Goal: Task Accomplishment & Management: Use online tool/utility

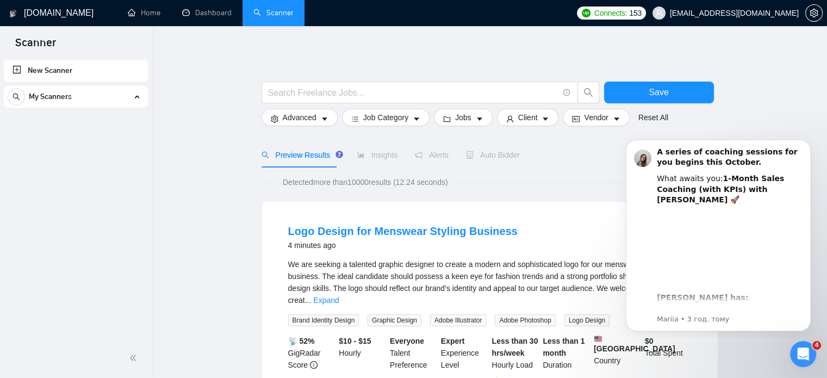
click at [82, 97] on div "My Scanners" at bounding box center [76, 97] width 136 height 22
click at [80, 97] on div "My Scanners" at bounding box center [76, 97] width 136 height 22
click at [56, 70] on link "New Scanner" at bounding box center [76, 71] width 127 height 22
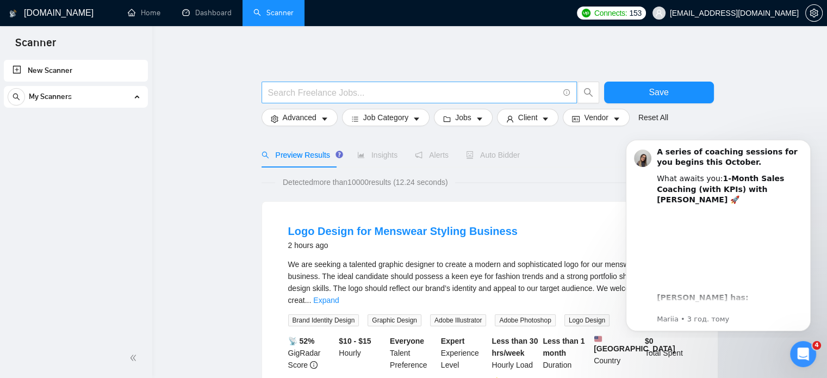
click at [332, 89] on input "text" at bounding box center [413, 93] width 290 height 14
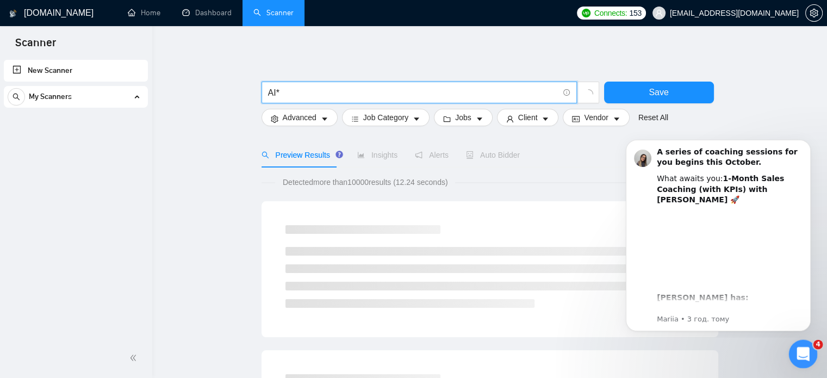
click at [811, 348] on div "Відкрити програму для спілкування Intercom" at bounding box center [802, 352] width 36 height 36
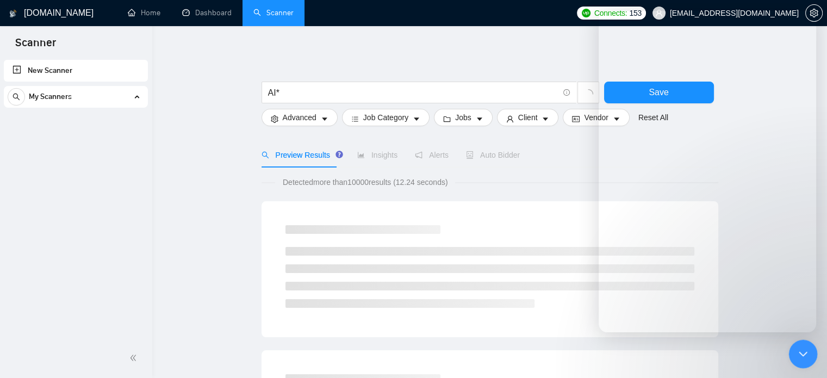
click at [809, 349] on div "Закрити програму для спілкування Intercom" at bounding box center [801, 352] width 26 height 26
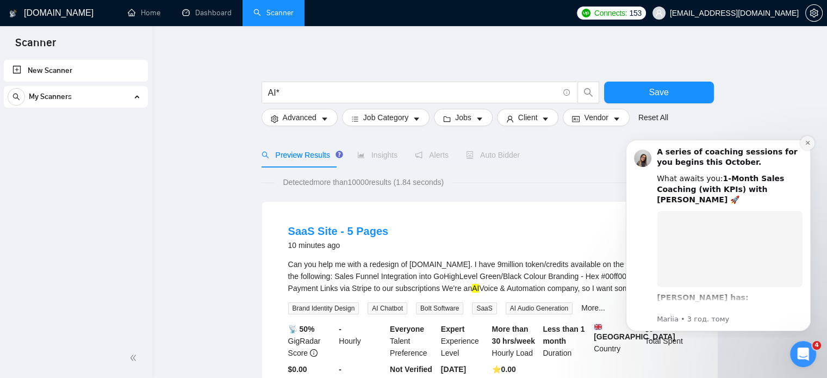
click at [808, 144] on icon "Dismiss notification" at bounding box center [808, 143] width 6 height 6
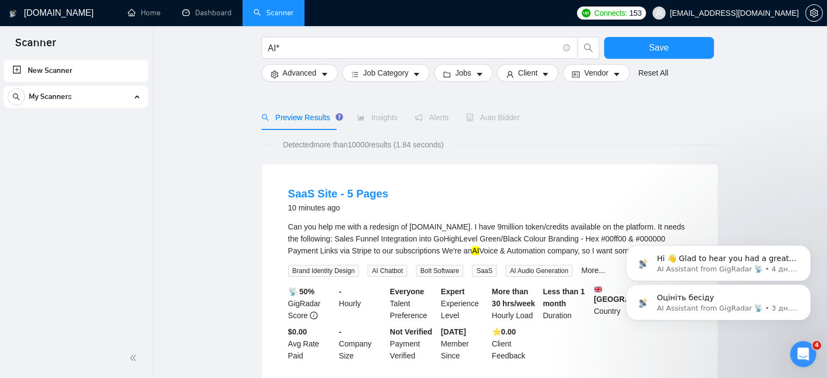
scroll to position [54, 0]
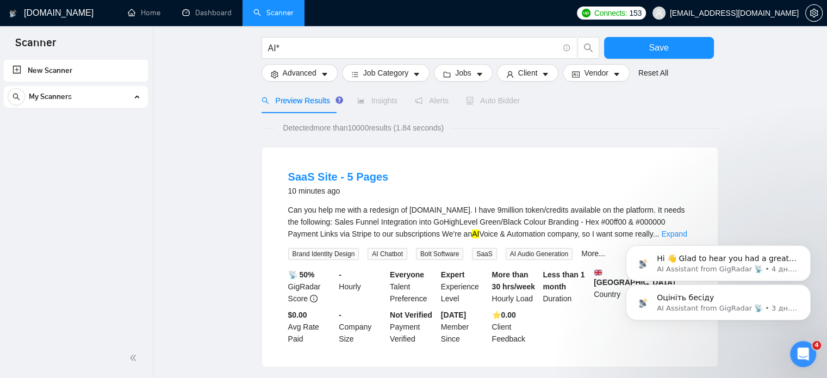
click at [808, 251] on icon "Dismiss notification" at bounding box center [807, 248] width 5 height 5
click at [811, 286] on button "Dismiss notification" at bounding box center [807, 288] width 14 height 14
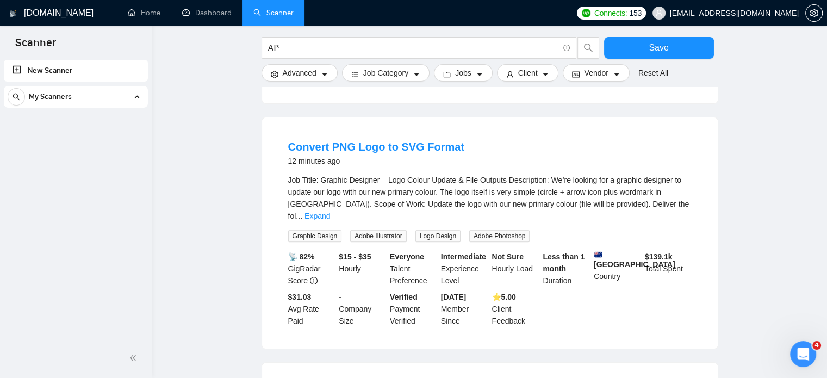
scroll to position [381, 0]
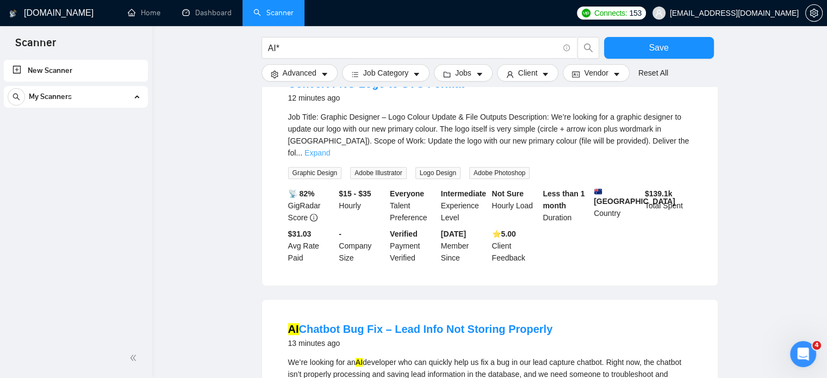
click at [330, 148] on link "Expand" at bounding box center [317, 152] width 26 height 9
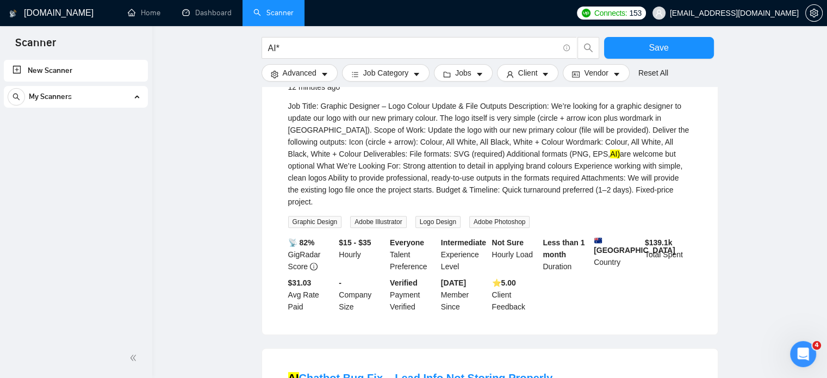
scroll to position [326, 0]
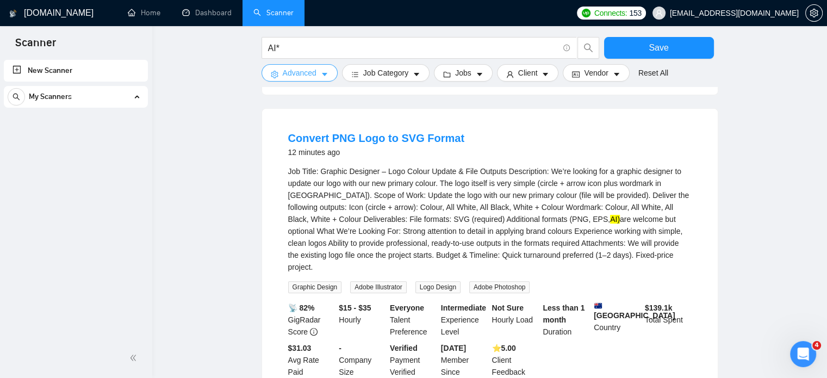
click at [322, 77] on icon "caret-down" at bounding box center [325, 75] width 8 height 8
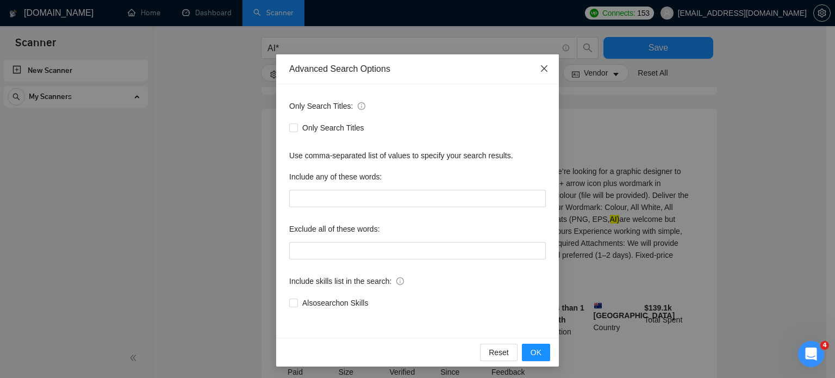
click at [540, 71] on icon "close" at bounding box center [544, 68] width 9 height 9
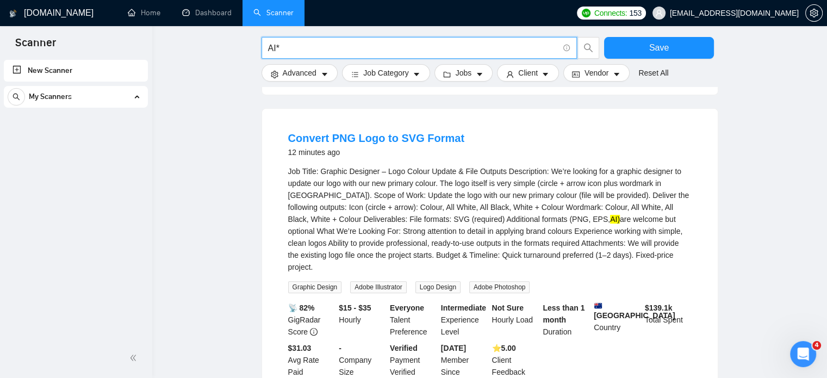
drag, startPoint x: 283, startPoint y: 45, endPoint x: 244, endPoint y: 46, distance: 39.2
paste input "(("AI chatbot*" | "intelligent chatbot*" | "conversational AI" | "GPT" | "LLM" …"
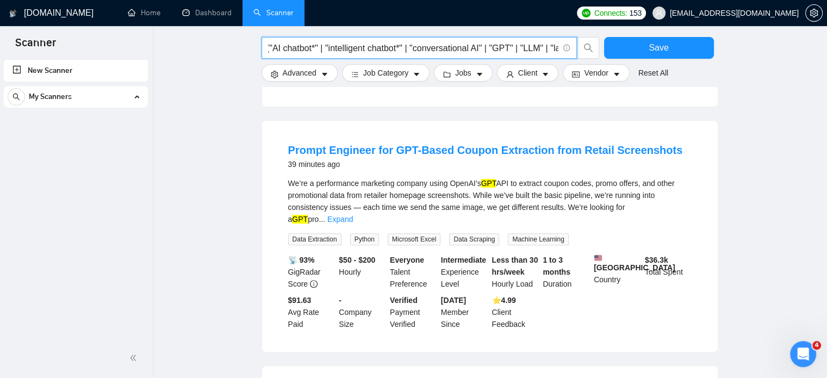
scroll to position [0, 0]
click at [353, 215] on link "Expand" at bounding box center [340, 219] width 26 height 9
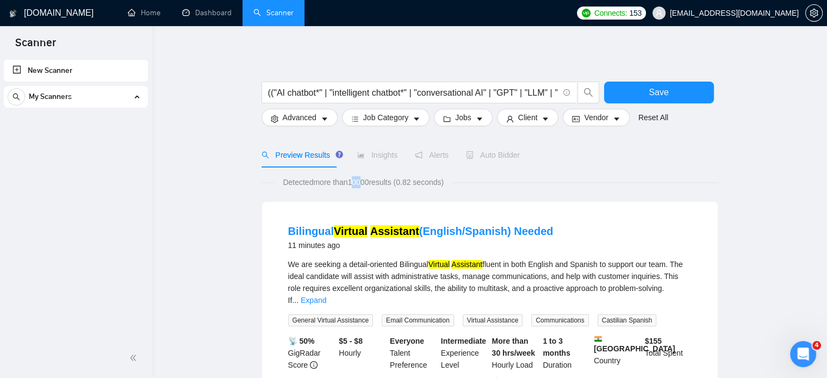
drag, startPoint x: 352, startPoint y: 181, endPoint x: 359, endPoint y: 180, distance: 7.1
click at [359, 180] on span "Detected more than 10000 results (0.82 seconds)" at bounding box center [363, 182] width 176 height 12
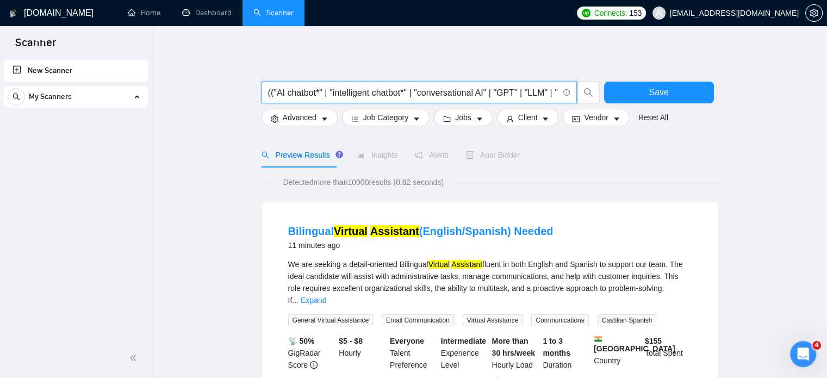
click at [505, 91] on input "(("AI chatbot*" | "intelligent chatbot*" | "conversational AI" | "GPT" | "LLM" …" at bounding box center [413, 93] width 290 height 14
drag, startPoint x: 485, startPoint y: 93, endPoint x: 549, endPoint y: 90, distance: 63.7
click at [549, 90] on input "(("AI chatbot*" | "intelligent chatbot*" | "conversational AI" | "GPT" | "LLM" …" at bounding box center [413, 93] width 290 height 14
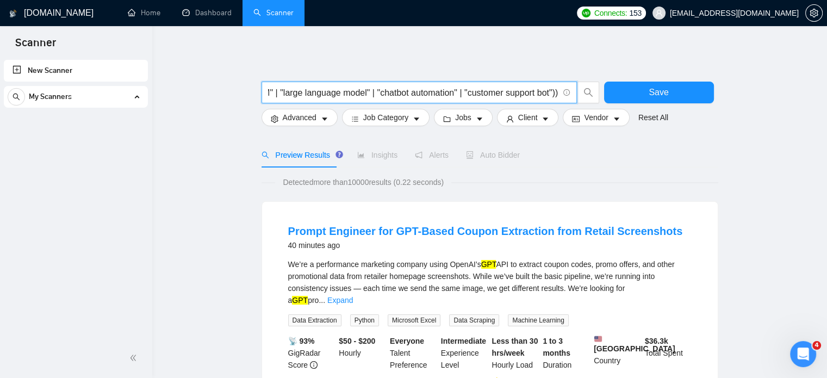
scroll to position [0, 0]
drag, startPoint x: 496, startPoint y: 90, endPoint x: 519, endPoint y: 88, distance: 22.4
click at [519, 88] on input "(("AI chatbot*" | "intelligent chatbot*" | "conversational AI" | "GPT" | "LLM" …" at bounding box center [413, 93] width 290 height 14
click at [322, 93] on input "(("AI chatbot*" | "intelligent chatbot*" | "conversational AI" | "GPT" | "LLM" …" at bounding box center [413, 93] width 290 height 14
click at [339, 92] on input "(("AI chatbot*" | "intelligent chatbot*" | "conversational AI" | "GPT" | "LLM" …" at bounding box center [413, 93] width 290 height 14
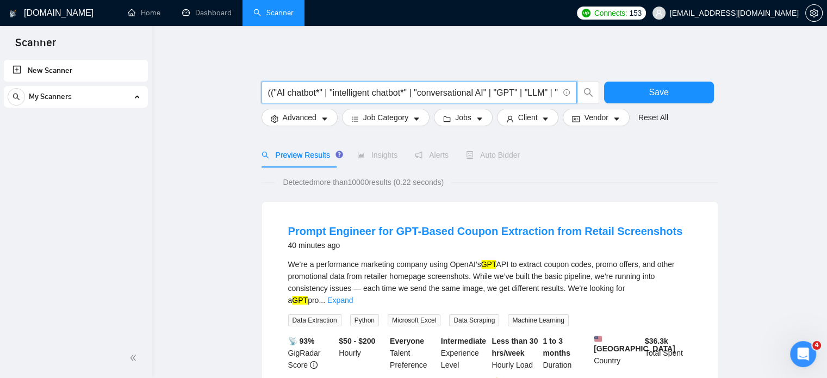
drag, startPoint x: 498, startPoint y: 92, endPoint x: 518, endPoint y: 93, distance: 20.7
click at [518, 93] on input "(("AI chatbot*" | "intelligent chatbot*" | "conversational AI" | "GPT" | "LLM" …" at bounding box center [413, 93] width 290 height 14
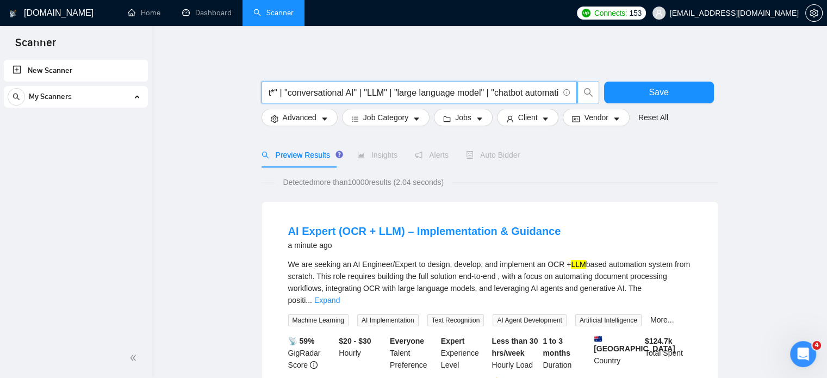
scroll to position [0, 254]
drag, startPoint x: 505, startPoint y: 91, endPoint x: 595, endPoint y: 93, distance: 90.8
click at [595, 93] on span "(("AI chatbot*" | "intelligent chatbot*" | "conversational AI" | "LLM" | "large…" at bounding box center [431, 93] width 338 height 22
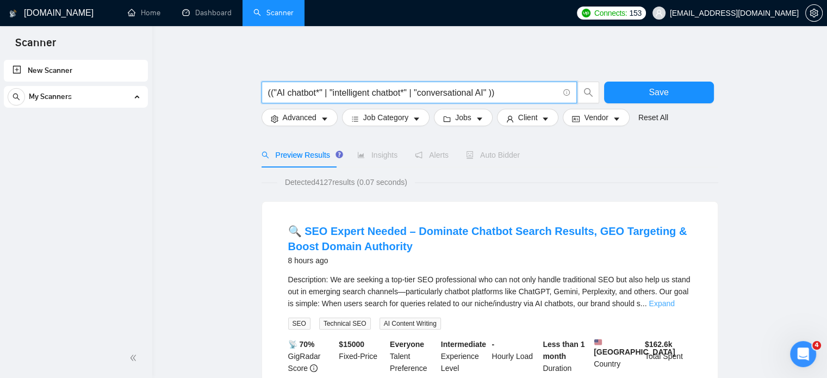
click at [662, 302] on link "Expand" at bounding box center [662, 303] width 26 height 9
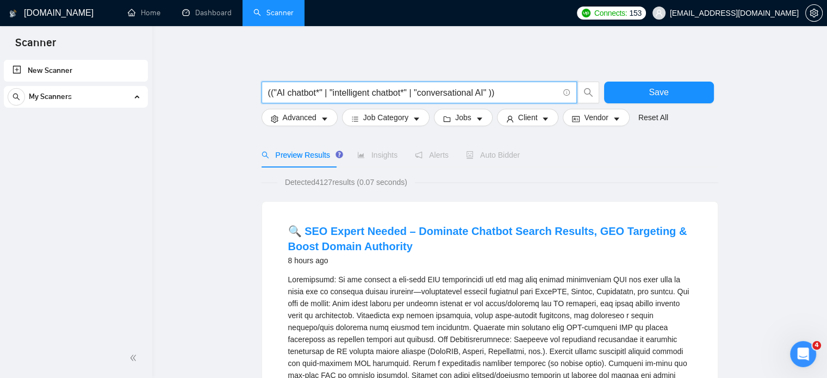
drag, startPoint x: 417, startPoint y: 91, endPoint x: 489, endPoint y: 92, distance: 72.3
click at [489, 92] on input "(("AI chatbot*" | "intelligent chatbot*" | "conversational AI" ))" at bounding box center [413, 93] width 290 height 14
type input "(("AI chatbot*" | "intelligent chatbot*"))"
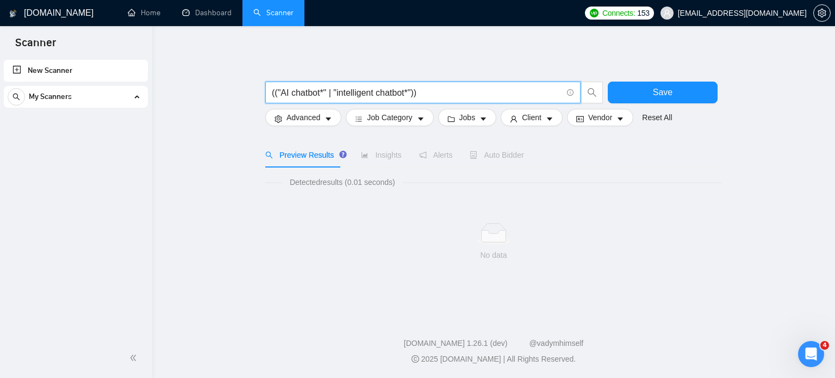
click at [436, 88] on input "(("AI chatbot*" | "intelligent chatbot*"))" at bounding box center [417, 93] width 290 height 14
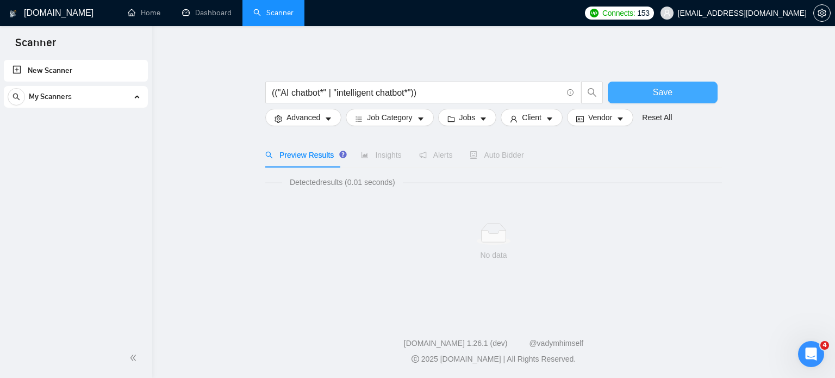
click at [640, 94] on button "Save" at bounding box center [663, 93] width 110 height 22
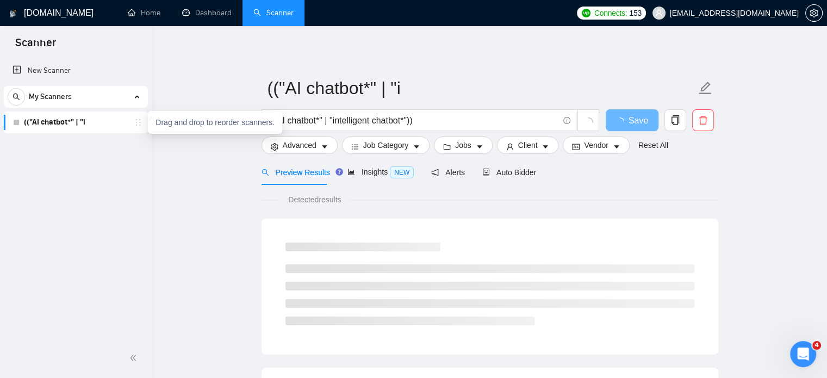
click at [139, 121] on icon "holder" at bounding box center [138, 122] width 9 height 9
click at [140, 126] on icon "holder" at bounding box center [138, 122] width 9 height 9
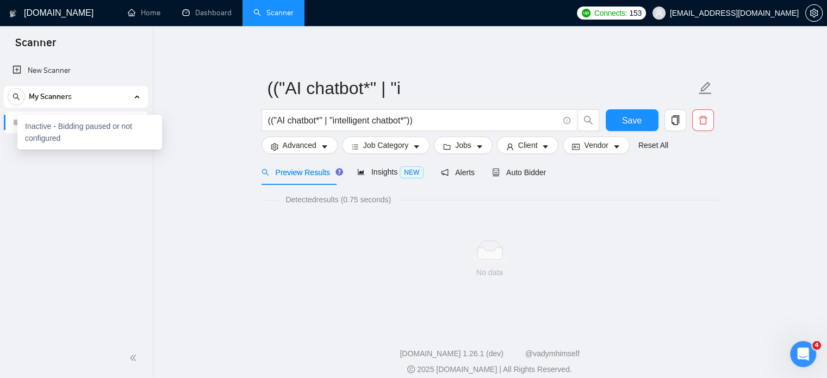
click at [15, 120] on div at bounding box center [16, 122] width 7 height 7
click at [700, 119] on icon "delete" at bounding box center [703, 120] width 10 height 10
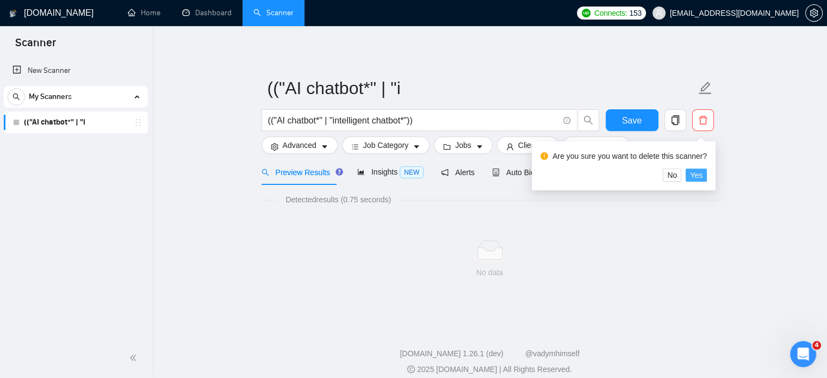
click at [694, 177] on span "Yes" at bounding box center [696, 175] width 13 height 12
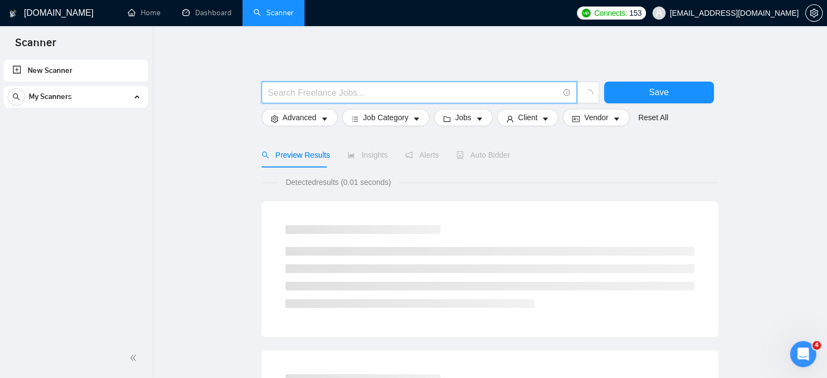
click at [324, 94] on input "text" at bounding box center [413, 93] width 290 height 14
click at [274, 92] on input "(("AI chatbot*" | "intelligent chatbot*"" at bounding box center [413, 93] width 290 height 14
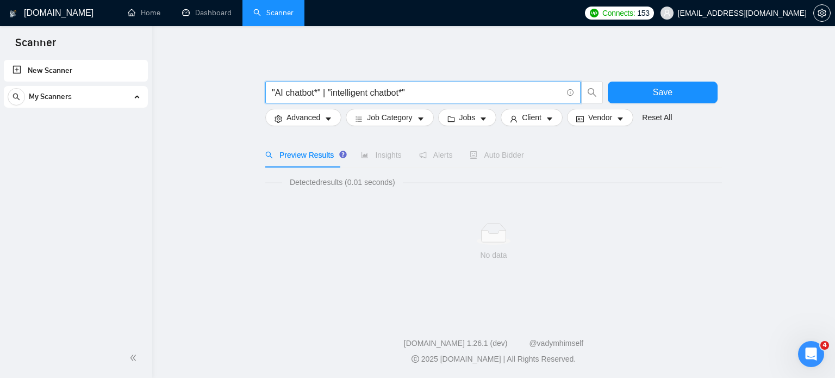
drag, startPoint x: 346, startPoint y: 96, endPoint x: 417, endPoint y: 104, distance: 71.2
click at [417, 104] on div ""AI chatbot*" | "intelligent chatbot*"" at bounding box center [434, 95] width 343 height 27
click at [275, 93] on input ""AI chatbot*" at bounding box center [417, 93] width 290 height 14
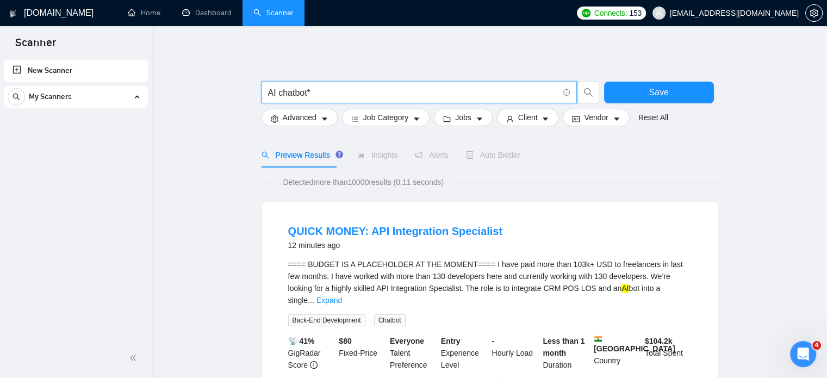
click at [357, 92] on input "AI chatbot*" at bounding box center [413, 93] width 290 height 14
click at [268, 92] on input "AI chatbot*"" at bounding box center [413, 93] width 290 height 14
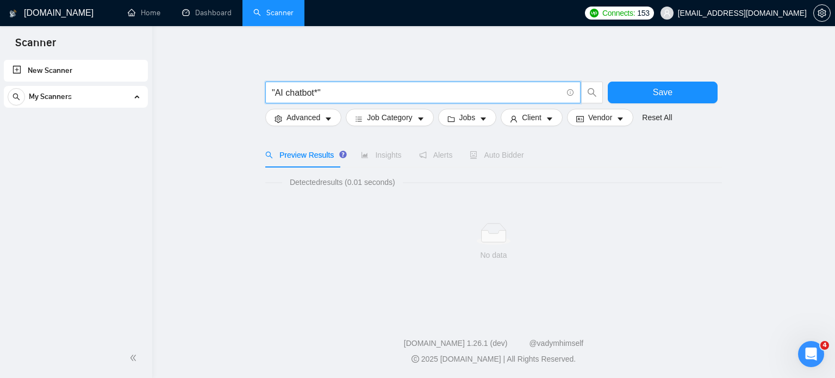
click at [318, 91] on input ""AI chatbot*"" at bounding box center [417, 93] width 290 height 14
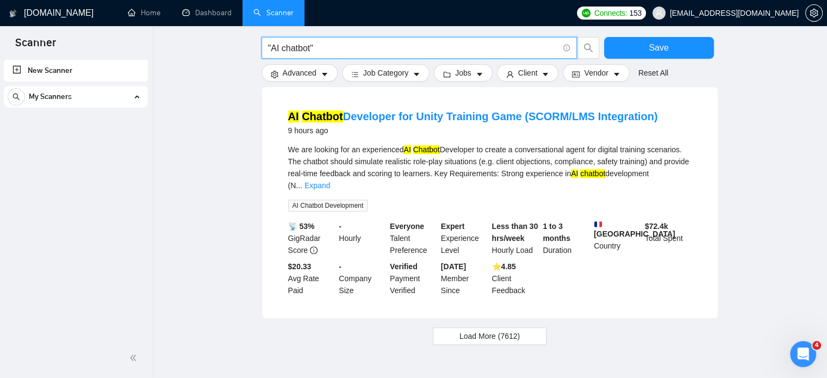
scroll to position [1124, 0]
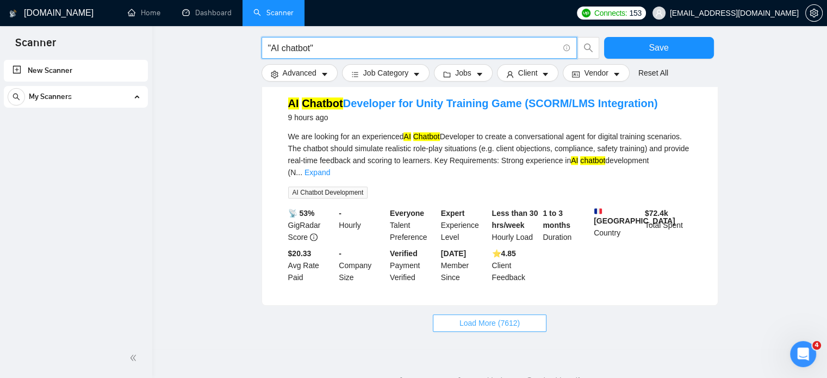
click at [494, 317] on span "Load More (7612)" at bounding box center [489, 323] width 60 height 12
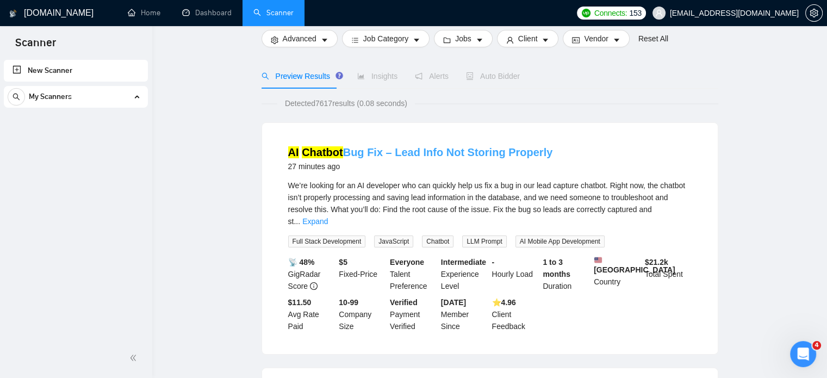
scroll to position [0, 0]
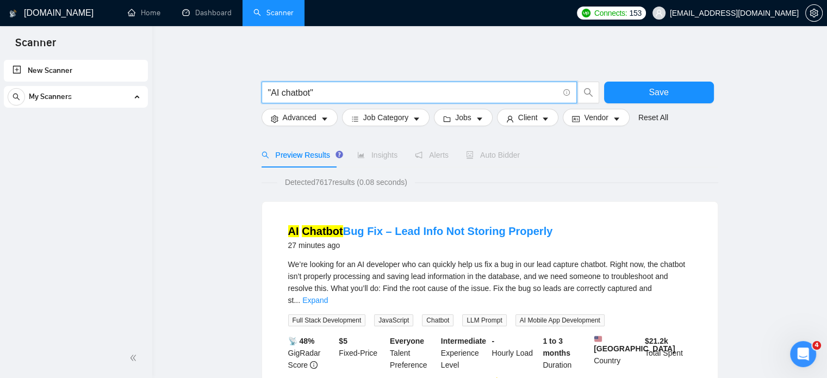
drag, startPoint x: 309, startPoint y: 89, endPoint x: 315, endPoint y: 98, distance: 11.8
click at [309, 89] on input ""AI chatbot"" at bounding box center [413, 93] width 290 height 14
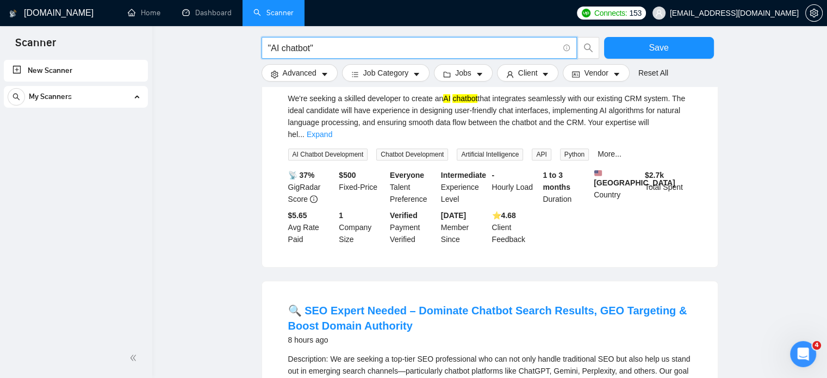
scroll to position [816, 0]
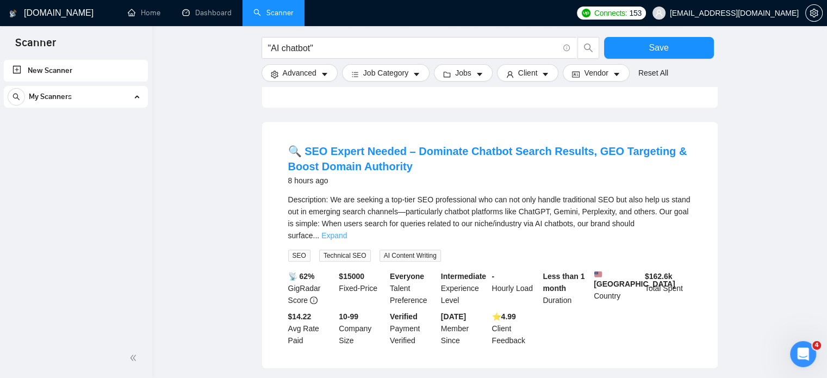
click at [347, 231] on link "Expand" at bounding box center [334, 235] width 26 height 9
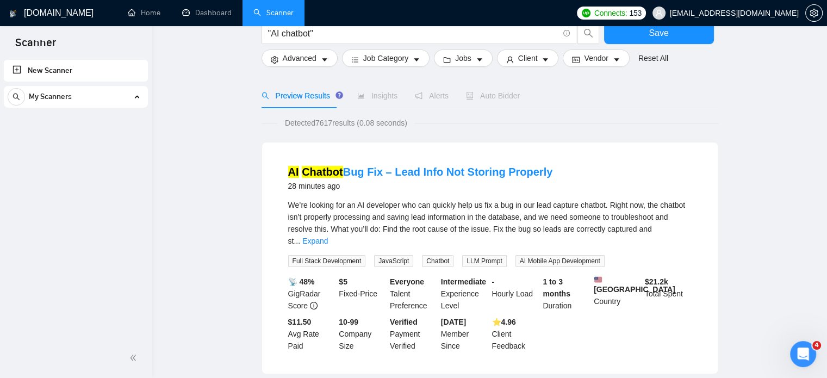
scroll to position [0, 0]
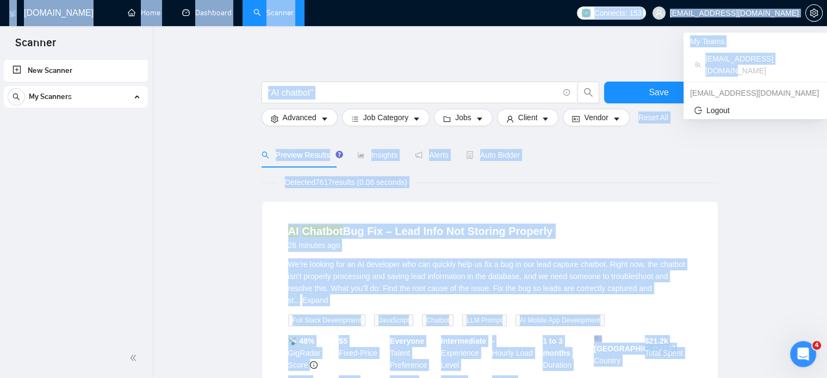
drag, startPoint x: 791, startPoint y: 36, endPoint x: 792, endPoint y: 59, distance: 22.8
click at [792, 59] on body "Scanner New Scanner My Scanners [DOMAIN_NAME] Home Dashboard Scanner Connects: …" at bounding box center [413, 189] width 827 height 378
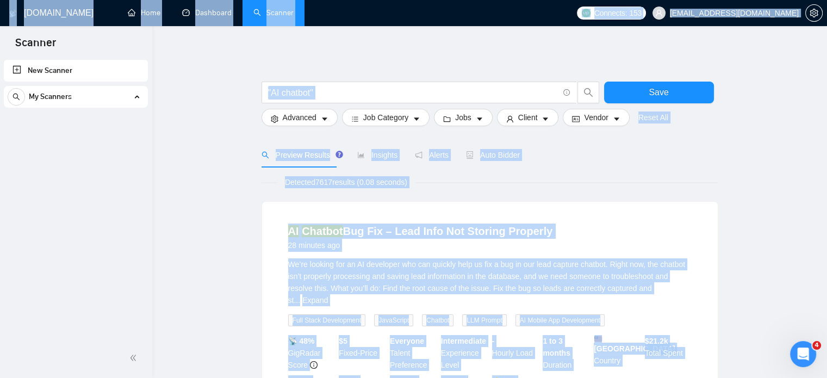
drag, startPoint x: 763, startPoint y: 188, endPoint x: 794, endPoint y: 142, distance: 55.2
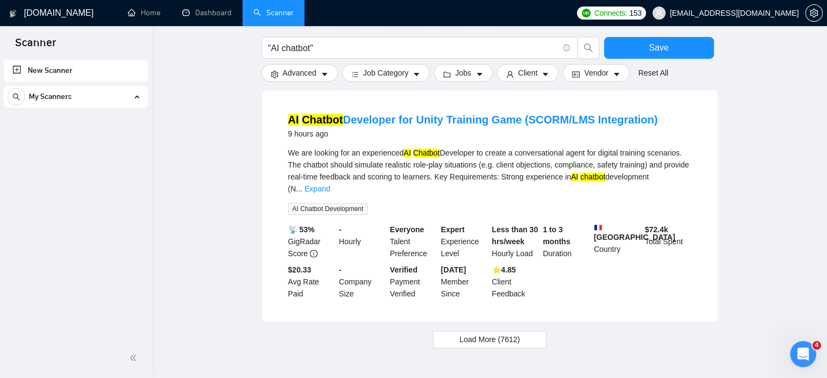
scroll to position [1339, 0]
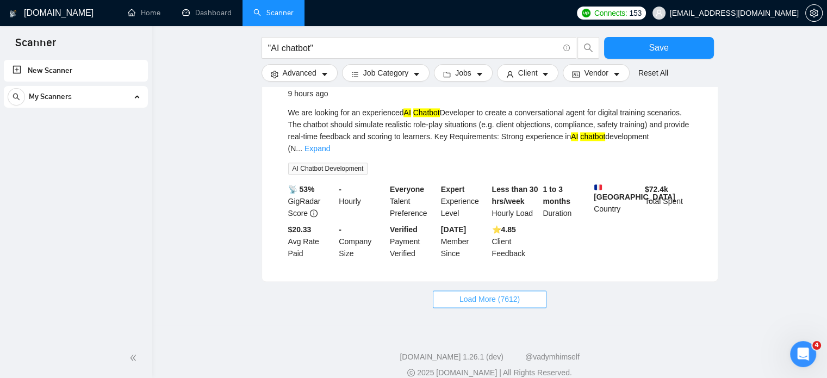
click at [483, 291] on button "Load More (7612)" at bounding box center [490, 298] width 114 height 17
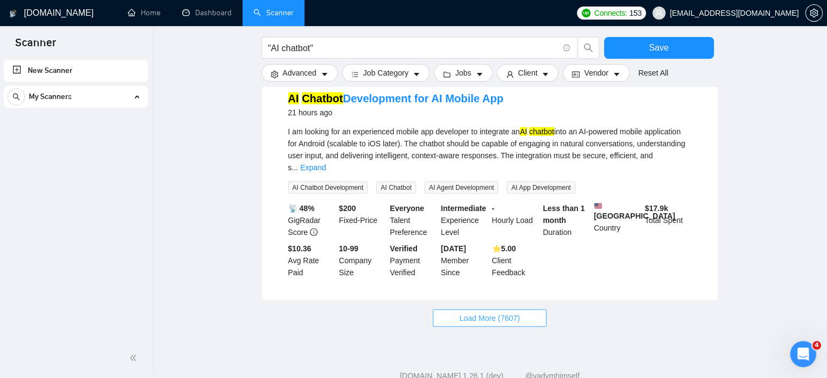
scroll to position [2564, 0]
click at [478, 311] on span "Load More (7607)" at bounding box center [489, 317] width 60 height 12
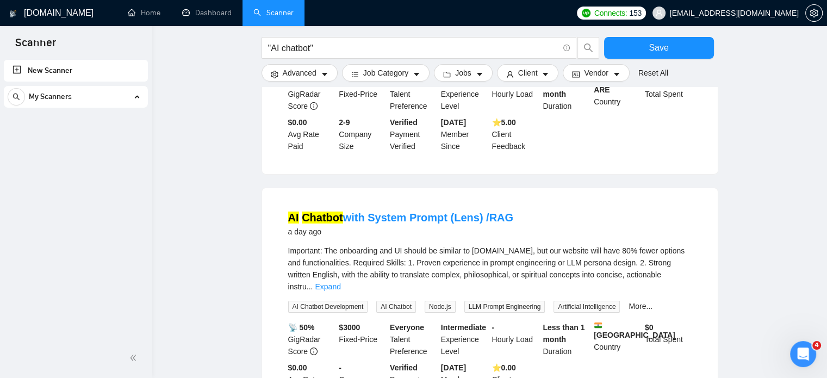
scroll to position [3651, 0]
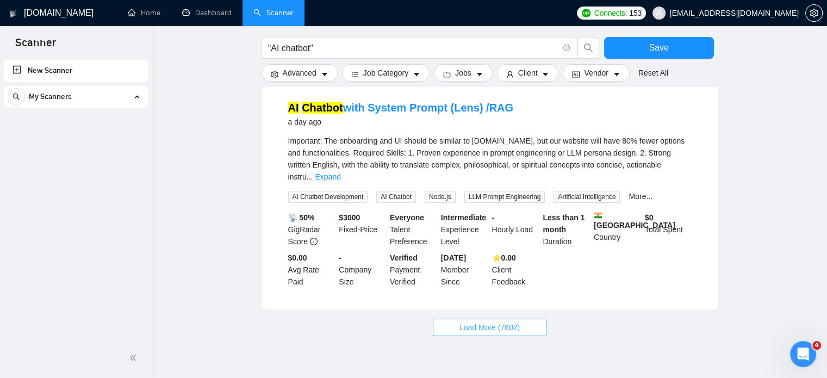
click at [512, 321] on span "Load More (7602)" at bounding box center [489, 327] width 60 height 12
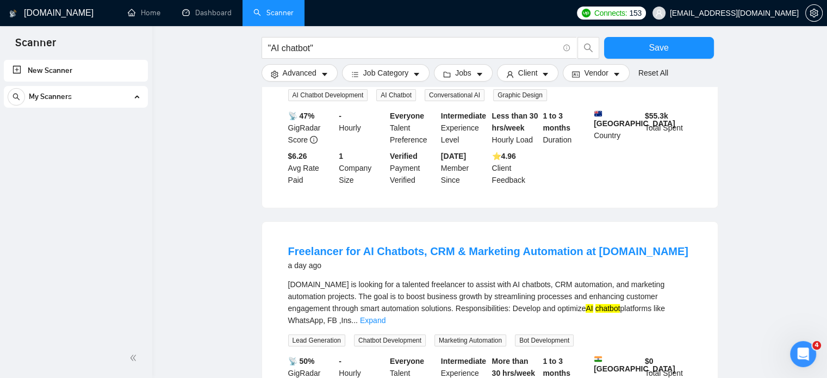
scroll to position [4087, 0]
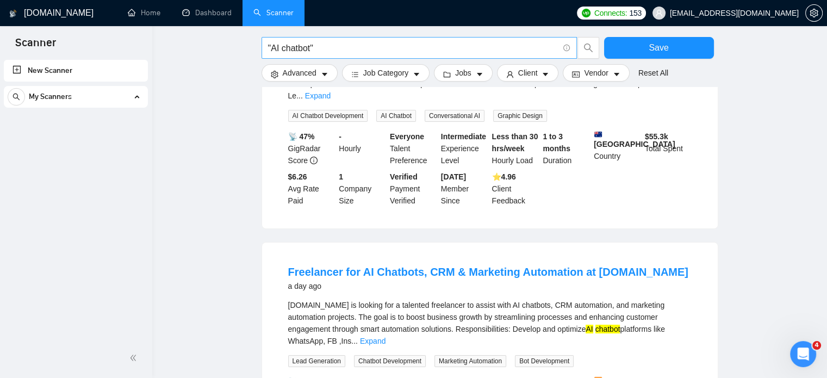
click at [565, 46] on icon "info-circle" at bounding box center [566, 48] width 7 height 7
click at [568, 49] on icon "info-circle" at bounding box center [566, 48] width 7 height 7
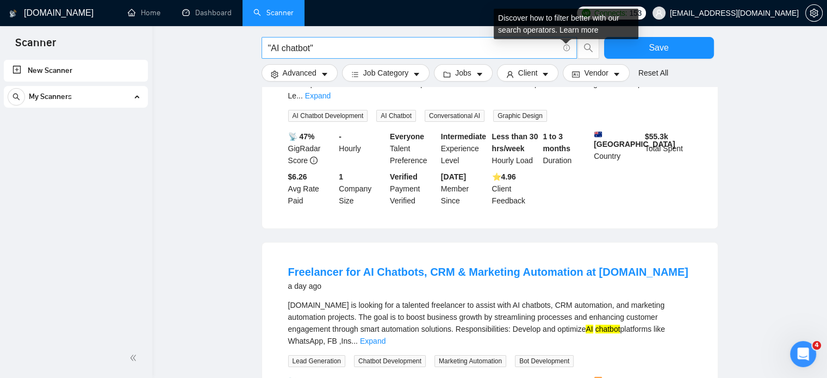
click at [567, 48] on icon "info-circle" at bounding box center [566, 47] width 1 height 3
click at [570, 26] on link "Learn more" at bounding box center [579, 30] width 39 height 9
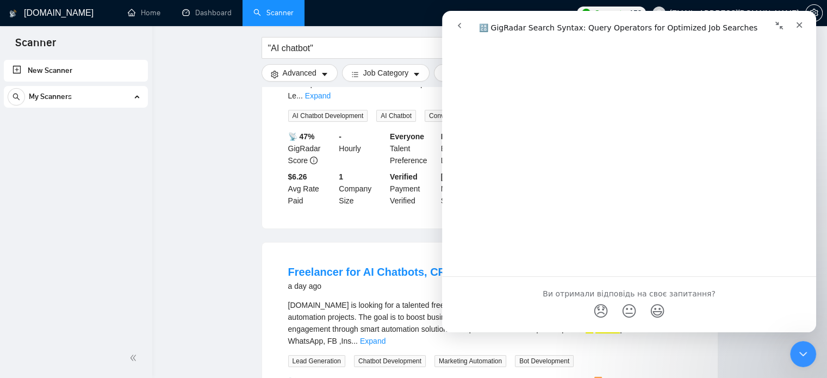
scroll to position [3993, 0]
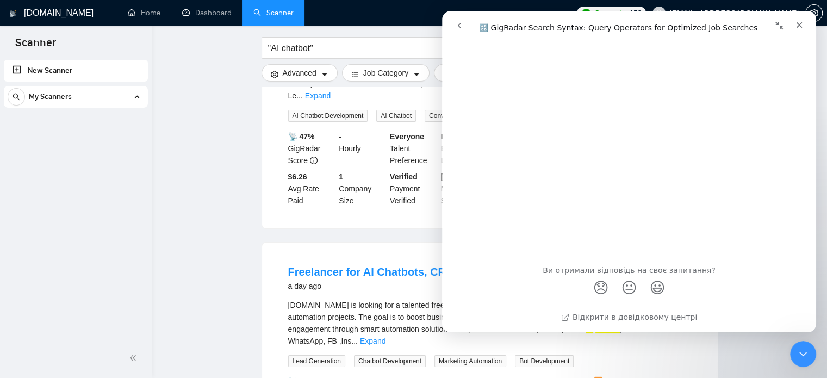
drag, startPoint x: 214, startPoint y: 86, endPoint x: 260, endPoint y: 72, distance: 48.0
click at [310, 45] on input ""AI chatbot"" at bounding box center [413, 48] width 290 height 14
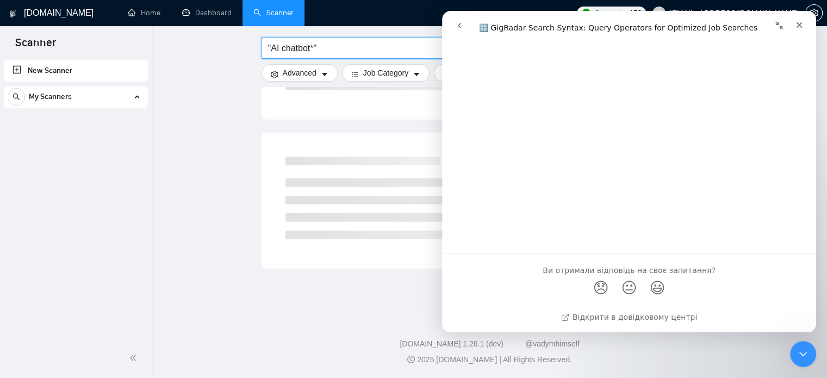
click at [331, 46] on input ""AI chatbot*"" at bounding box center [413, 48] width 290 height 14
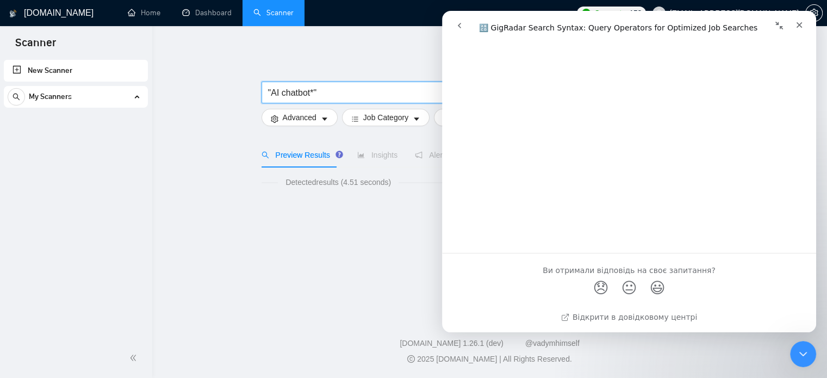
scroll to position [0, 0]
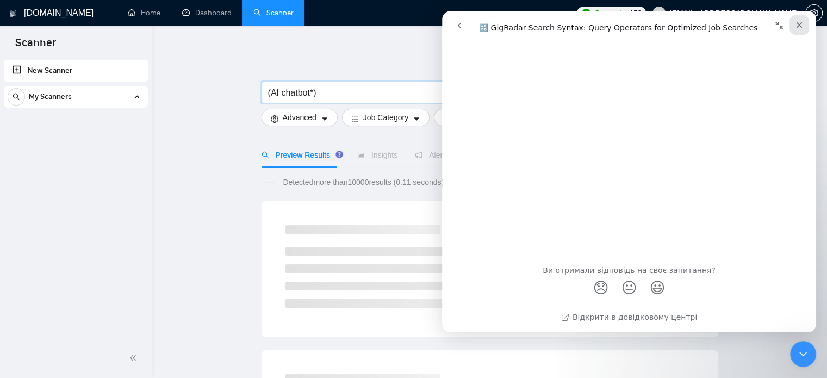
click at [797, 26] on icon "Закрити" at bounding box center [799, 25] width 9 height 9
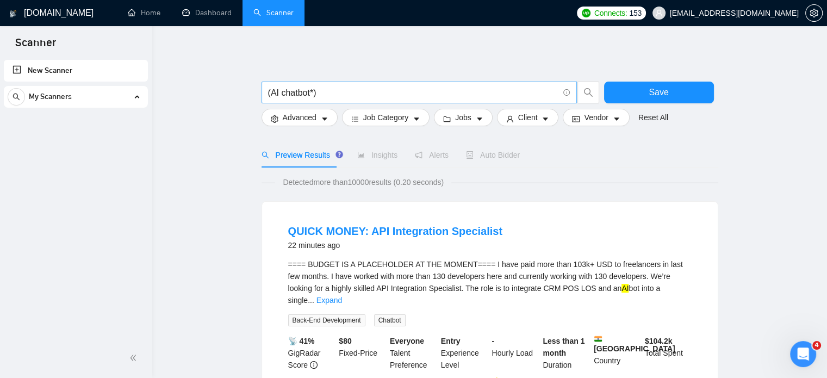
click at [271, 93] on input "(AI chatbot*)" at bounding box center [413, 93] width 290 height 14
click at [315, 93] on input "("AI chatbot*)" at bounding box center [413, 93] width 290 height 14
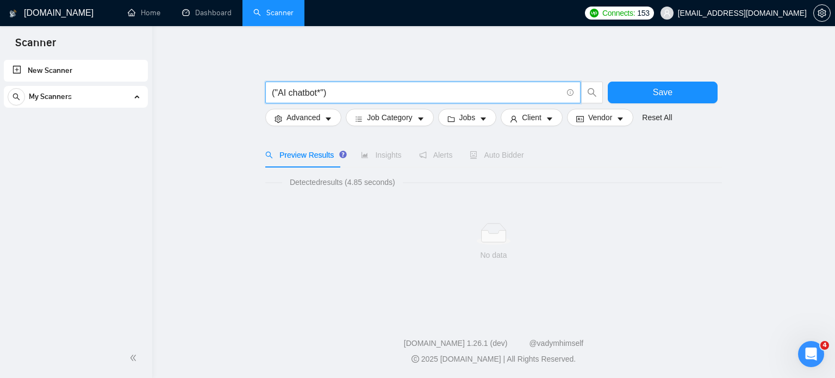
click at [344, 94] on input "("AI chatbot*")" at bounding box center [417, 93] width 290 height 14
paste input "(Python | Django | Tensorflow | Keras | PyTorch | scikit-learn | spaCy | OpenAI…"
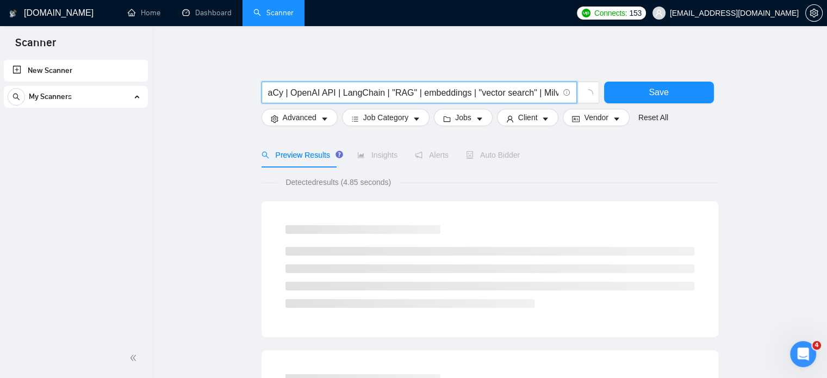
click at [354, 91] on input "("AI chatbot*") (Python | Django | Tensorflow | Keras | PyTorch | scikit-learn …" at bounding box center [413, 93] width 290 height 14
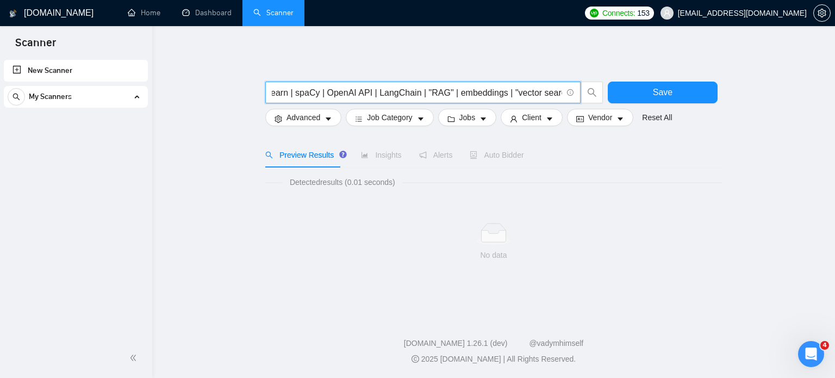
scroll to position [0, 304]
drag, startPoint x: 320, startPoint y: 92, endPoint x: 698, endPoint y: 114, distance: 378.6
click at [698, 114] on form "("AI chatbot*") (Python | Django | Tensorflow | Keras | PyTorch | scikit-learn …" at bounding box center [493, 101] width 457 height 61
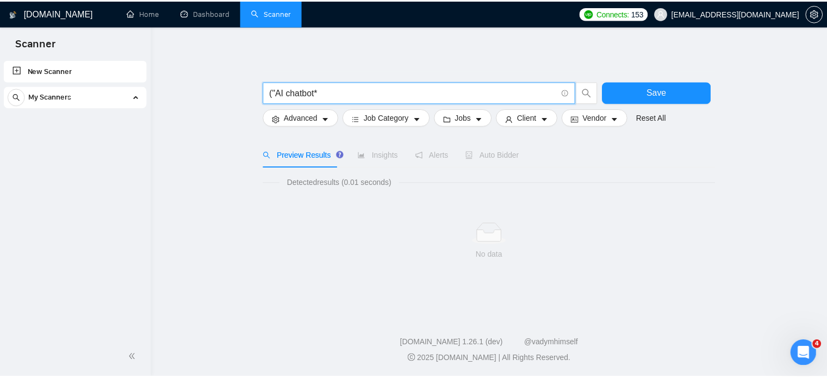
scroll to position [0, 0]
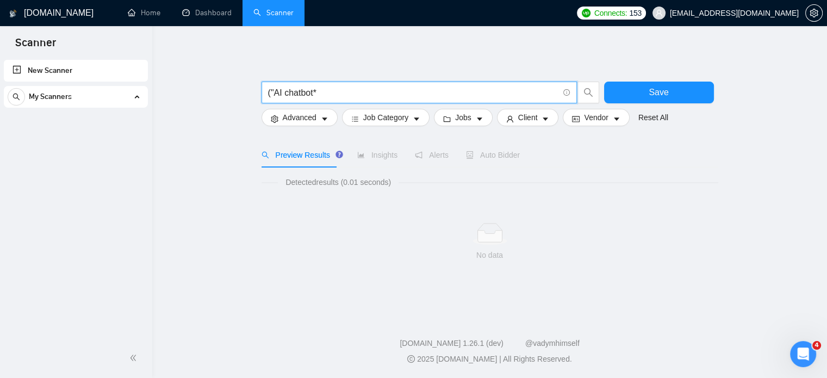
click at [274, 92] on input "("AI chatbot*" at bounding box center [413, 93] width 290 height 14
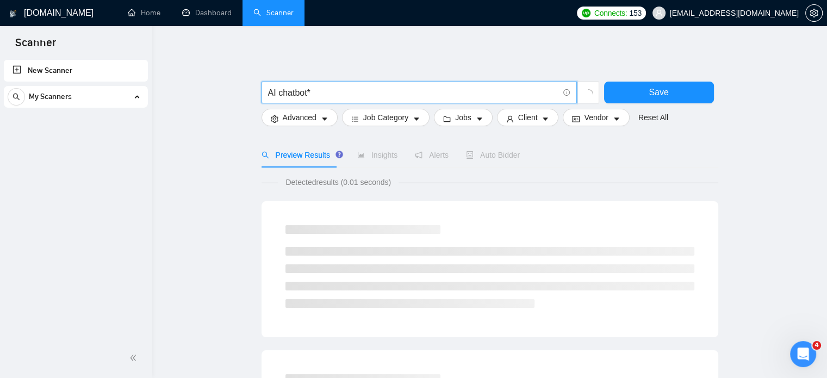
click at [316, 92] on input "AI chatbot*" at bounding box center [413, 93] width 290 height 14
click at [268, 93] on input "AI chatbot*"" at bounding box center [413, 93] width 290 height 14
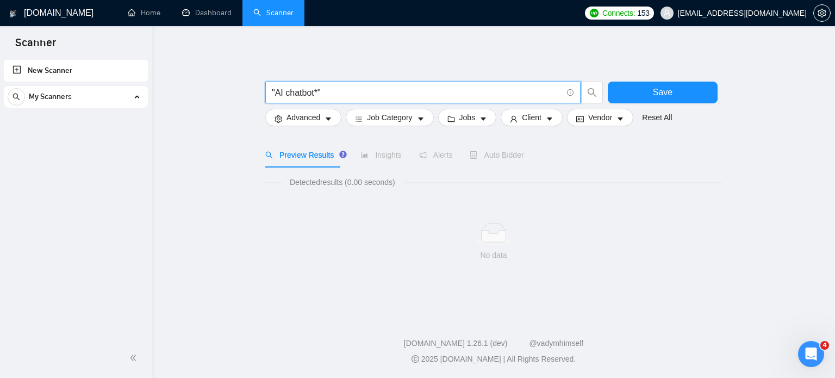
click at [318, 94] on input ""AI chatbot*"" at bounding box center [417, 93] width 290 height 14
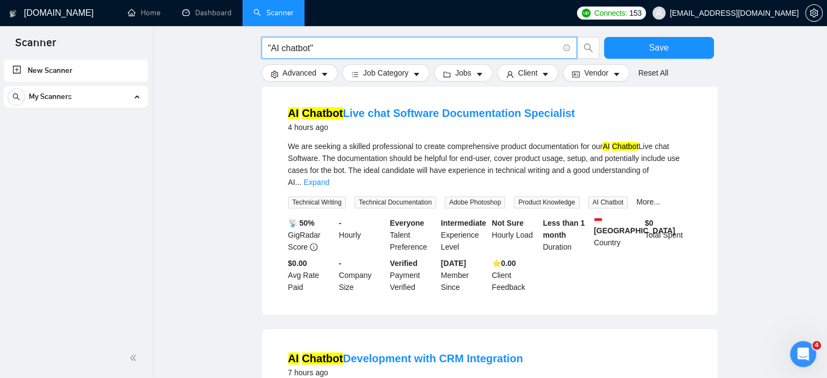
scroll to position [363, 0]
click at [324, 45] on input ""AI chatbot"" at bounding box center [413, 48] width 290 height 14
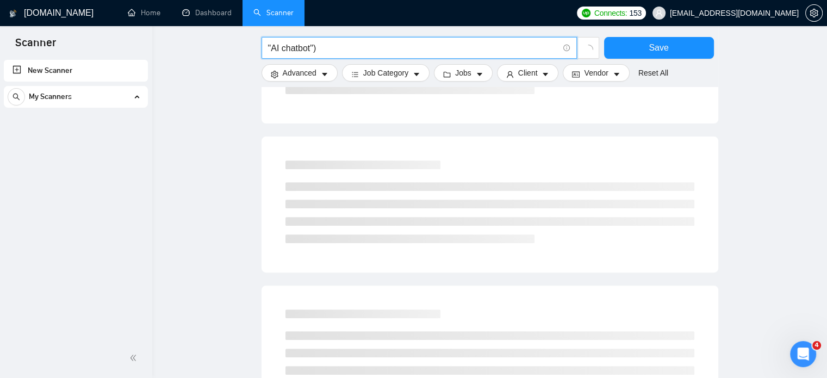
click at [268, 45] on input ""AI chatbot")" at bounding box center [413, 48] width 290 height 14
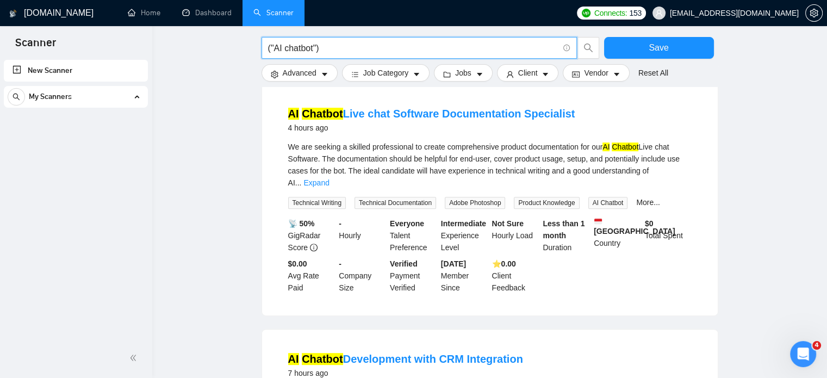
click at [341, 46] on input "("AI chatbot")" at bounding box center [413, 48] width 290 height 14
paste input "(Python | Django | Tensorflow | Keras | PyTorch | scikit-learn | spaCy | OpenAI…"
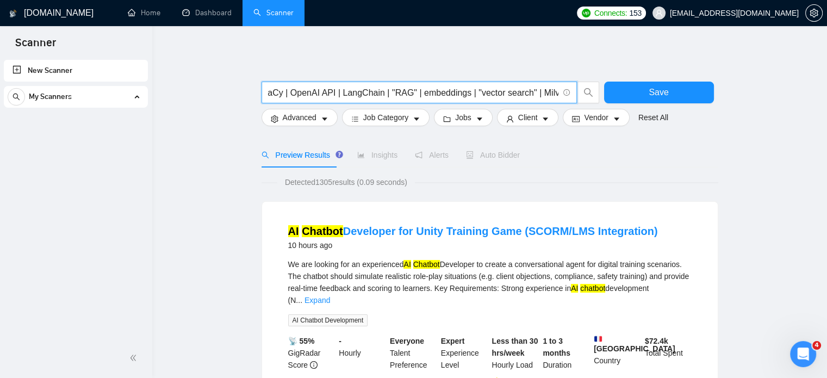
scroll to position [0, 0]
click at [323, 93] on input "("AI chatbot") (Python | Django | Tensorflow | Keras | PyTorch | scikit-learn |…" at bounding box center [413, 93] width 290 height 14
type input "("AI chatbot")"
drag, startPoint x: 314, startPoint y: 82, endPoint x: 214, endPoint y: 63, distance: 101.9
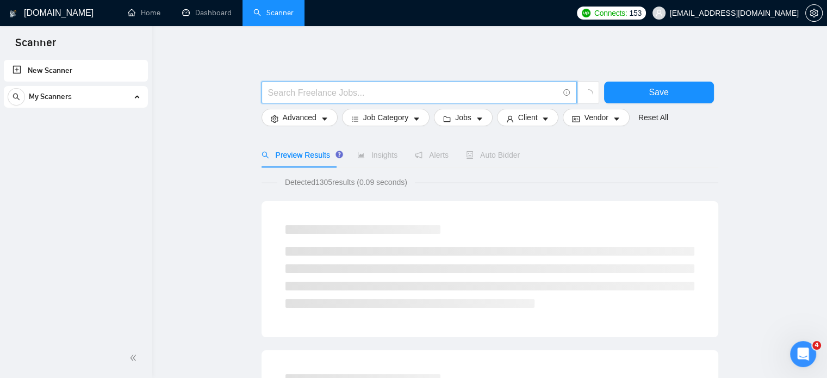
paste input "(("AI chatbot*" | "intelligent chatbot*" | "conversational AI" | "GPT" | "LLM" …"
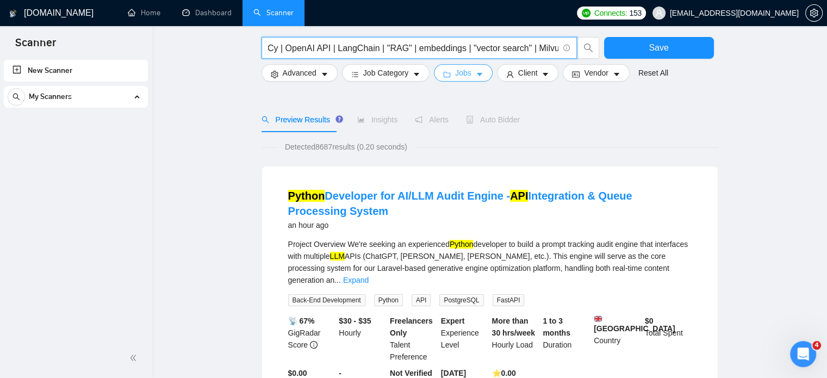
scroll to position [54, 0]
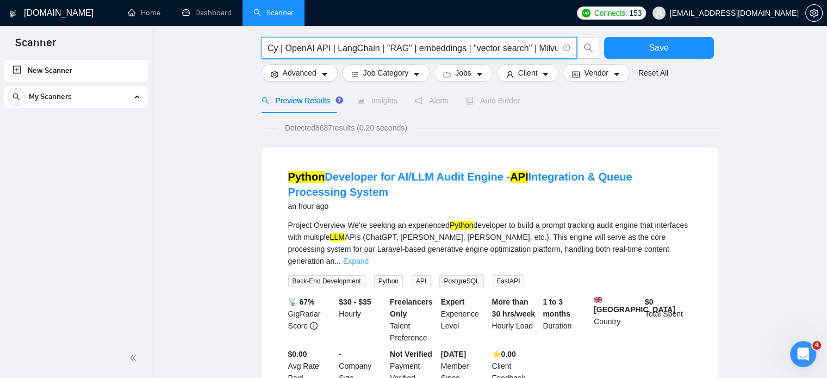
type input "(("AI chatbot*" | "intelligent chatbot*" | "conversational AI" | "GPT" | "LLM" …"
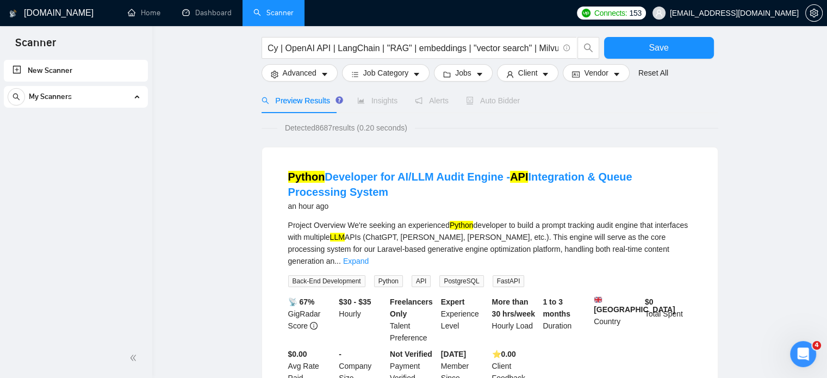
click at [369, 257] on link "Expand" at bounding box center [356, 261] width 26 height 9
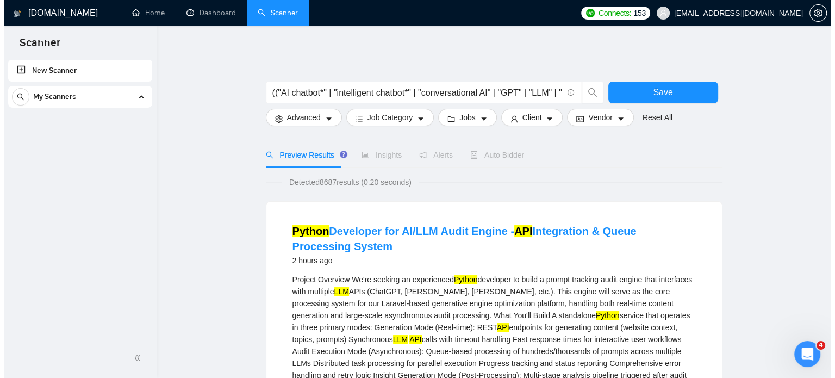
scroll to position [0, 0]
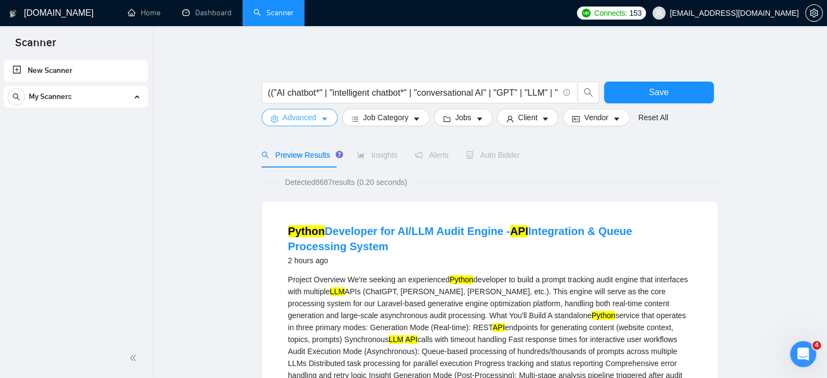
click at [319, 120] on button "Advanced" at bounding box center [300, 117] width 76 height 17
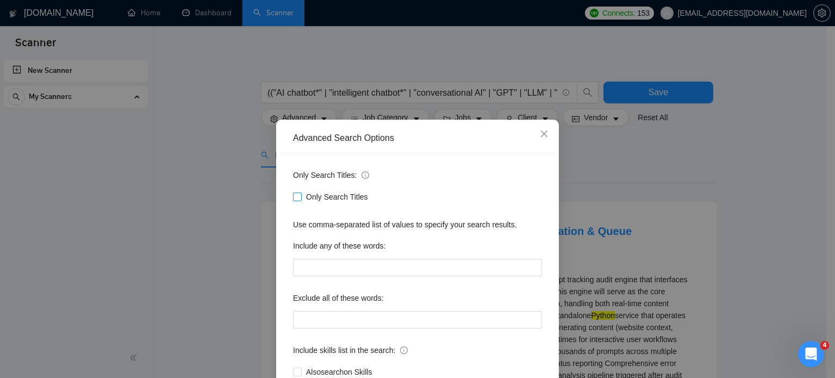
click at [308, 198] on span "Only Search Titles" at bounding box center [337, 197] width 71 height 12
click at [301, 198] on input "Only Search Titles" at bounding box center [297, 196] width 8 height 8
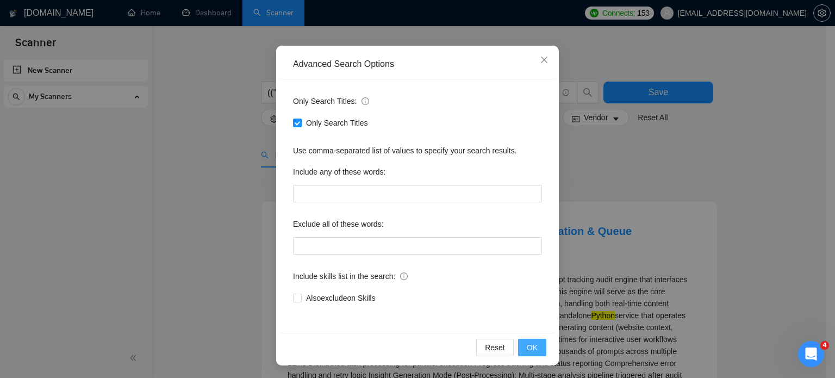
click at [522, 342] on button "OK" at bounding box center [532, 347] width 28 height 17
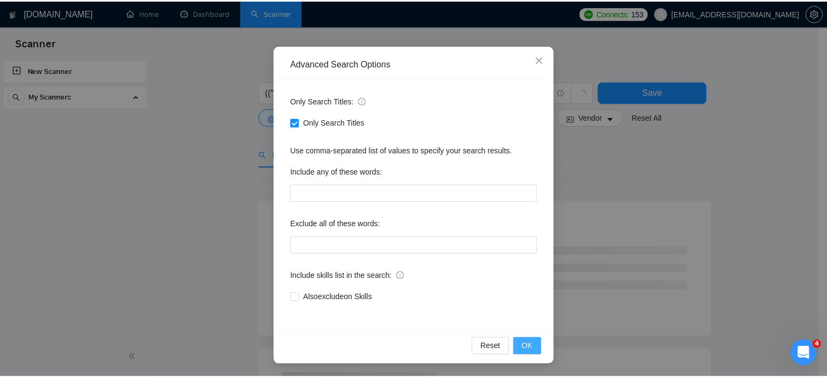
scroll to position [20, 0]
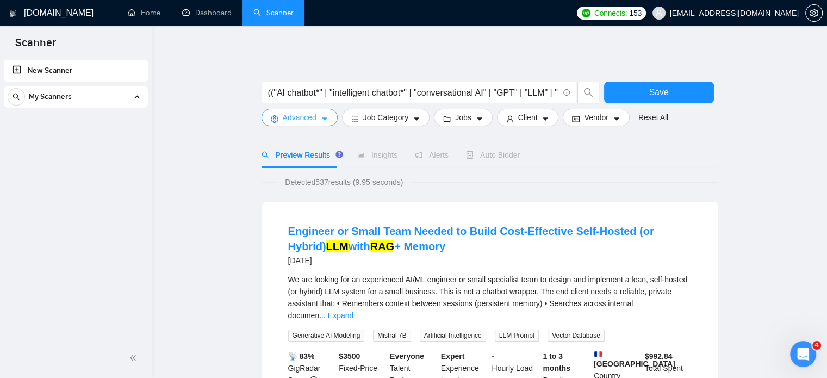
click at [328, 118] on button "Advanced" at bounding box center [300, 117] width 76 height 17
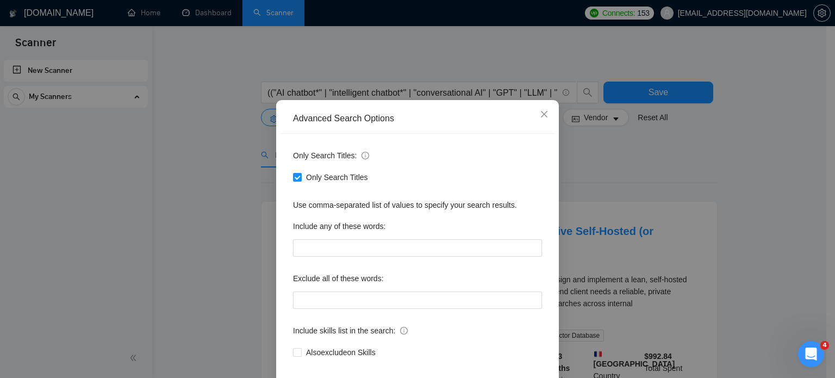
click at [735, 178] on div "Advanced Search Options Only Search Titles: Only Search Titles Use comma-separa…" at bounding box center [417, 189] width 835 height 378
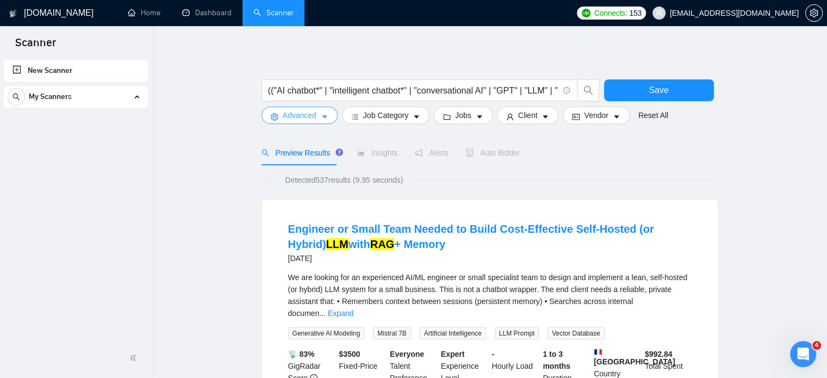
scroll to position [0, 0]
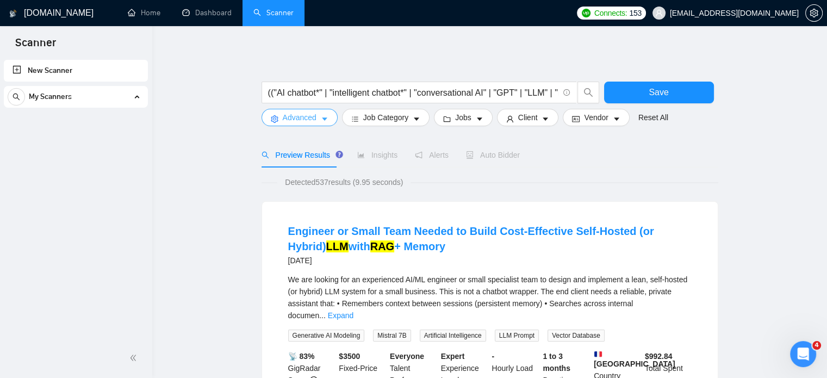
click at [324, 118] on icon "caret-down" at bounding box center [324, 118] width 5 height 3
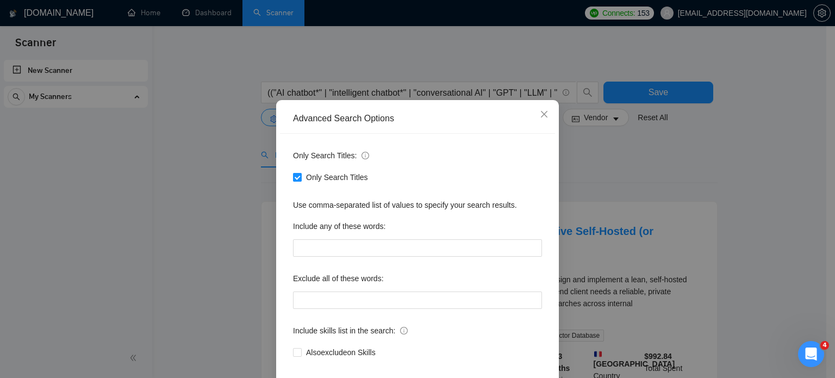
click at [296, 181] on input "Only Search Titles" at bounding box center [297, 177] width 8 height 8
checkbox input "false"
click at [765, 187] on div "Advanced Search Options Only Search Titles: Only Search Titles Use comma-separa…" at bounding box center [417, 189] width 835 height 378
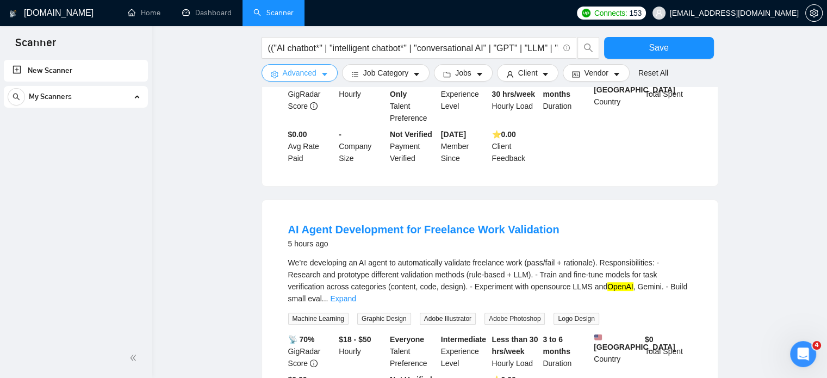
scroll to position [381, 0]
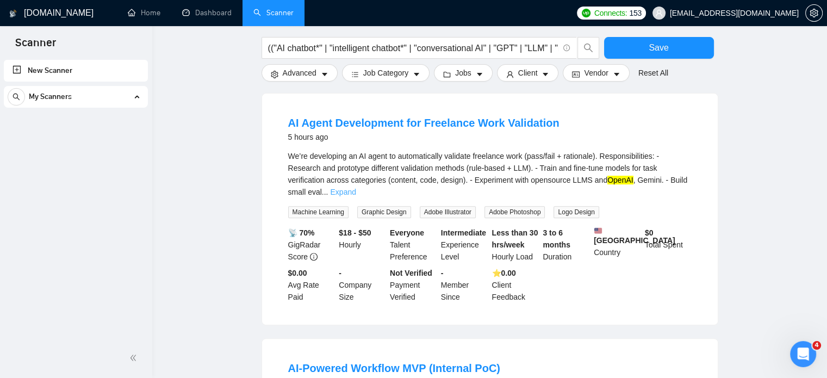
click at [356, 188] on link "Expand" at bounding box center [343, 192] width 26 height 9
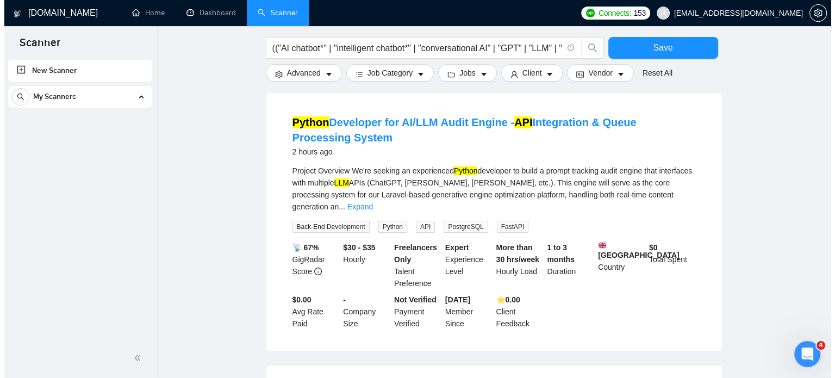
scroll to position [0, 0]
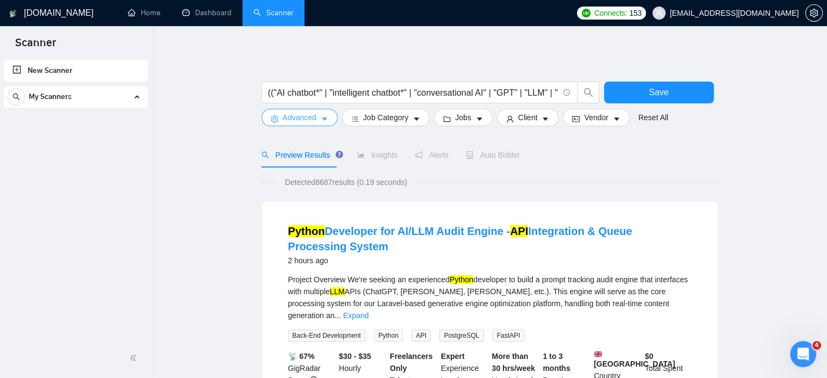
click at [296, 115] on span "Advanced" at bounding box center [300, 117] width 34 height 12
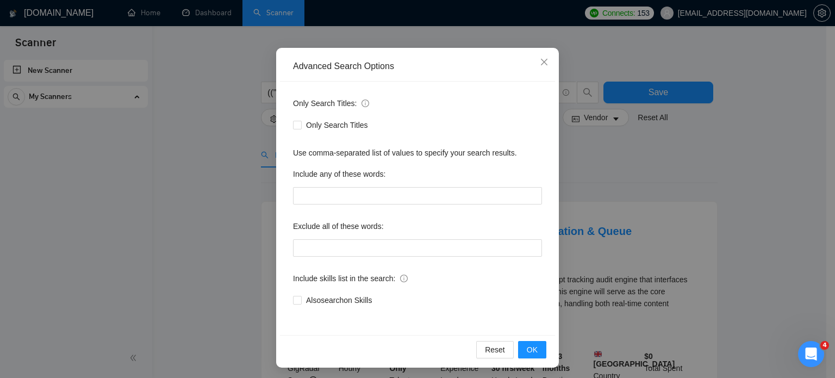
scroll to position [74, 0]
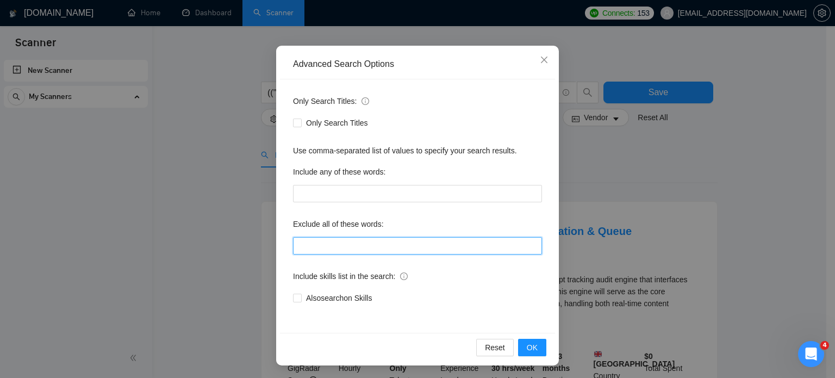
click at [309, 250] on input "text" at bounding box center [417, 245] width 249 height 17
type input "@"
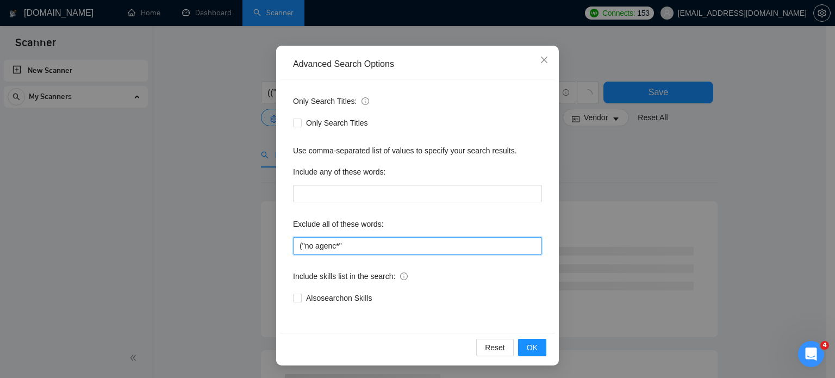
click at [297, 244] on input "("no agenc*"" at bounding box center [417, 245] width 249 height 17
type input ""no agenc*""
click at [530, 345] on span "OK" at bounding box center [532, 347] width 11 height 12
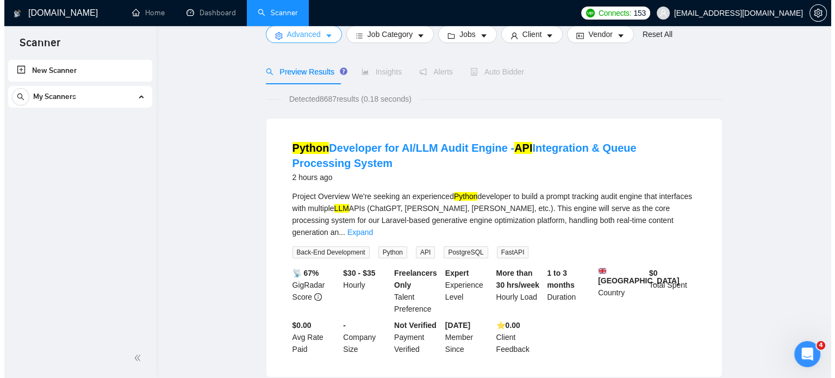
scroll to position [0, 0]
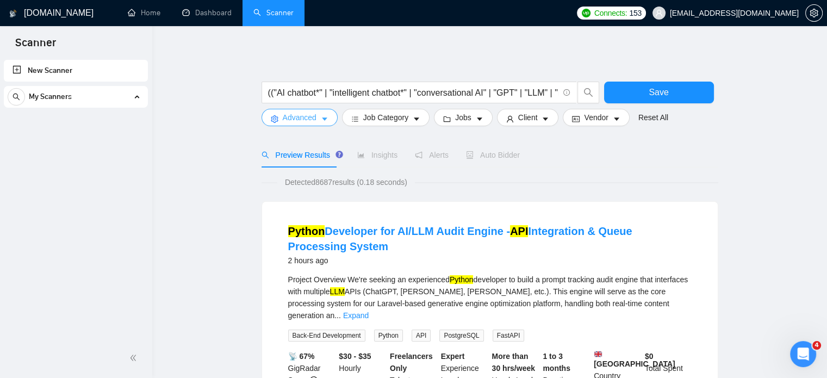
click at [313, 117] on span "Advanced" at bounding box center [300, 117] width 34 height 12
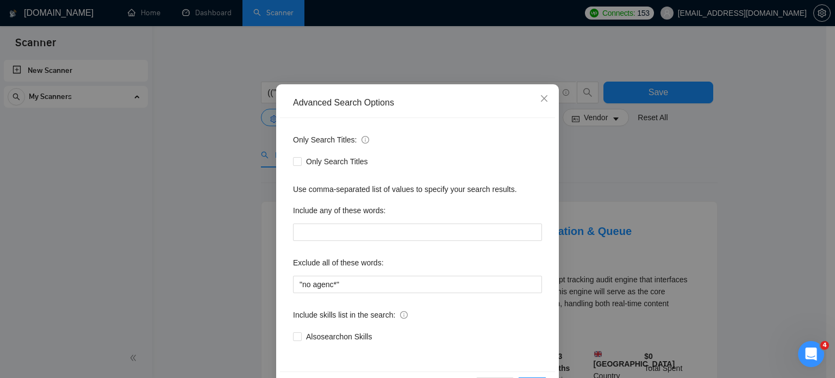
scroll to position [74, 0]
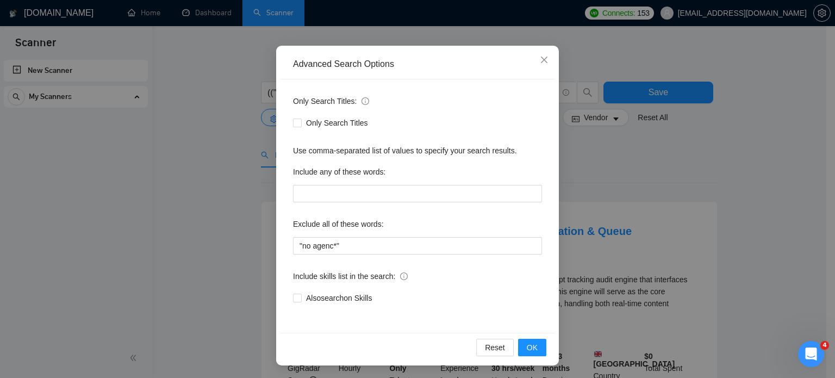
click at [761, 240] on div "Advanced Search Options Only Search Titles: Only Search Titles Use comma-separa…" at bounding box center [417, 189] width 835 height 378
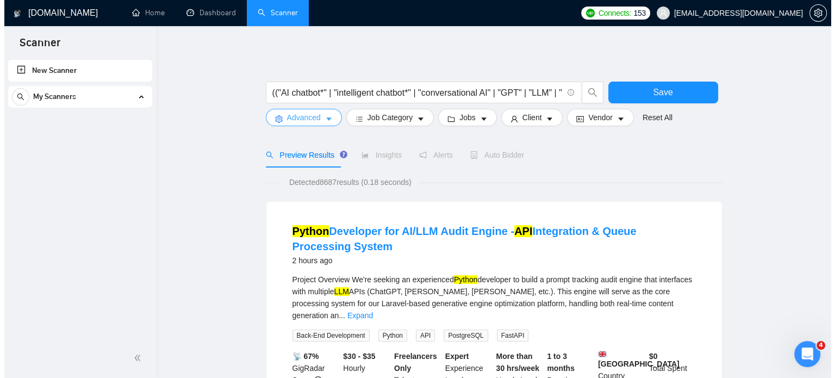
scroll to position [0, 0]
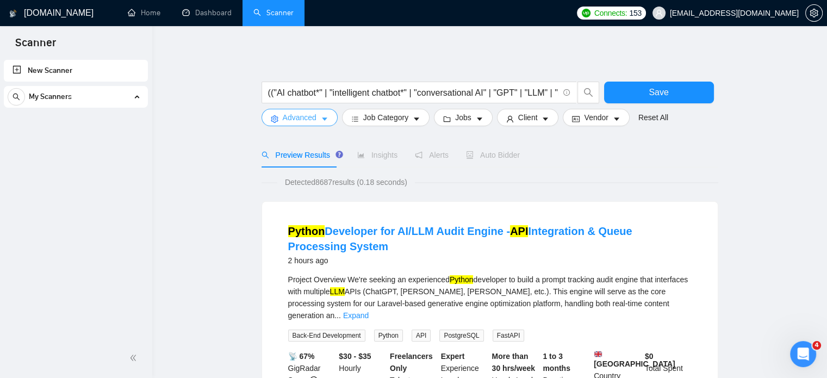
click at [332, 117] on button "Advanced" at bounding box center [300, 117] width 76 height 17
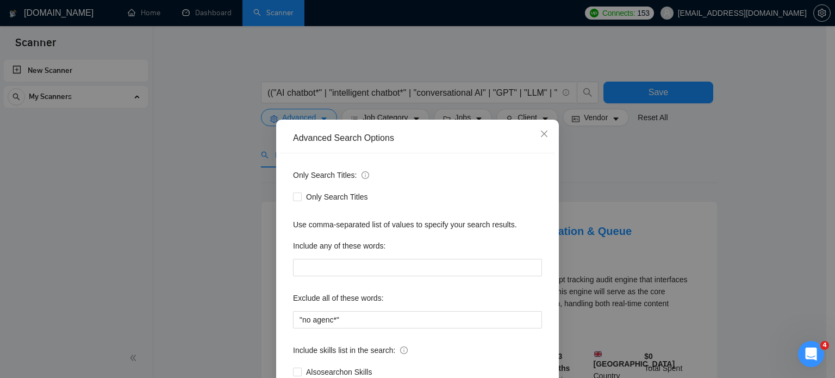
click at [742, 175] on div "Advanced Search Options Only Search Titles: Only Search Titles Use comma-separa…" at bounding box center [417, 189] width 835 height 378
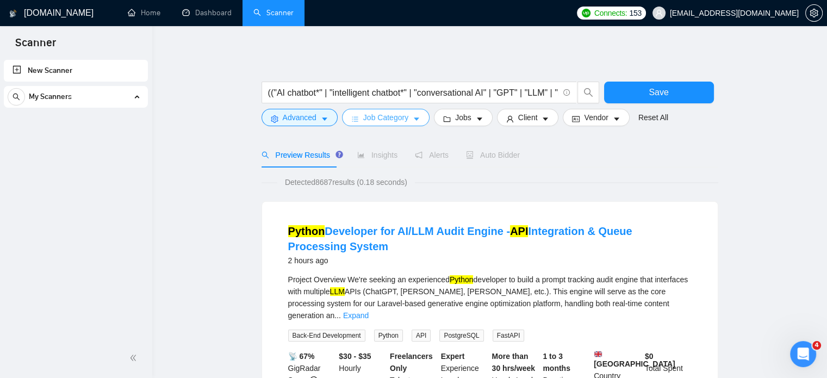
click at [381, 112] on span "Job Category" at bounding box center [385, 117] width 45 height 12
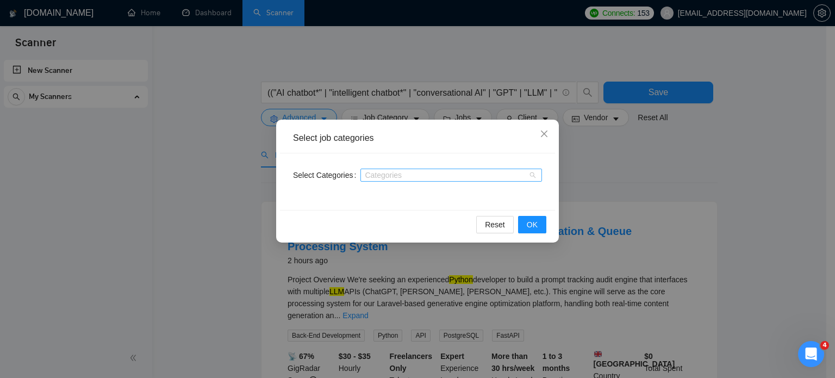
click at [409, 176] on div at bounding box center [445, 175] width 165 height 9
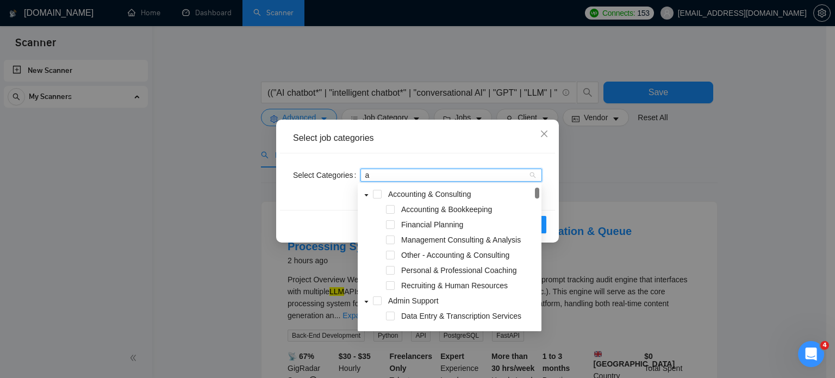
type input "ai"
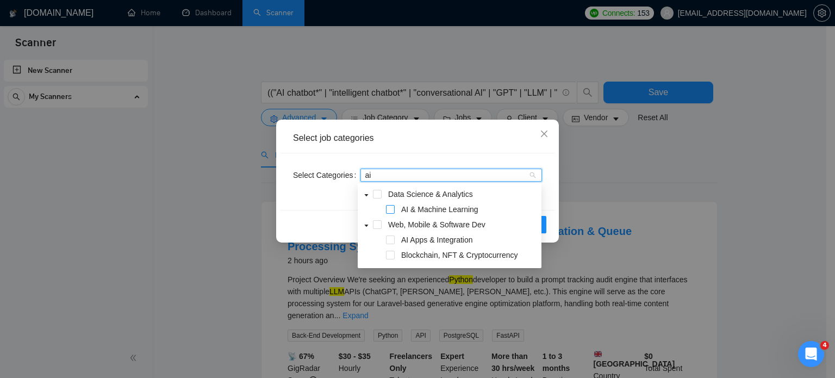
click at [390, 210] on span at bounding box center [390, 209] width 9 height 9
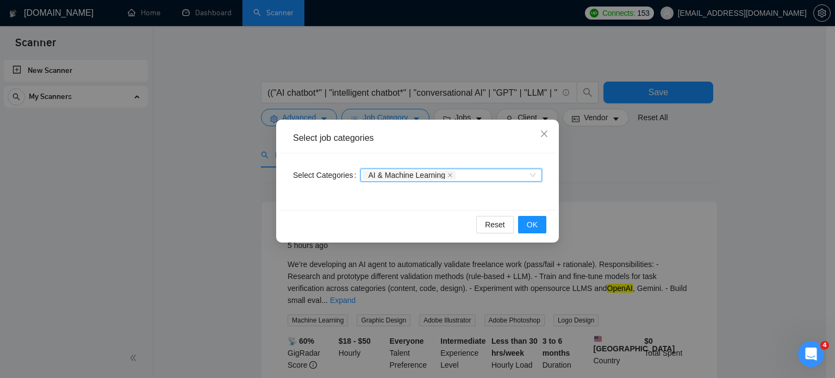
click at [463, 173] on div "AI & Machine Learning" at bounding box center [445, 175] width 165 height 11
type input "we"
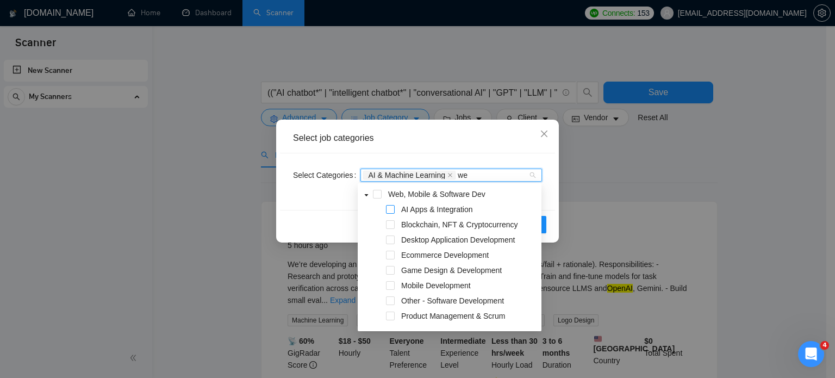
click at [391, 210] on span at bounding box center [390, 209] width 9 height 9
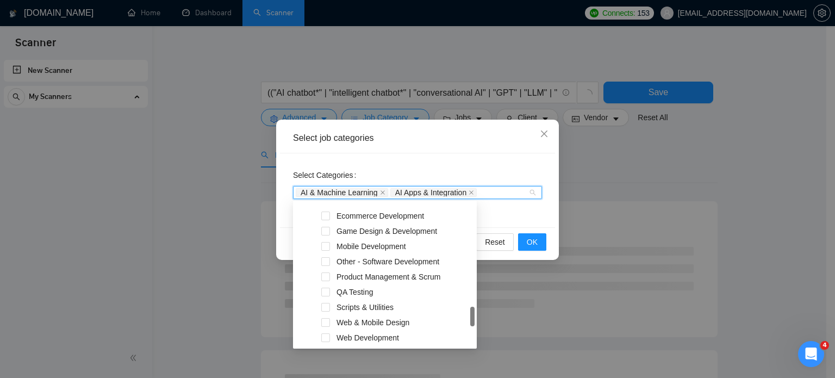
scroll to position [226, 0]
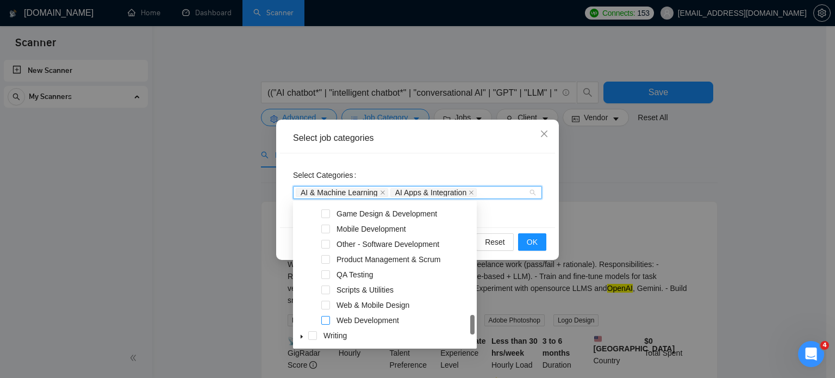
click at [328, 319] on span at bounding box center [325, 320] width 9 height 9
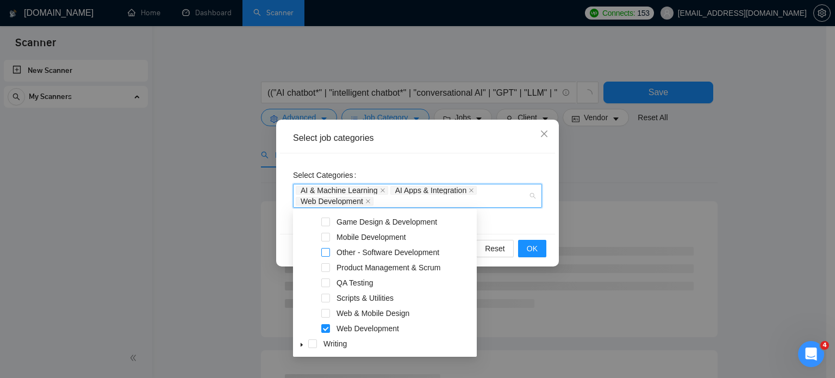
click at [327, 253] on span at bounding box center [325, 252] width 9 height 9
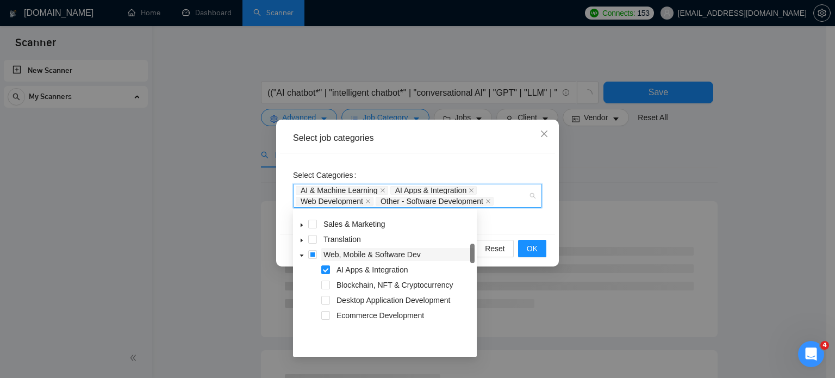
scroll to position [0, 0]
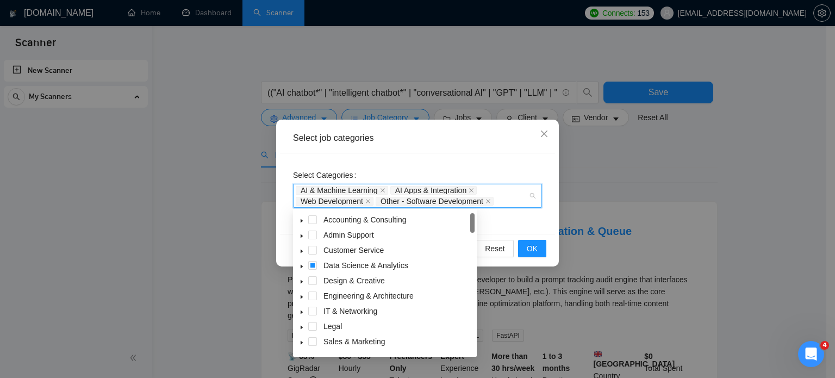
click at [301, 312] on icon "caret-down" at bounding box center [302, 312] width 2 height 4
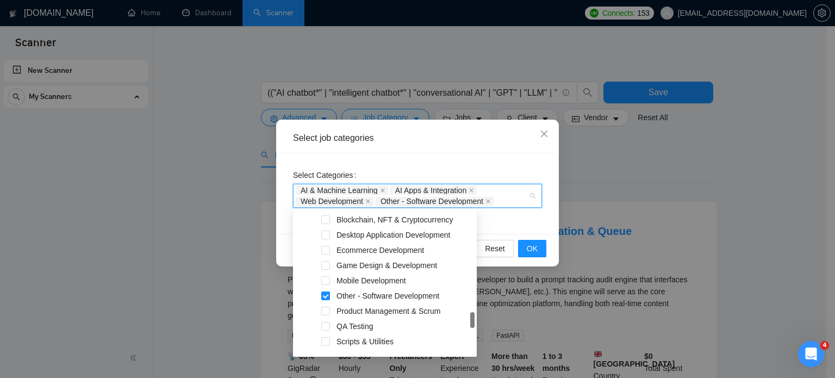
scroll to position [315, 0]
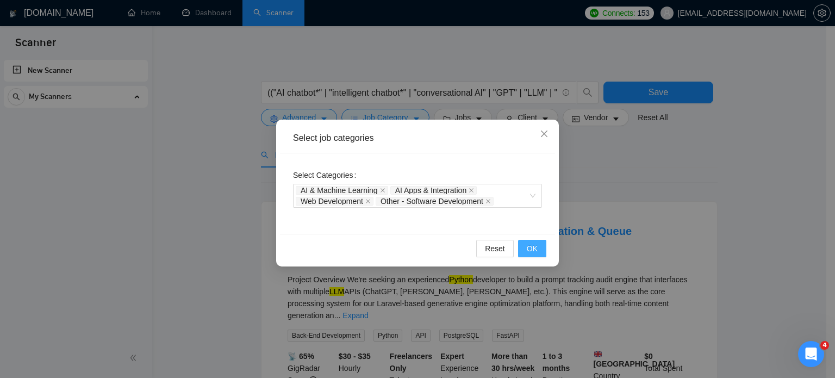
click at [535, 245] on span "OK" at bounding box center [532, 249] width 11 height 12
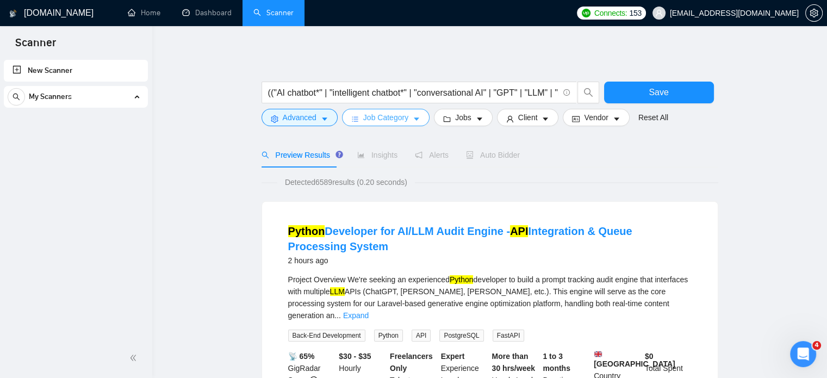
click at [394, 115] on span "Job Category" at bounding box center [385, 117] width 45 height 12
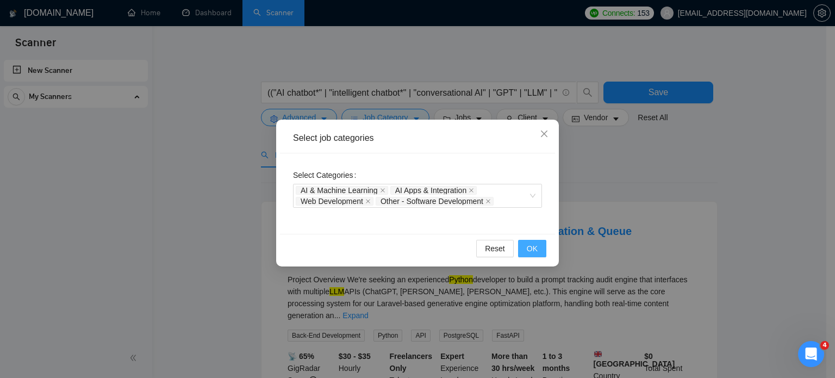
click at [527, 246] on button "OK" at bounding box center [532, 248] width 28 height 17
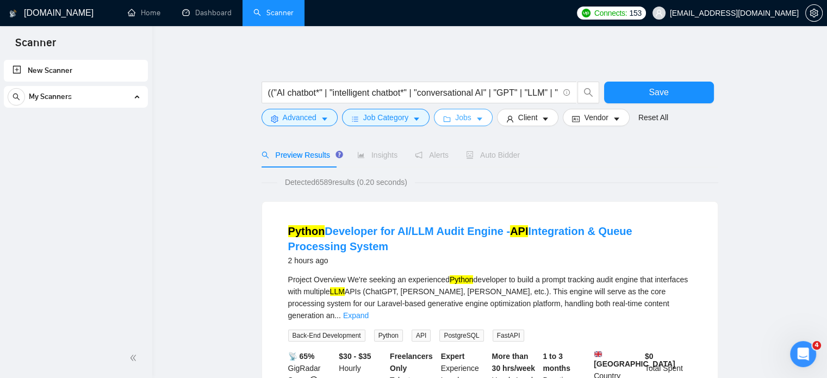
click at [476, 120] on icon "caret-down" at bounding box center [480, 119] width 8 height 8
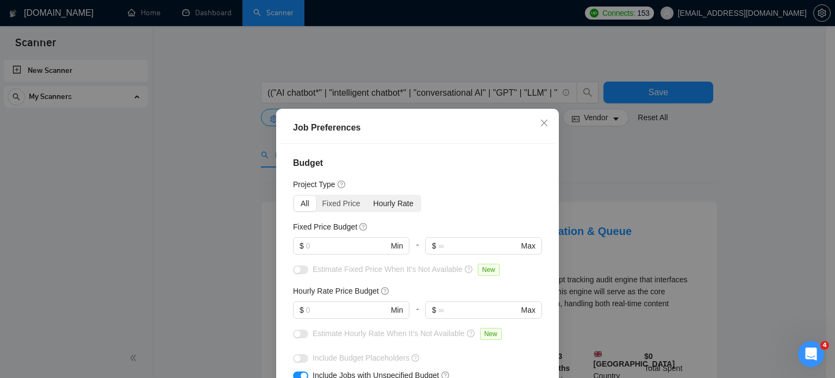
click at [390, 207] on div "Hourly Rate" at bounding box center [393, 203] width 53 height 15
click at [367, 196] on input "Hourly Rate" at bounding box center [367, 196] width 0 height 0
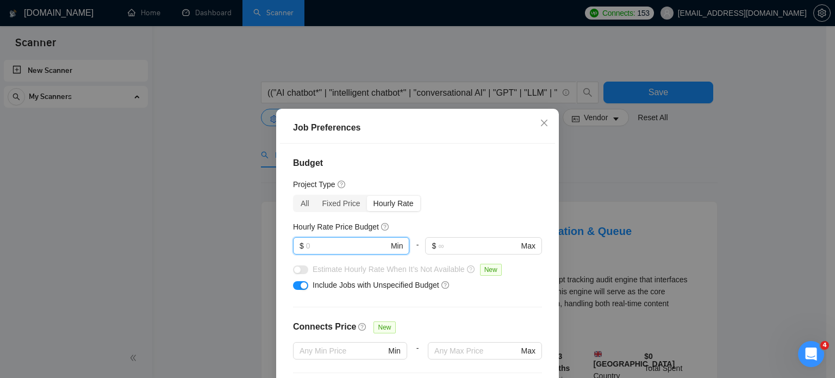
drag, startPoint x: 312, startPoint y: 246, endPoint x: 281, endPoint y: 251, distance: 30.8
click at [281, 251] on div "Budget Project Type All Fixed Price Hourly Rate Fixed Price Budget $ Min - $ Ma…" at bounding box center [417, 276] width 275 height 265
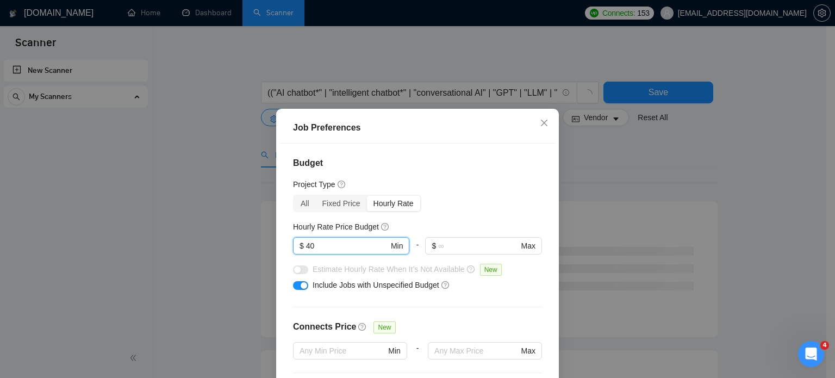
type input "40"
click at [807, 219] on div "Job Preferences Budget Project Type All Fixed Price Hourly Rate Fixed Price Bud…" at bounding box center [417, 189] width 835 height 378
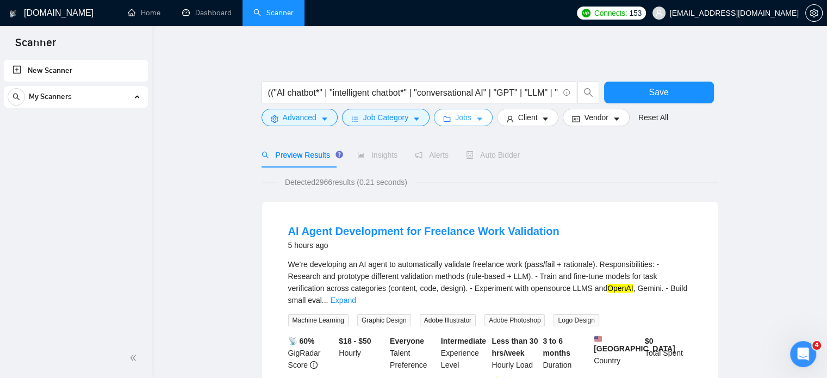
click at [476, 116] on icon "caret-down" at bounding box center [480, 119] width 8 height 8
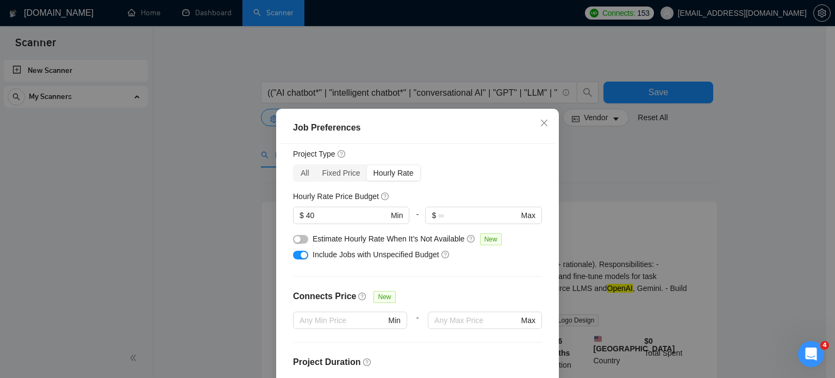
scroll to position [54, 0]
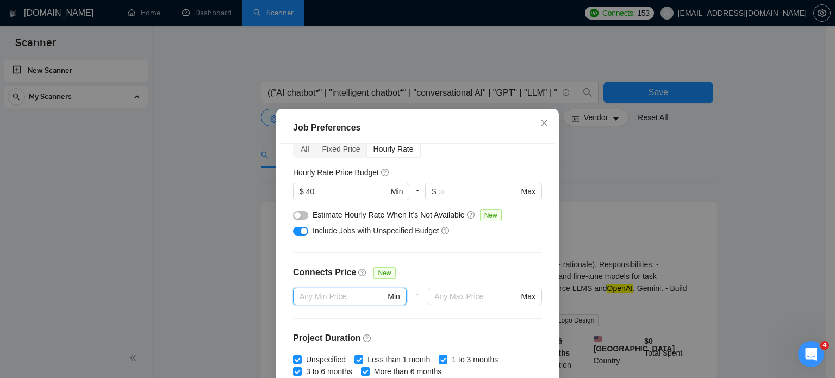
click at [328, 291] on input "text" at bounding box center [343, 296] width 86 height 12
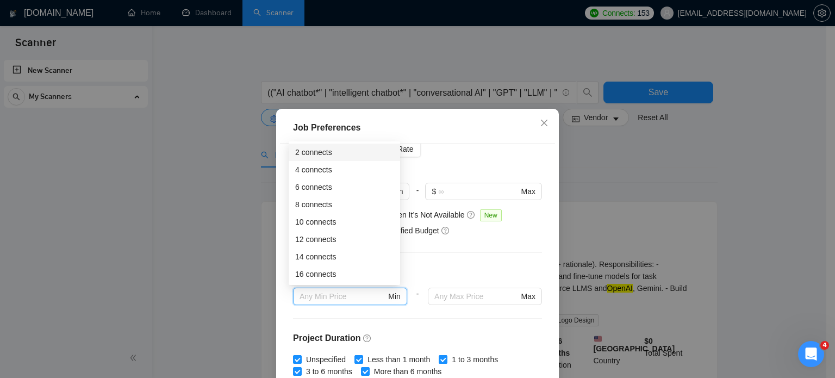
click at [311, 151] on div "2 connects" at bounding box center [344, 152] width 98 height 12
type input "2"
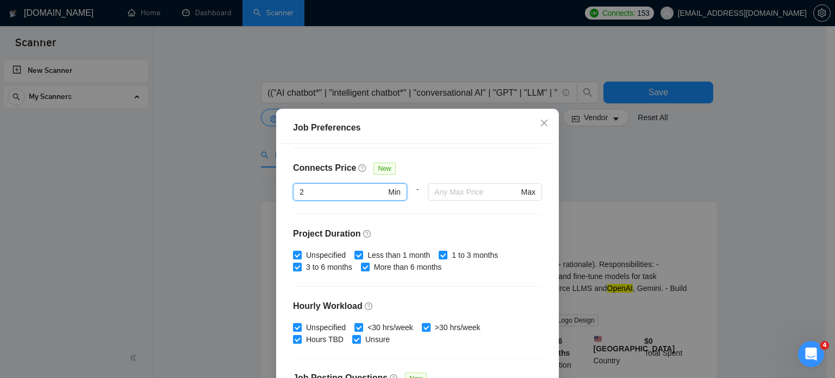
scroll to position [163, 0]
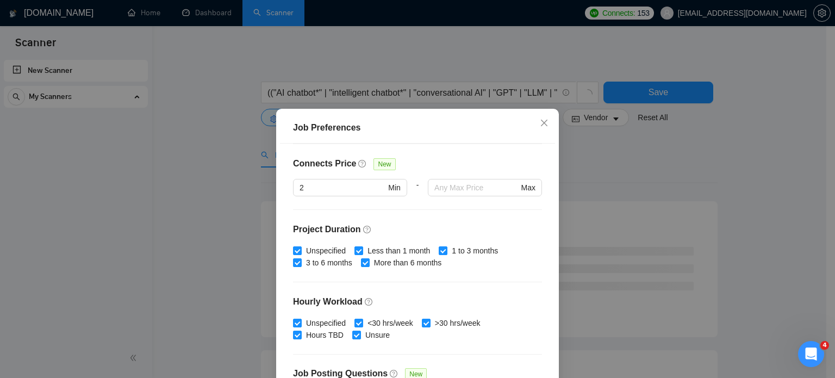
click at [533, 282] on div "Budget Project Type All Fixed Price Hourly Rate Fixed Price Budget $ Min - $ Ma…" at bounding box center [417, 276] width 275 height 265
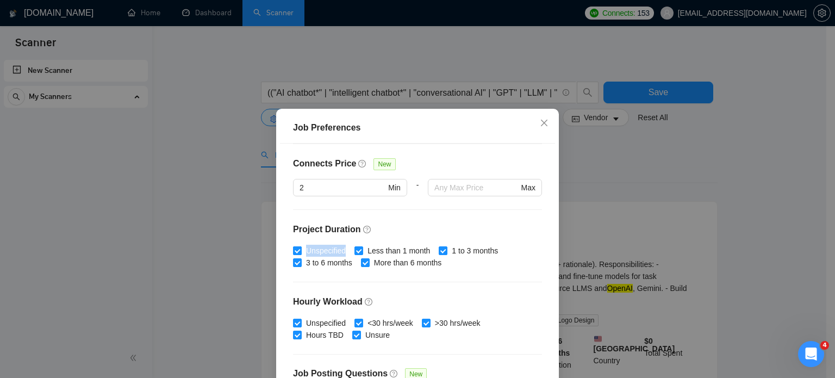
drag, startPoint x: 302, startPoint y: 247, endPoint x: 340, endPoint y: 251, distance: 37.7
click at [340, 251] on span "Unspecified" at bounding box center [326, 251] width 48 height 12
copy span "Unspecified"
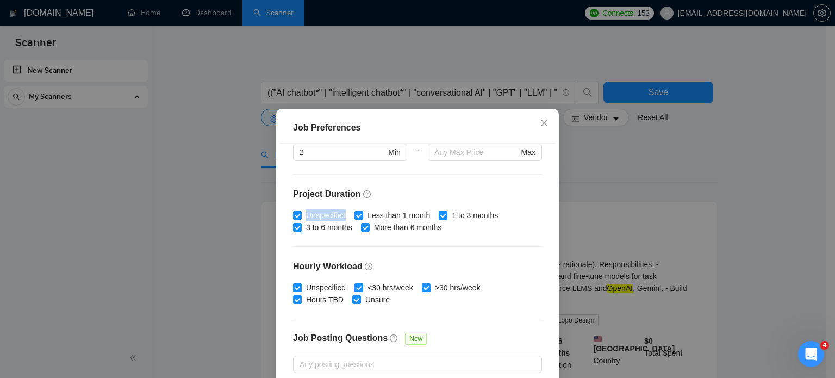
scroll to position [217, 0]
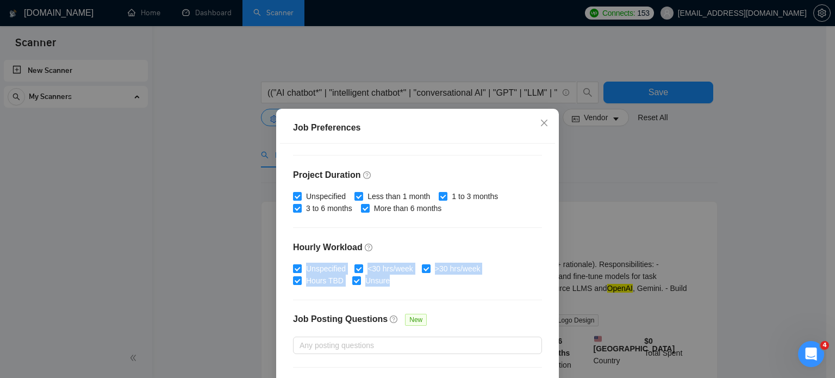
drag, startPoint x: 386, startPoint y: 279, endPoint x: 302, endPoint y: 265, distance: 84.4
click at [302, 265] on div "Unspecified <30 hrs/week >30 hrs/week Hours TBD Unsure" at bounding box center [417, 275] width 249 height 24
copy div "Unspecified <30 hrs/week >30 hrs/week Hours TBD Unsure"
click at [521, 241] on h4 "Hourly Workload" at bounding box center [417, 247] width 249 height 13
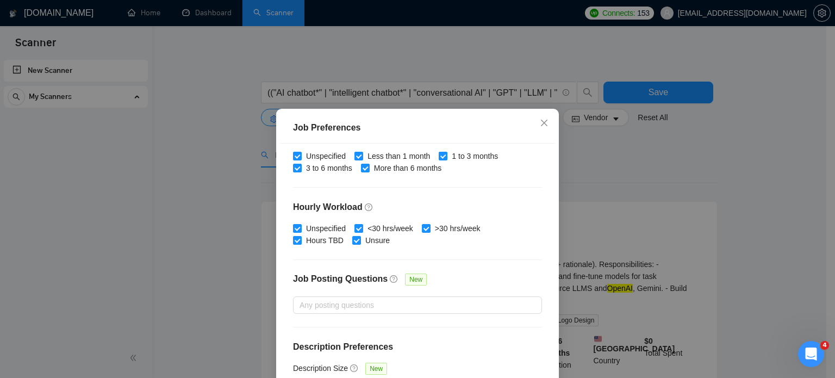
scroll to position [54, 0]
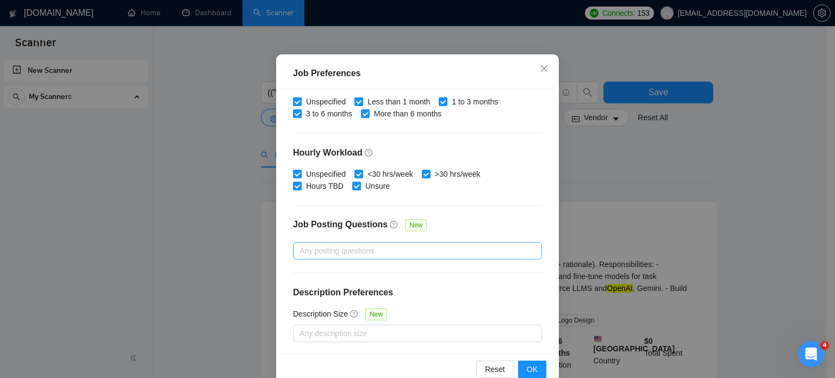
click at [335, 251] on div at bounding box center [412, 250] width 233 height 13
click at [316, 245] on div at bounding box center [412, 250] width 233 height 13
drag, startPoint x: 319, startPoint y: 269, endPoint x: 339, endPoint y: 268, distance: 20.2
click at [366, 309] on div "Budget Project Type All Fixed Price Hourly Rate Fixed Price Budget $ Min - $ Ma…" at bounding box center [417, 221] width 275 height 265
click at [329, 249] on div at bounding box center [412, 250] width 233 height 13
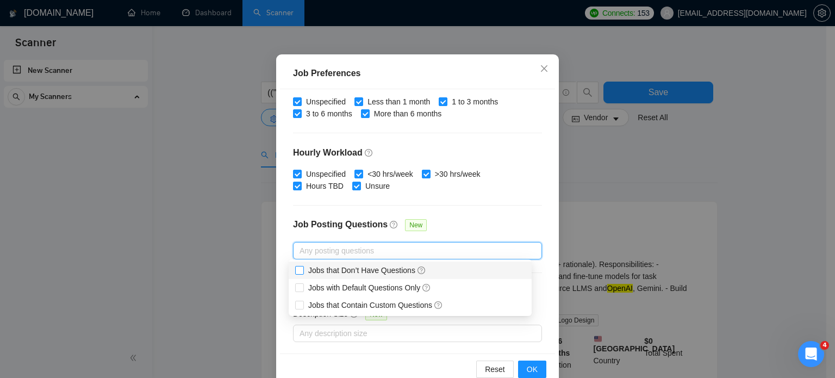
drag, startPoint x: 350, startPoint y: 273, endPoint x: 343, endPoint y: 272, distance: 7.6
drag, startPoint x: 343, startPoint y: 272, endPoint x: 427, endPoint y: 330, distance: 102.1
click at [427, 330] on div at bounding box center [412, 333] width 233 height 13
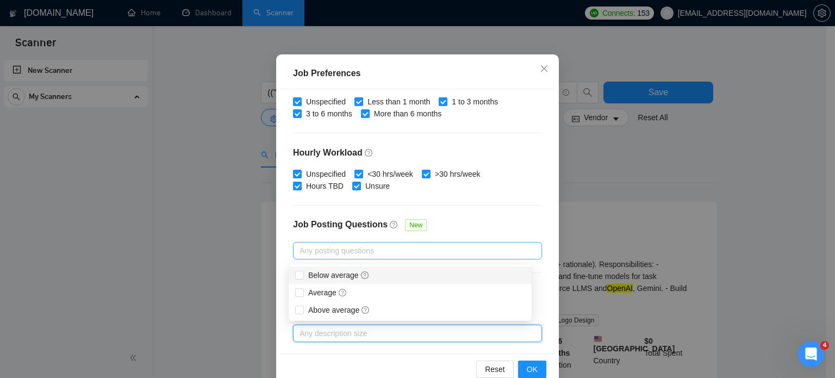
click at [355, 251] on div at bounding box center [412, 250] width 233 height 13
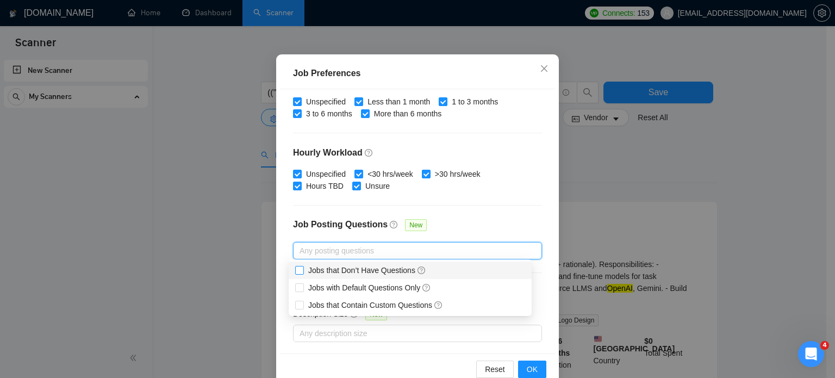
click at [297, 272] on input "Jobs that Don’t Have Questions" at bounding box center [299, 270] width 8 height 8
checkbox input "true"
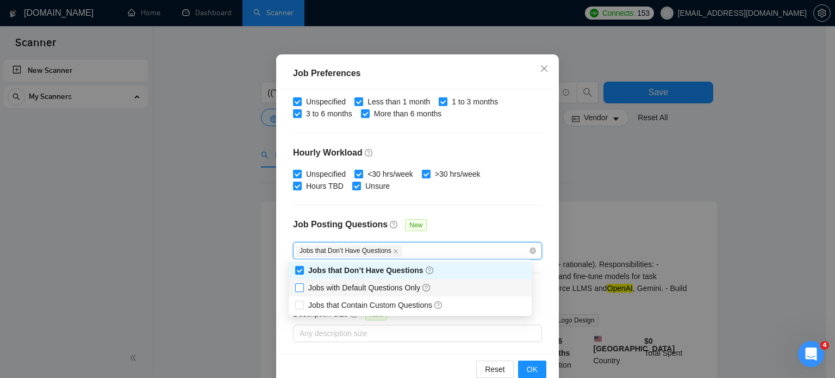
click at [299, 287] on input "Jobs with Default Questions Only" at bounding box center [299, 287] width 8 height 8
checkbox input "true"
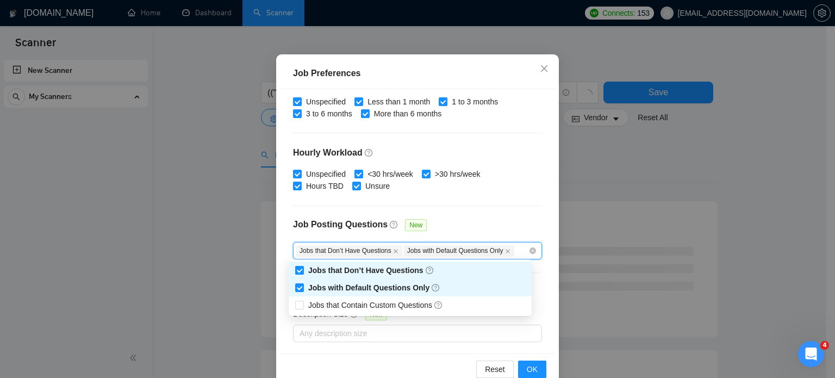
click at [300, 269] on input "Jobs that Don’t Have Questions" at bounding box center [299, 270] width 8 height 8
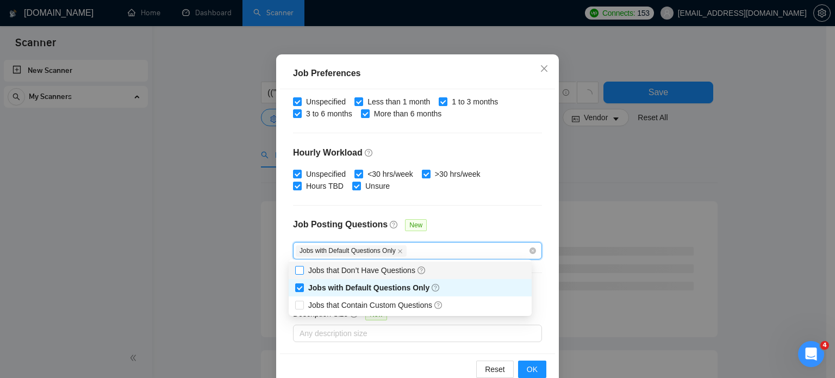
click at [299, 268] on input "Jobs that Don’t Have Questions" at bounding box center [299, 270] width 8 height 8
checkbox input "true"
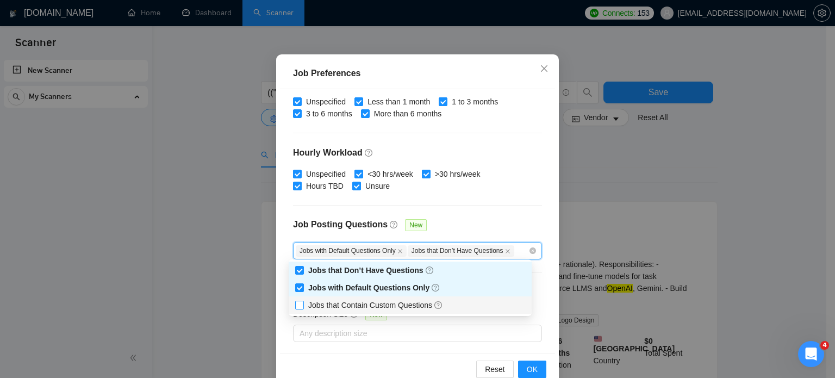
click at [297, 306] on input "Jobs that Contain Custom Questions" at bounding box center [299, 305] width 8 height 8
checkbox input "true"
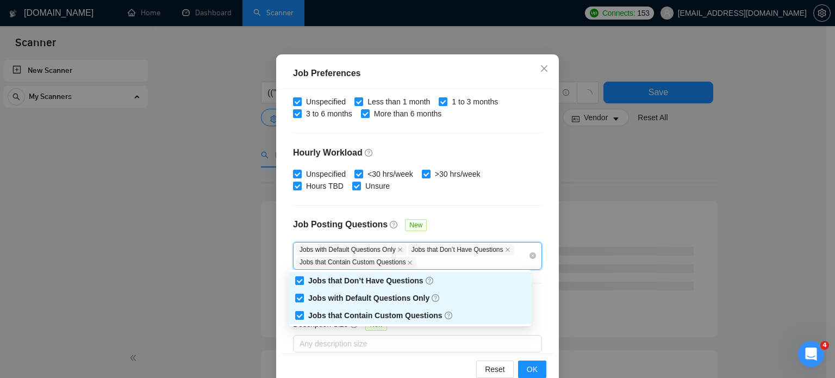
click at [276, 282] on div "Job Preferences Budget Project Type All Fixed Price Hourly Rate Fixed Price Bud…" at bounding box center [417, 221] width 283 height 334
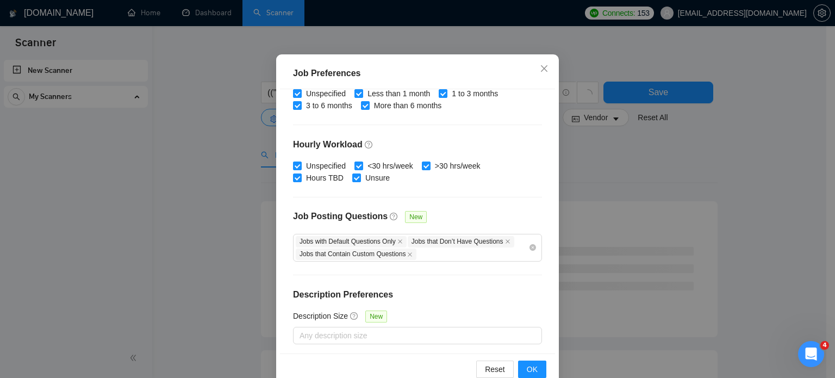
scroll to position [268, 0]
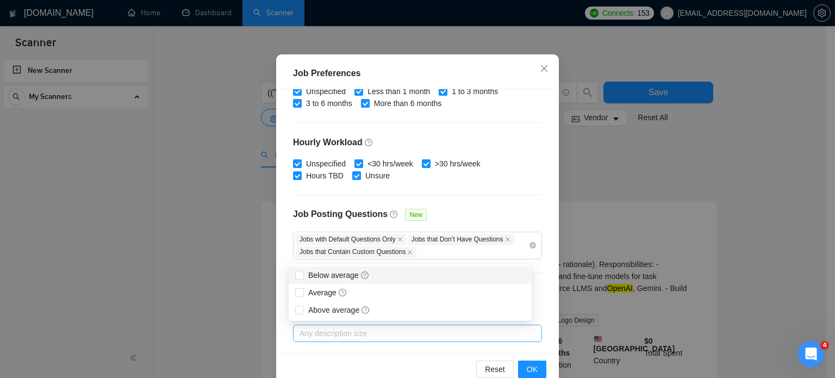
click at [330, 335] on div at bounding box center [412, 333] width 233 height 13
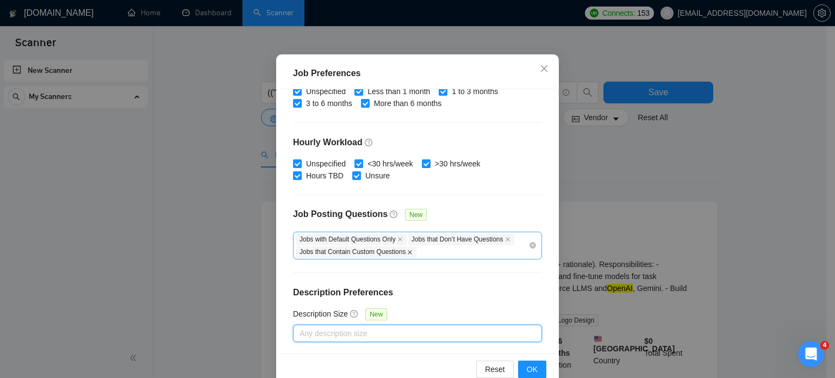
click at [407, 250] on icon "close" at bounding box center [409, 252] width 5 height 5
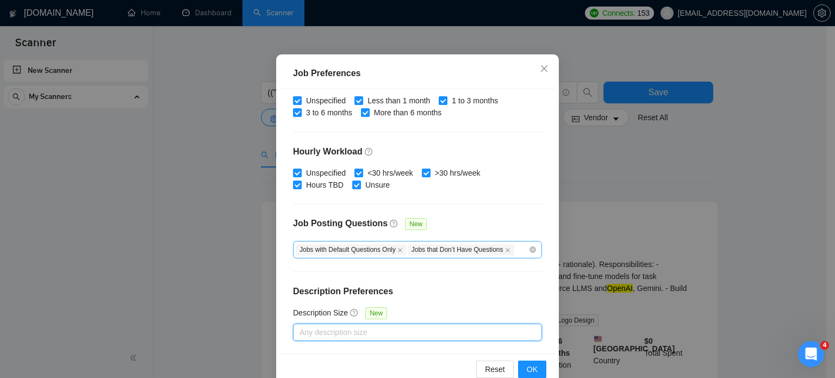
scroll to position [258, 0]
click at [397, 252] on icon "close" at bounding box center [399, 250] width 5 height 5
click at [393, 251] on icon "close" at bounding box center [395, 250] width 5 height 5
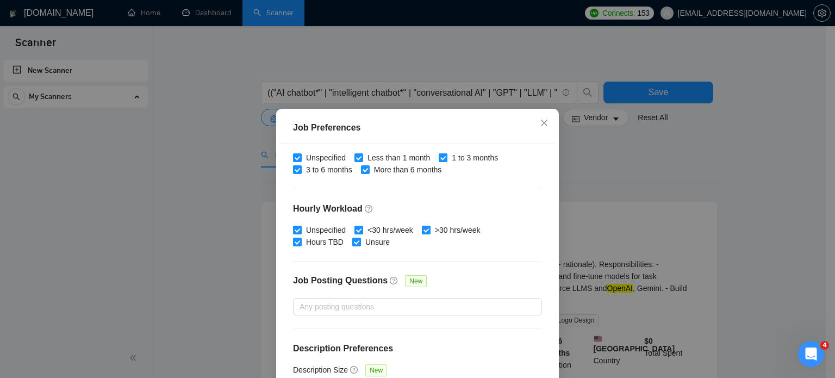
scroll to position [258, 0]
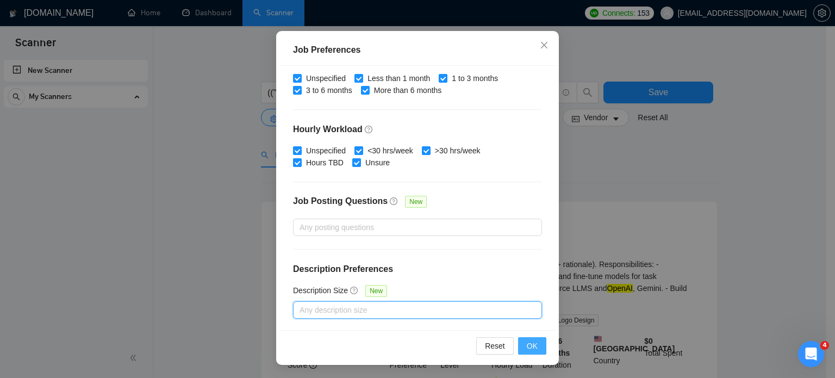
click at [527, 343] on span "OK" at bounding box center [532, 346] width 11 height 12
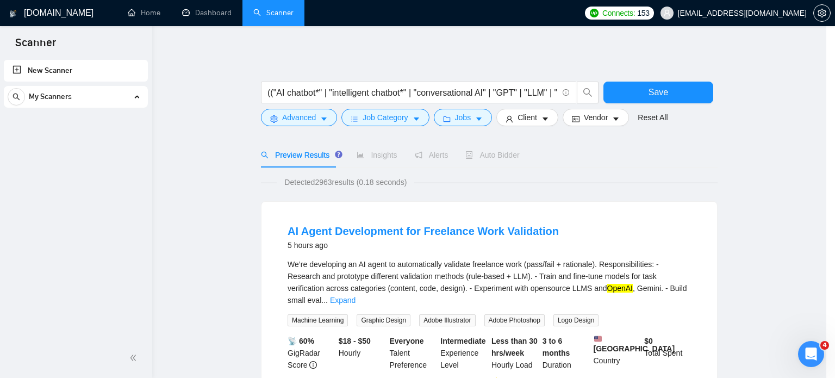
scroll to position [34, 0]
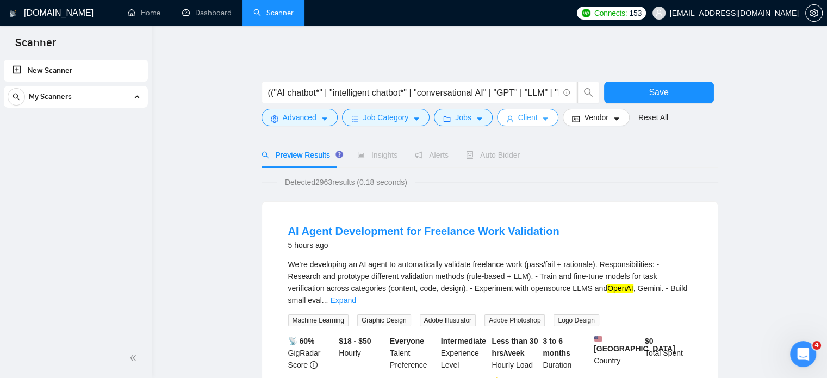
click at [543, 119] on icon "caret-down" at bounding box center [545, 118] width 5 height 3
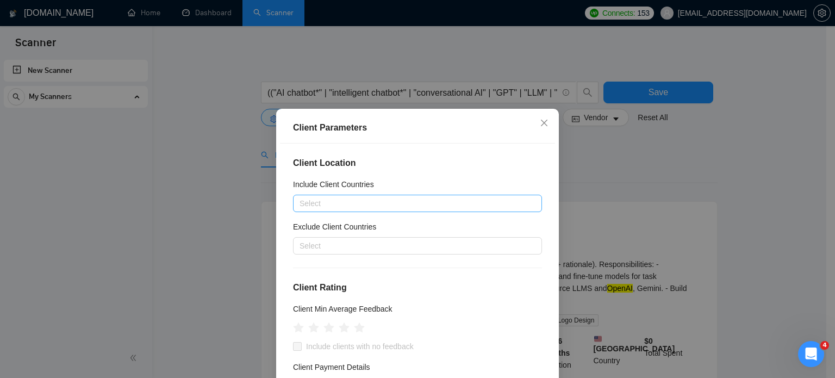
click at [342, 206] on div at bounding box center [412, 203] width 233 height 13
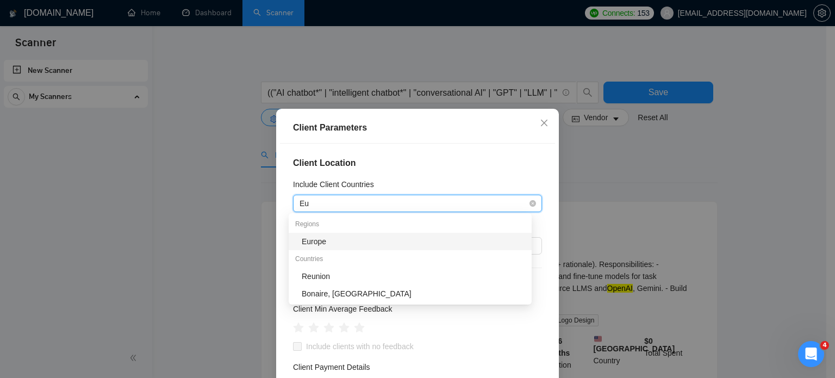
type input "Eur"
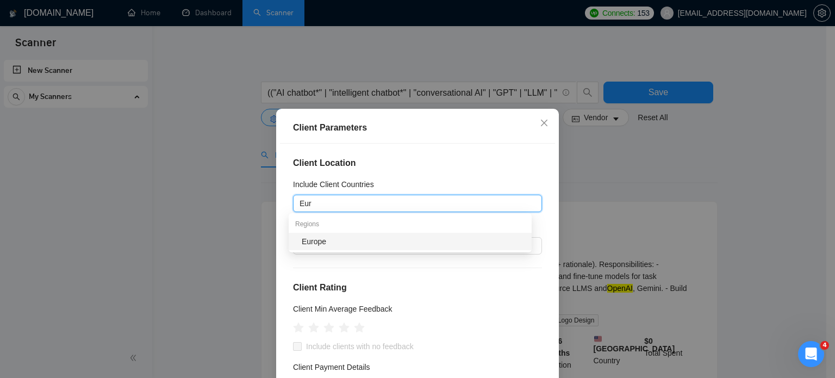
click at [328, 242] on div "Europe" at bounding box center [413, 241] width 223 height 12
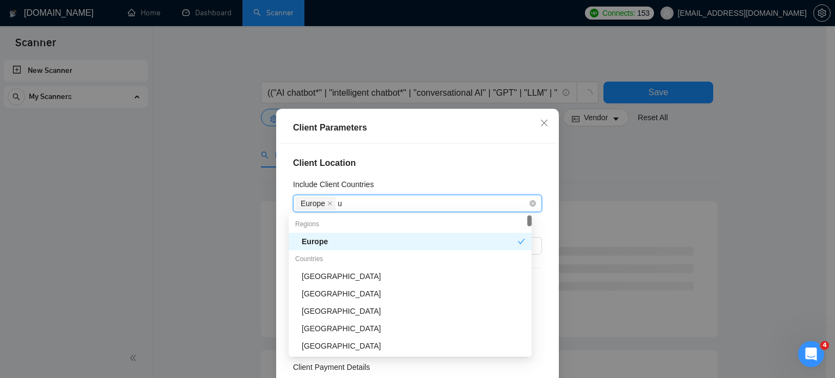
type input "uS"
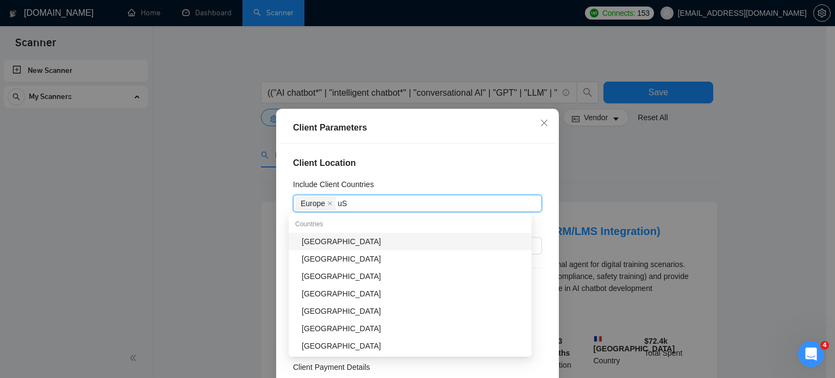
click at [328, 241] on div "[GEOGRAPHIC_DATA]" at bounding box center [413, 241] width 223 height 12
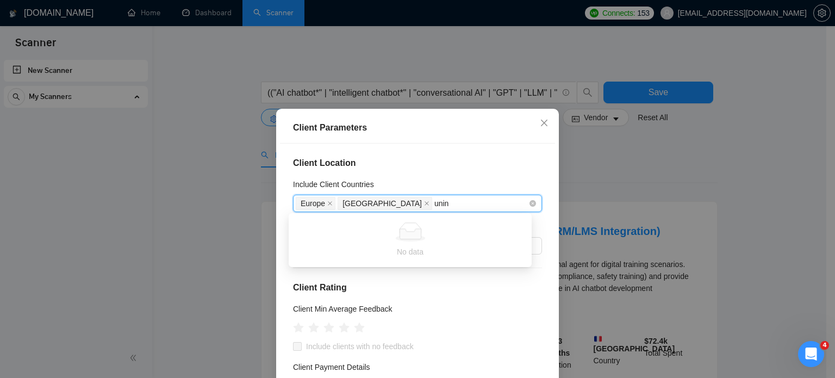
type input "uni"
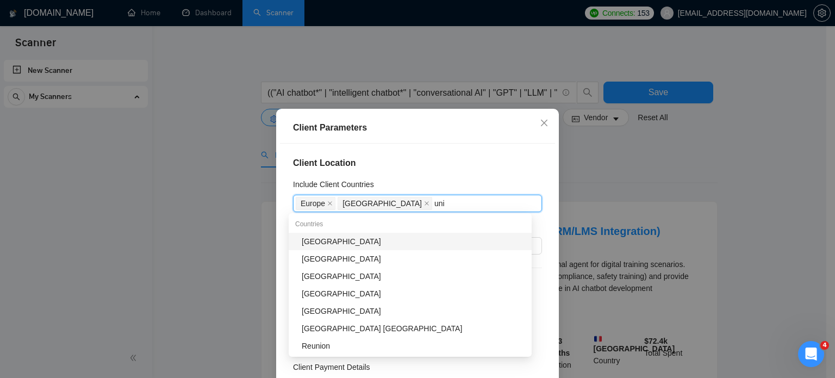
click at [323, 243] on div "[GEOGRAPHIC_DATA]" at bounding box center [413, 241] width 223 height 12
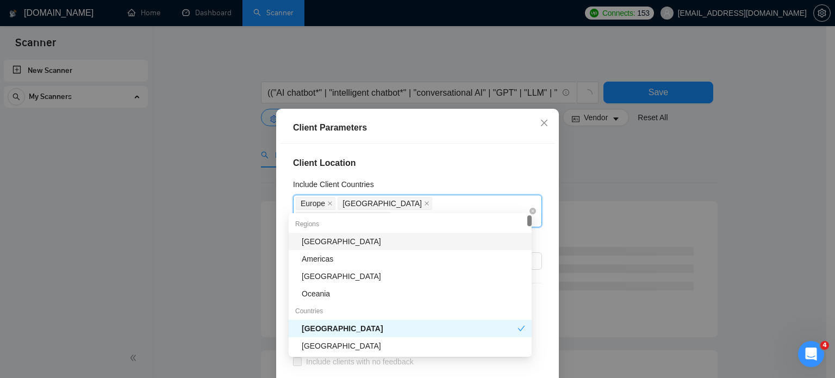
type input "Ca"
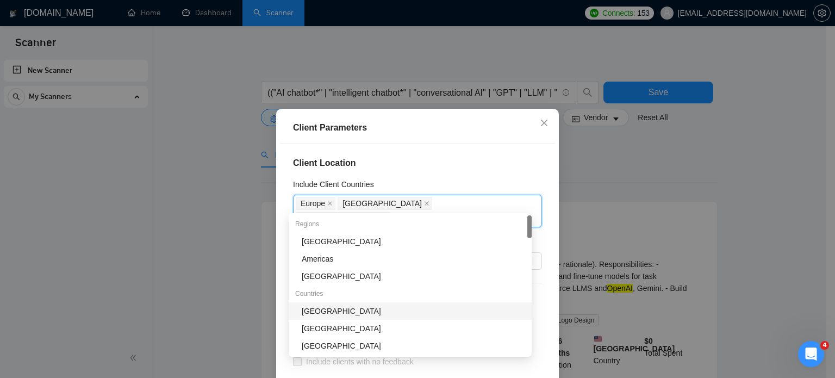
click at [335, 310] on div "[GEOGRAPHIC_DATA]" at bounding box center [413, 311] width 223 height 12
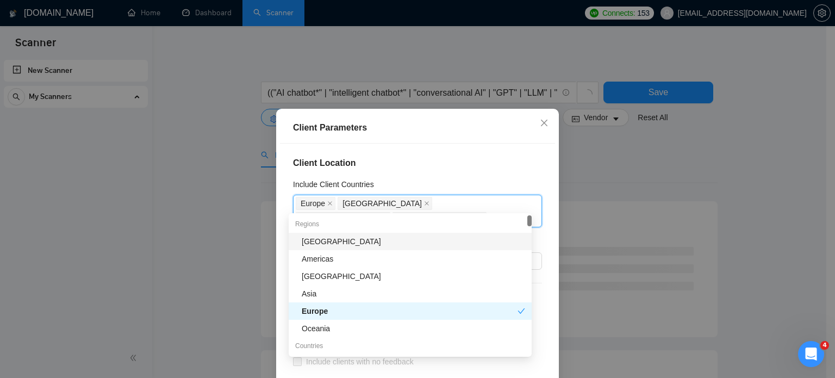
click at [430, 145] on div "Client Location Include Client Countries [GEOGRAPHIC_DATA] [GEOGRAPHIC_DATA] [G…" at bounding box center [417, 276] width 275 height 265
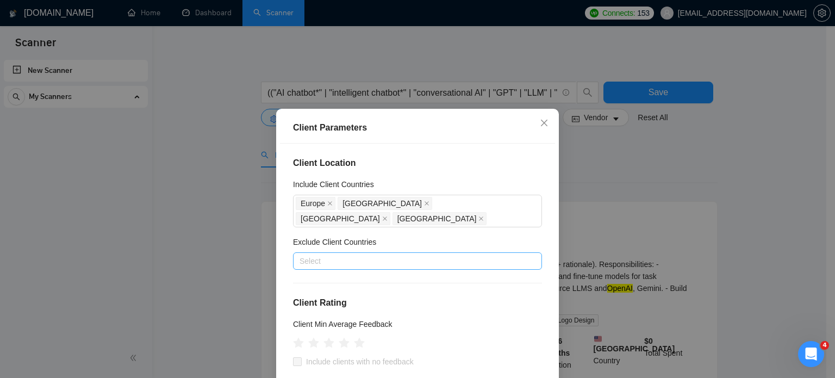
click at [322, 254] on div at bounding box center [412, 260] width 233 height 13
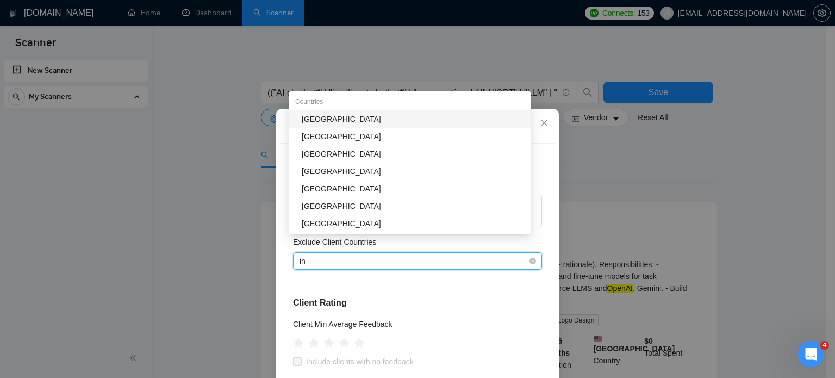
type input "ind"
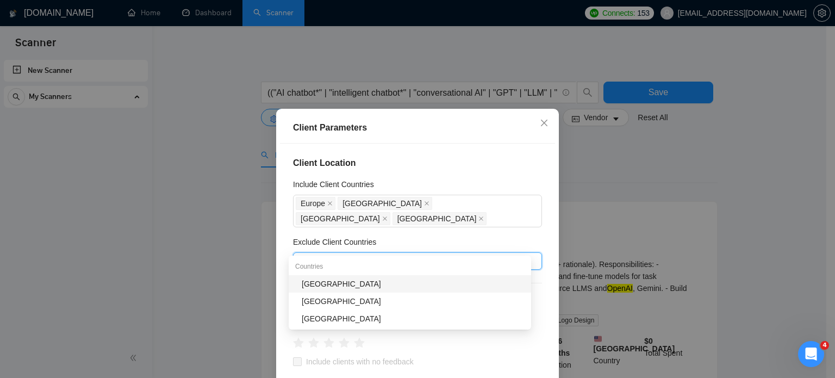
click at [319, 281] on div "[GEOGRAPHIC_DATA]" at bounding box center [413, 284] width 223 height 12
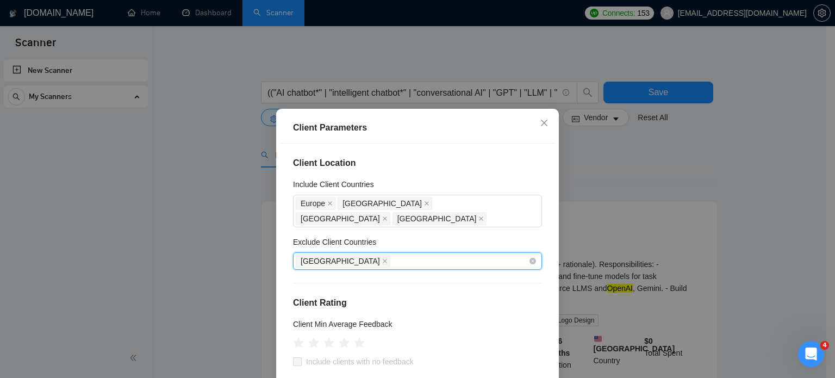
click at [383, 259] on icon "close" at bounding box center [385, 261] width 4 height 4
click at [318, 253] on div "[GEOGRAPHIC_DATA]" at bounding box center [412, 260] width 233 height 15
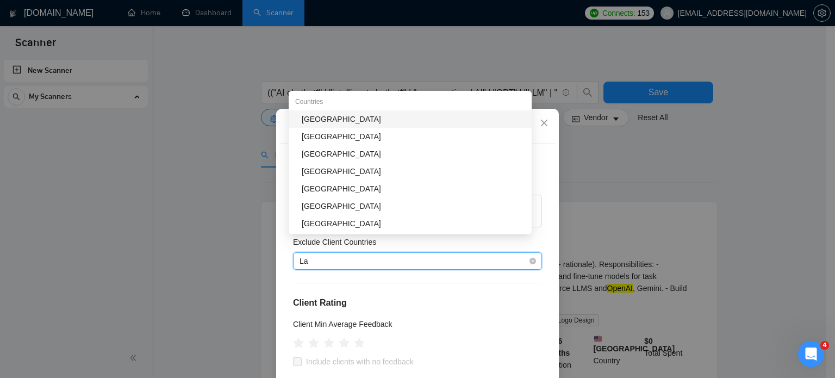
type input "Lat"
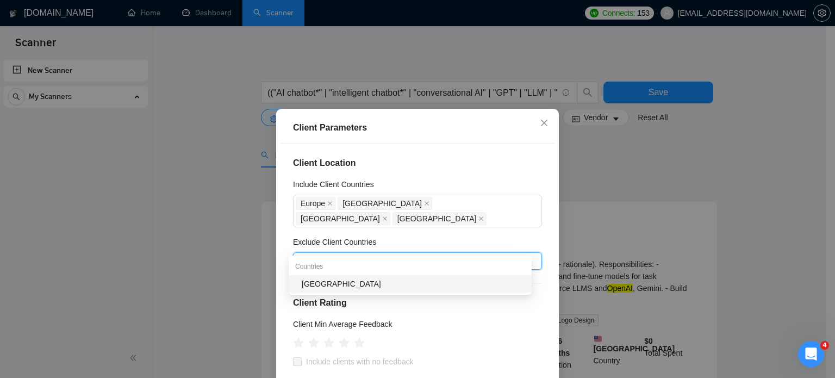
click at [320, 287] on div "[GEOGRAPHIC_DATA]" at bounding box center [413, 284] width 223 height 12
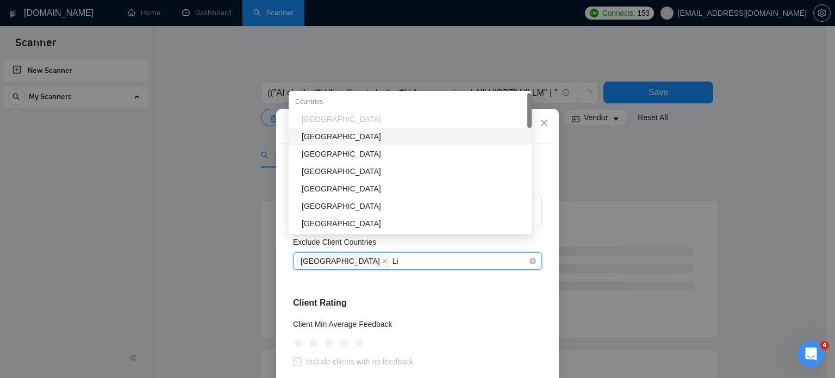
type input "Lit"
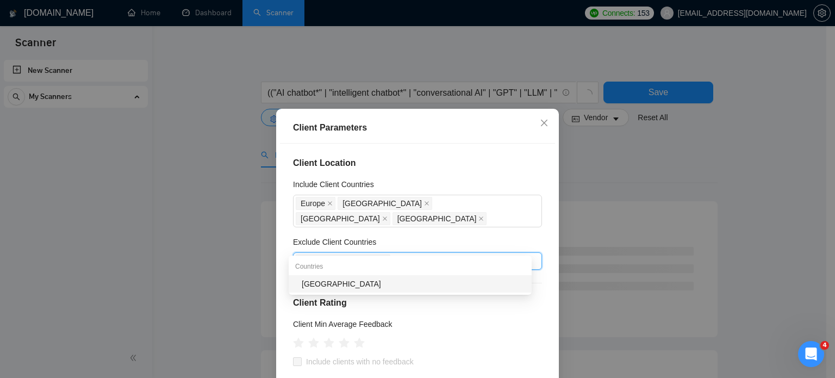
click at [330, 283] on div "[GEOGRAPHIC_DATA]" at bounding box center [413, 284] width 223 height 12
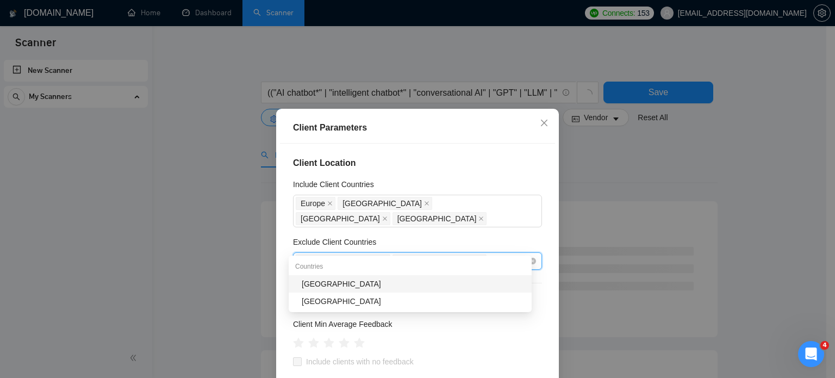
type input "Esto"
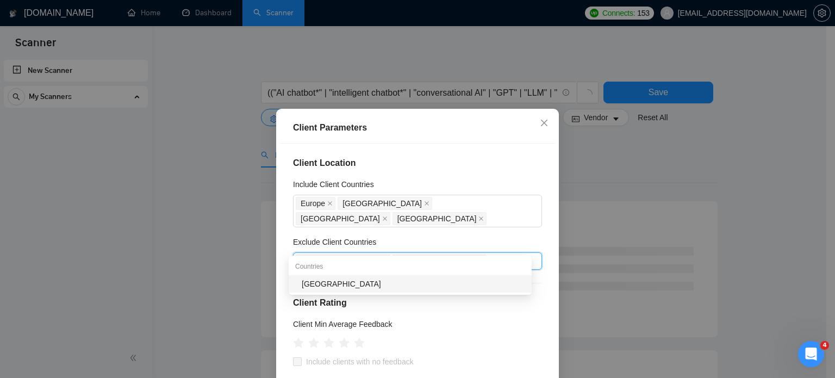
click at [339, 279] on div "[GEOGRAPHIC_DATA]" at bounding box center [413, 284] width 223 height 12
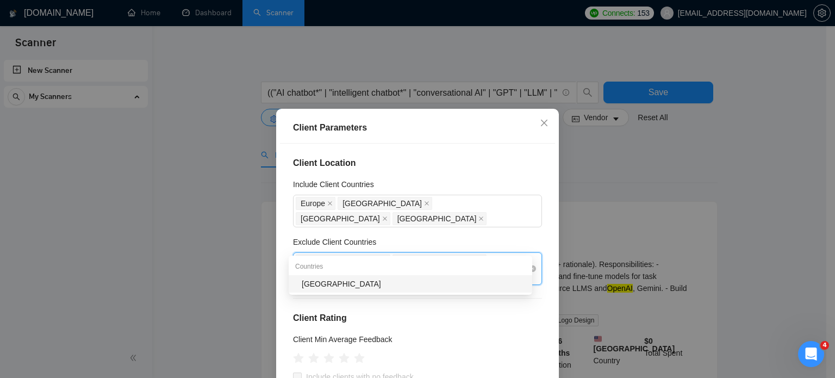
type input "Ukra"
click at [309, 286] on div "[GEOGRAPHIC_DATA]" at bounding box center [414, 284] width 224 height 12
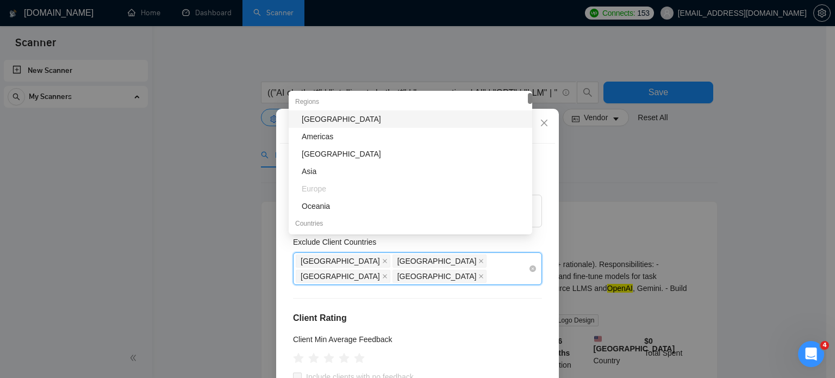
click at [468, 253] on div "[GEOGRAPHIC_DATA] [GEOGRAPHIC_DATA] [GEOGRAPHIC_DATA] [GEOGRAPHIC_DATA]" at bounding box center [412, 268] width 233 height 30
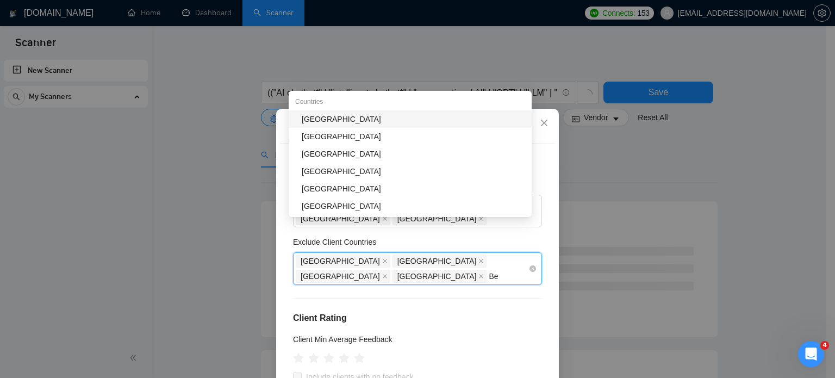
type input "Bel"
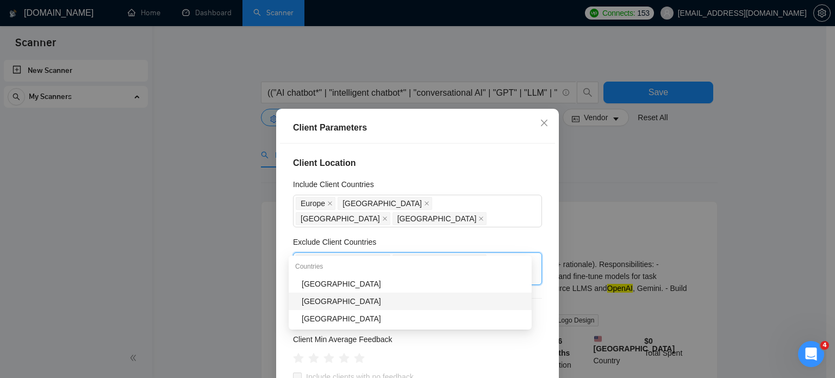
click at [321, 302] on div "[GEOGRAPHIC_DATA]" at bounding box center [413, 301] width 223 height 12
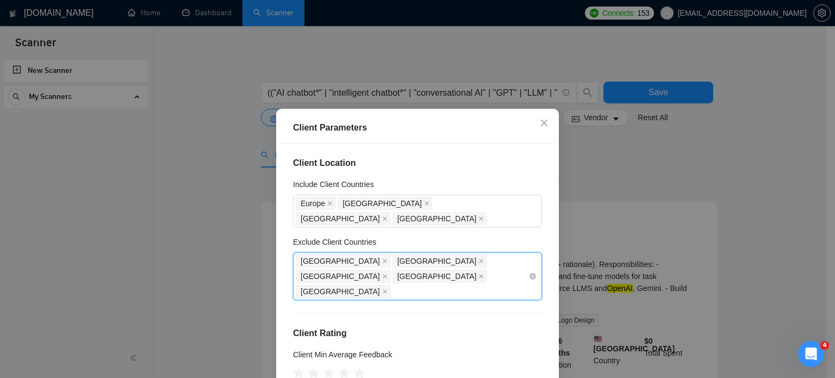
click at [507, 253] on div "[GEOGRAPHIC_DATA] [GEOGRAPHIC_DATA] [GEOGRAPHIC_DATA] [GEOGRAPHIC_DATA] [GEOGRA…" at bounding box center [412, 276] width 233 height 46
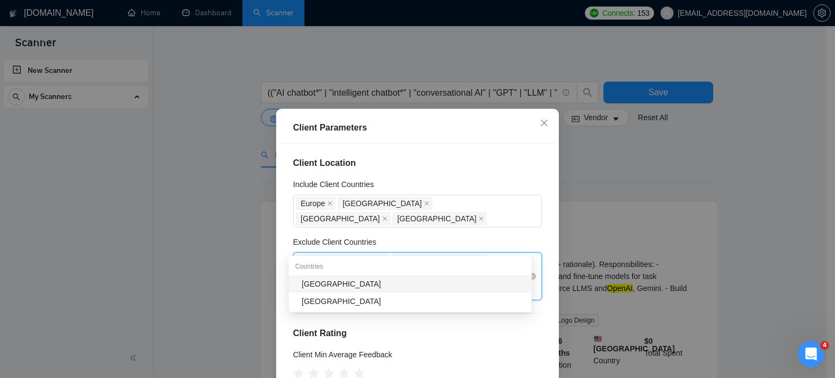
type input "Slov"
click at [319, 285] on div "[GEOGRAPHIC_DATA]" at bounding box center [413, 284] width 223 height 12
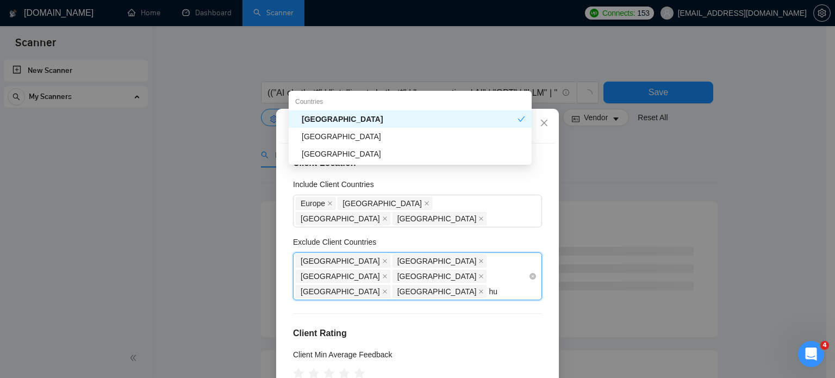
type input "hun"
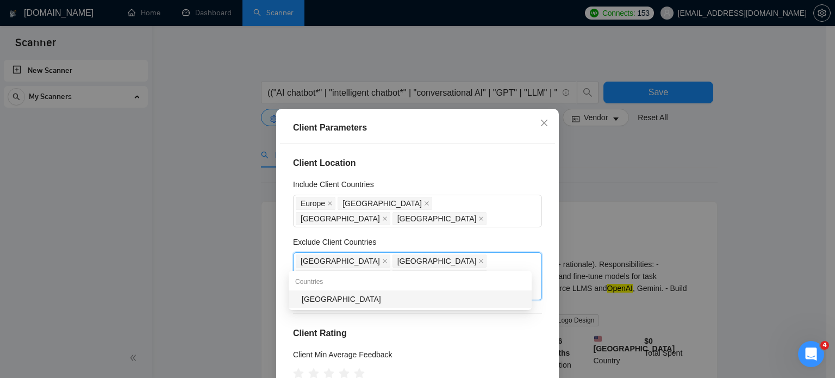
click at [320, 299] on div "[GEOGRAPHIC_DATA]" at bounding box center [413, 299] width 223 height 12
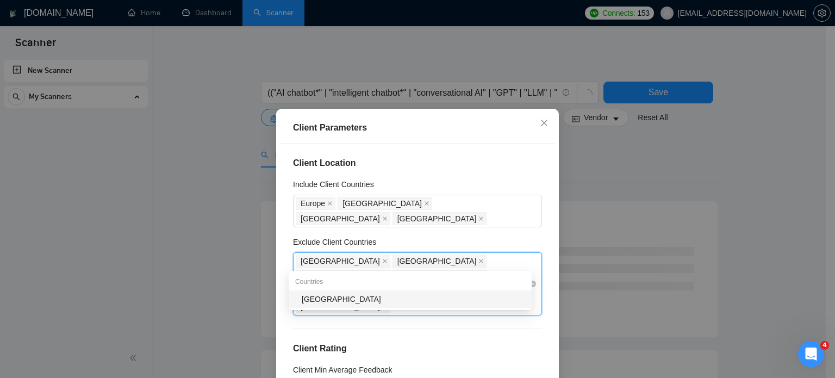
type input "Mold"
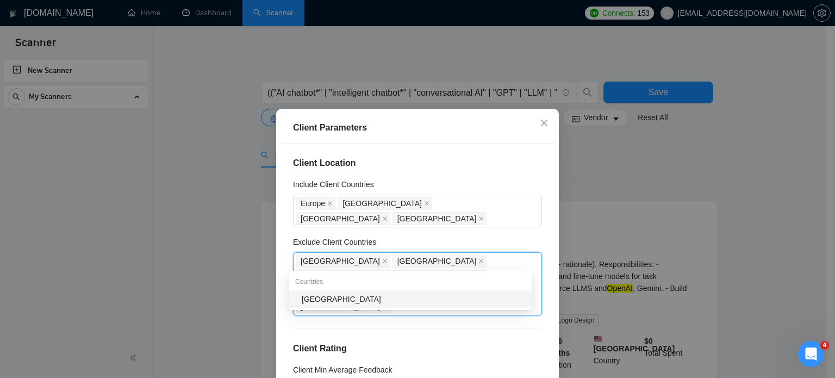
click at [329, 300] on div "[GEOGRAPHIC_DATA]" at bounding box center [413, 299] width 223 height 12
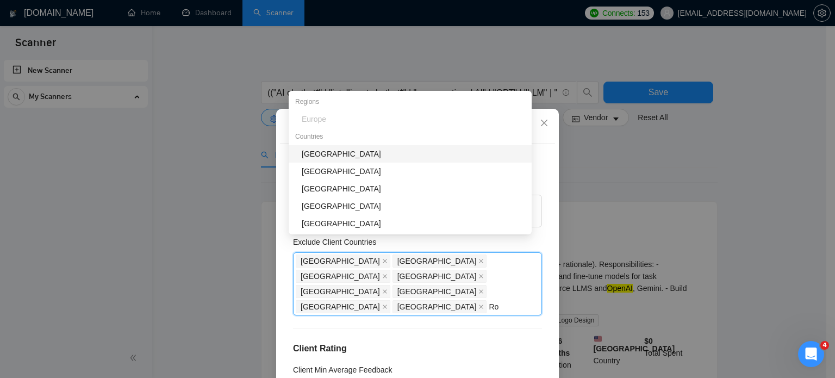
type input "Rom"
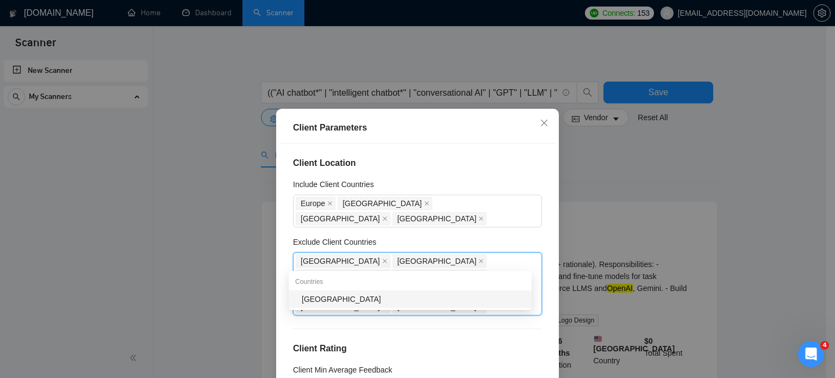
click at [359, 300] on div "[GEOGRAPHIC_DATA]" at bounding box center [413, 299] width 223 height 12
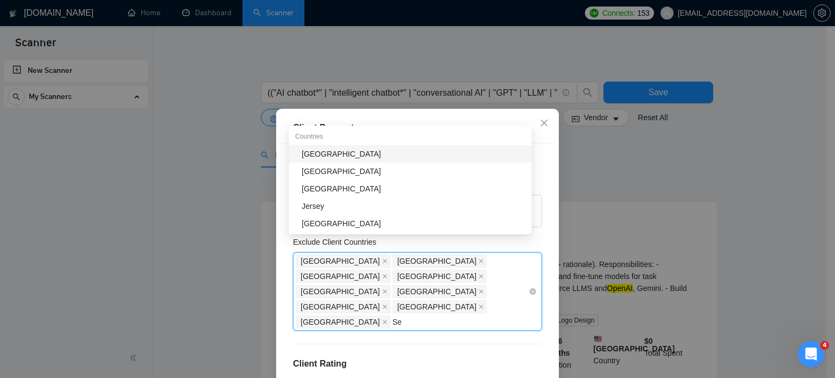
type input "Ser"
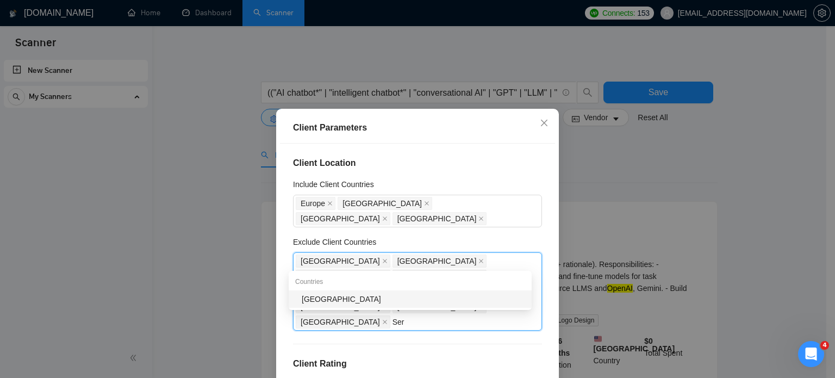
click at [322, 301] on div "[GEOGRAPHIC_DATA]" at bounding box center [413, 299] width 223 height 12
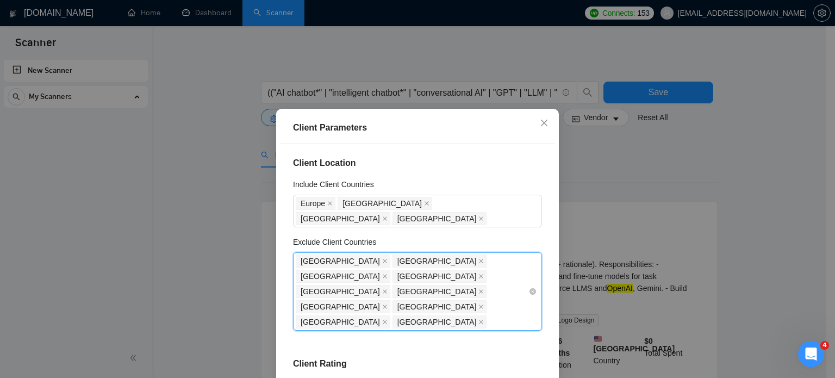
type input "B"
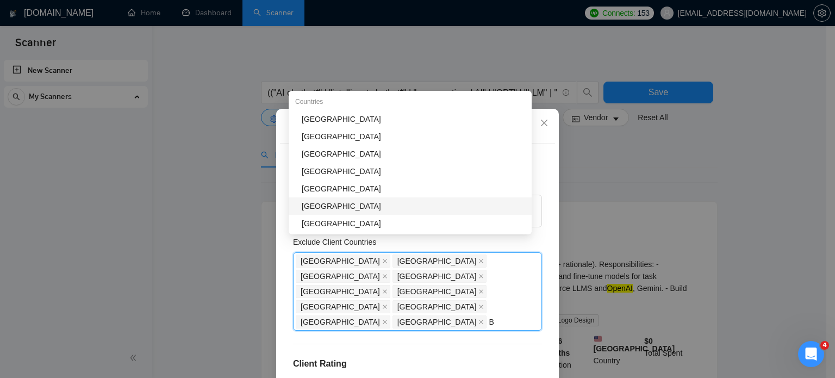
click at [310, 207] on div "[GEOGRAPHIC_DATA]" at bounding box center [413, 206] width 223 height 12
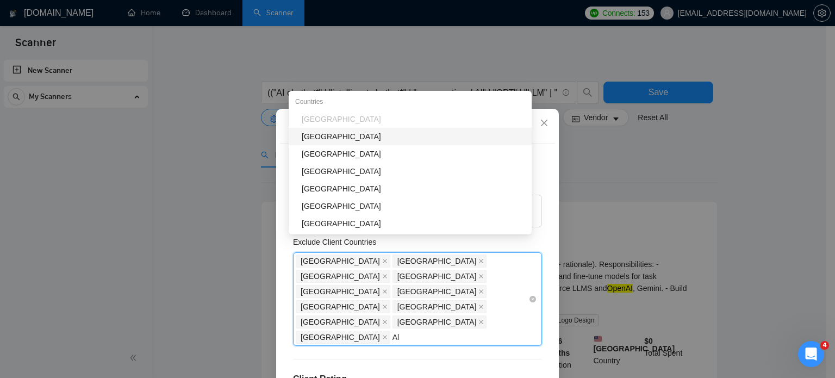
type input "Alb"
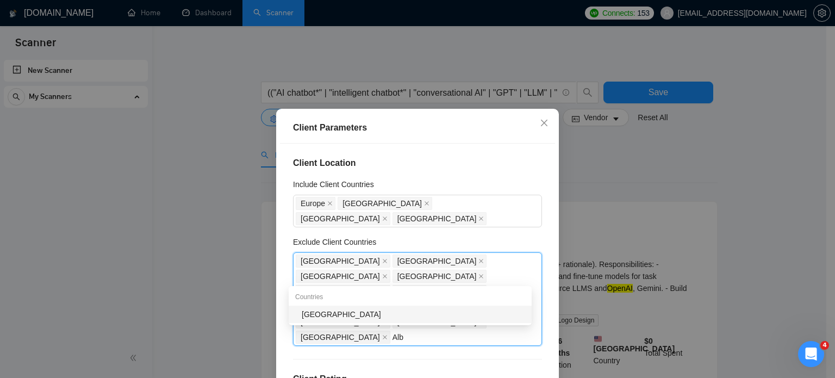
click at [338, 313] on div "[GEOGRAPHIC_DATA]" at bounding box center [413, 314] width 223 height 12
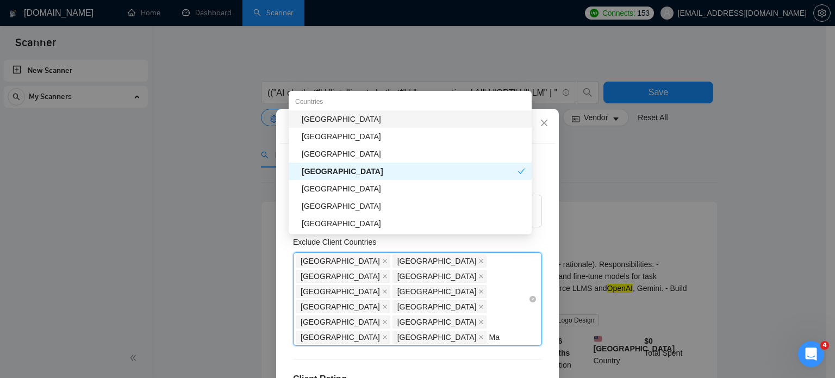
type input "M"
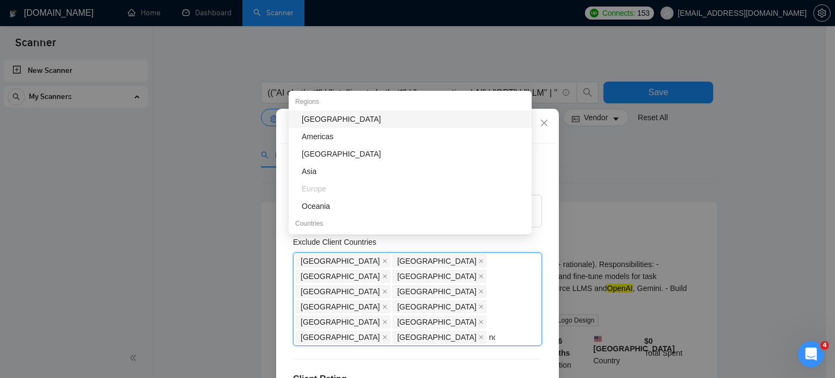
type input "n"
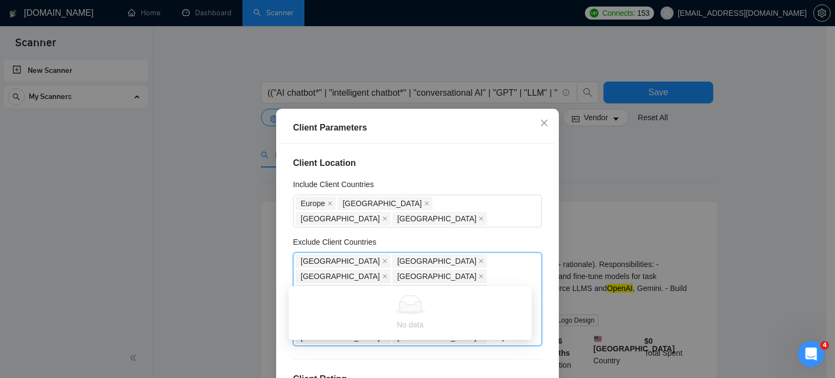
type input "maq"
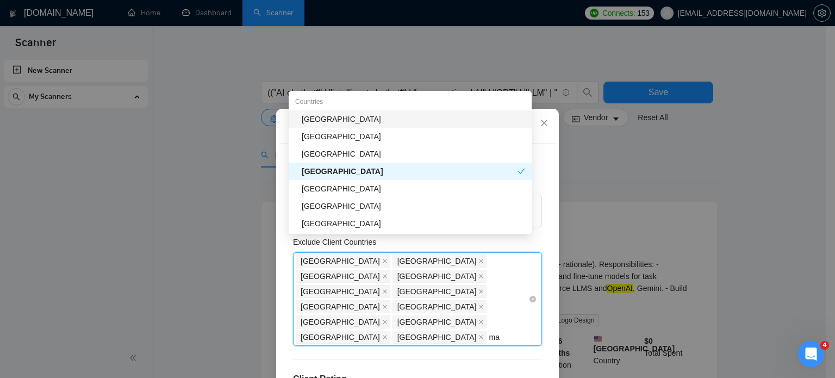
type input "mac"
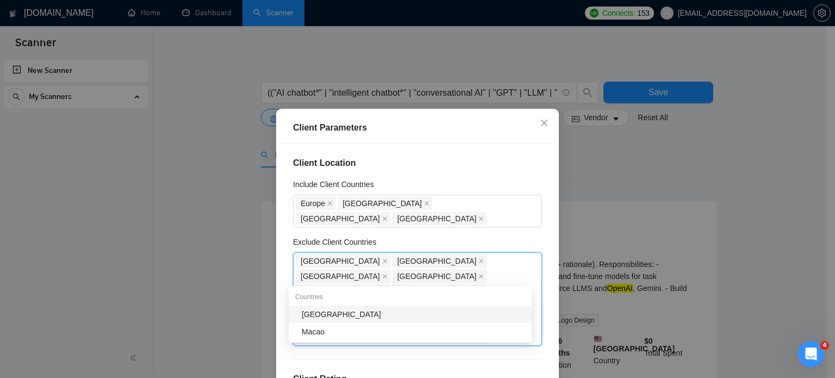
click at [311, 314] on div "[GEOGRAPHIC_DATA]" at bounding box center [413, 314] width 223 height 12
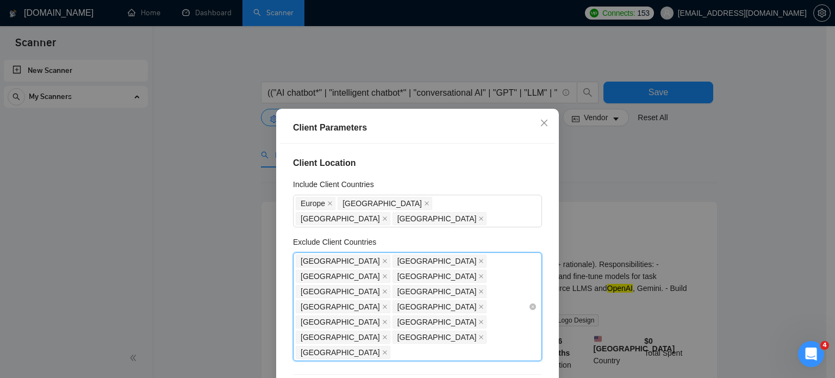
click at [461, 277] on div "[GEOGRAPHIC_DATA] [GEOGRAPHIC_DATA] [GEOGRAPHIC_DATA] [GEOGRAPHIC_DATA] [GEOGRA…" at bounding box center [412, 306] width 233 height 107
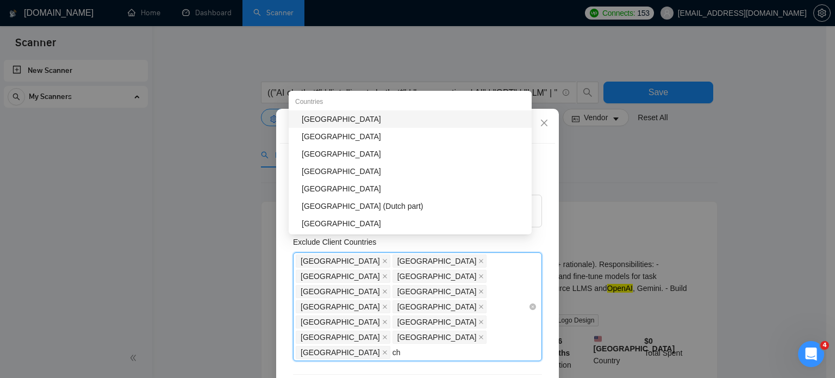
type input "c"
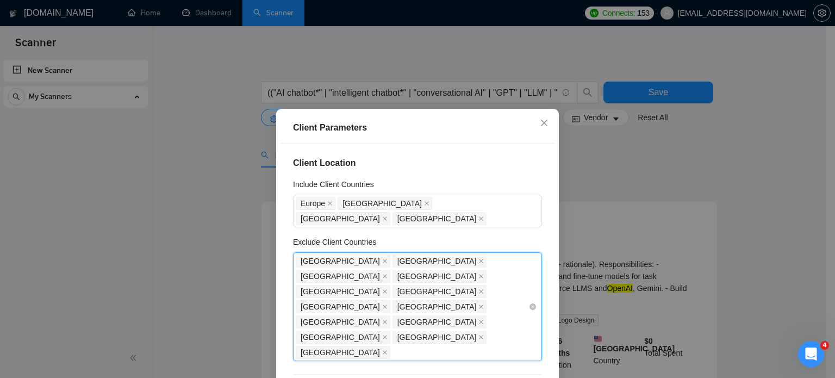
click at [439, 276] on div "[GEOGRAPHIC_DATA] [GEOGRAPHIC_DATA] [GEOGRAPHIC_DATA] [GEOGRAPHIC_DATA] [GEOGRA…" at bounding box center [412, 306] width 233 height 107
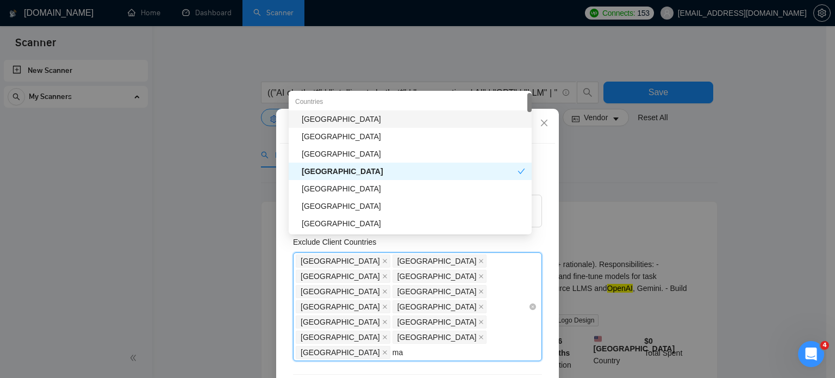
type input "m"
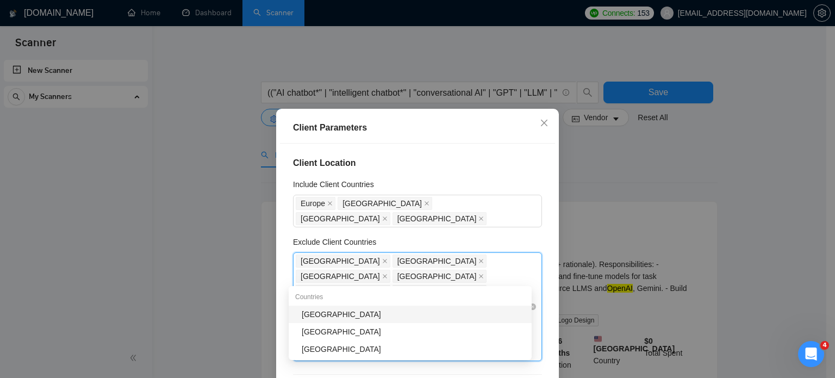
type input "monte"
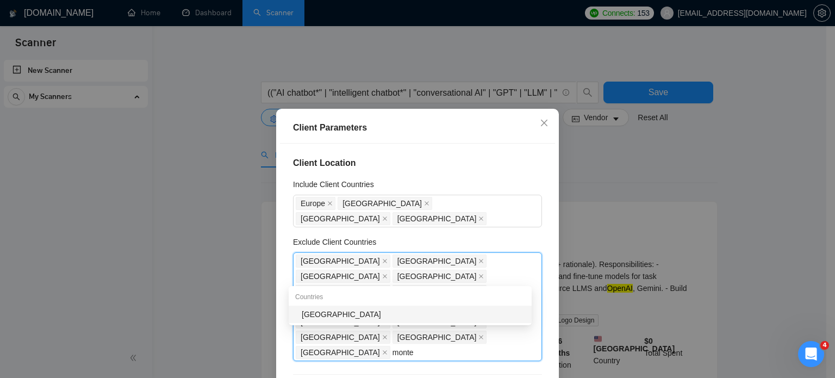
click at [341, 316] on div "[GEOGRAPHIC_DATA]" at bounding box center [413, 314] width 223 height 12
type input "k"
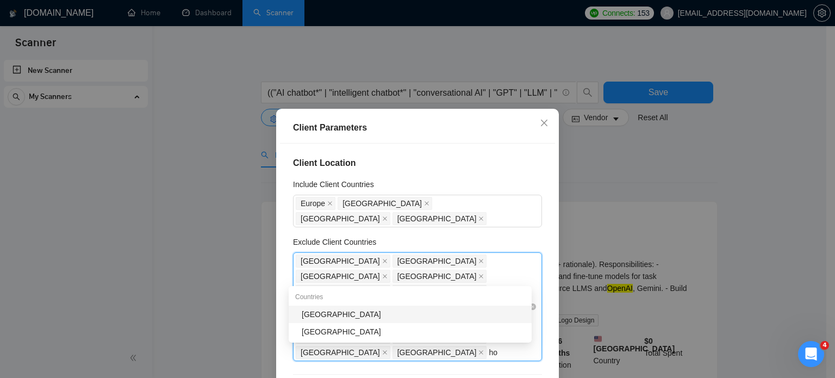
type input "h"
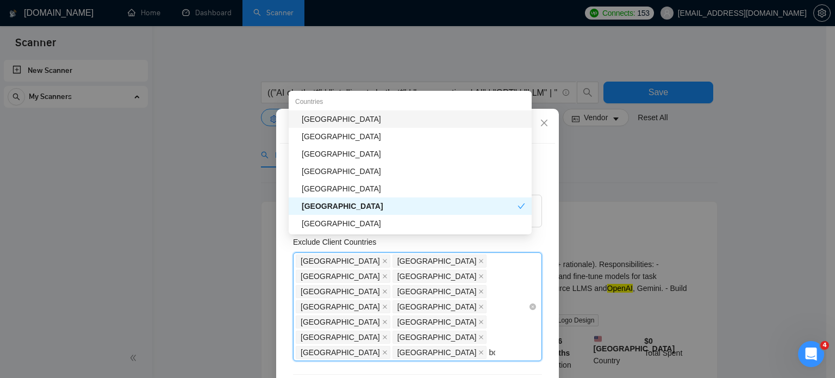
type input "bos"
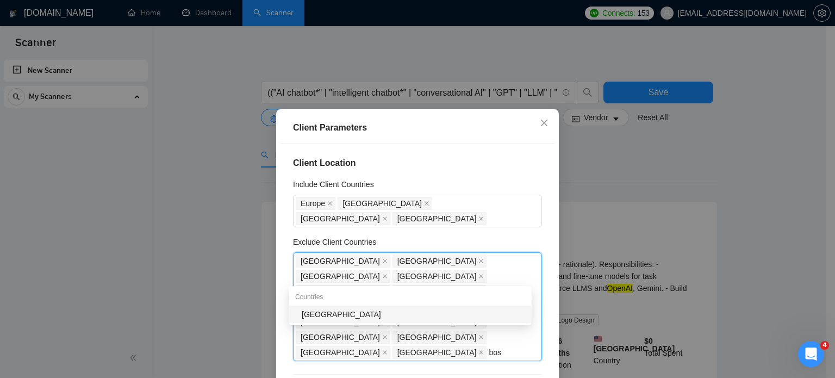
click at [337, 319] on div "[GEOGRAPHIC_DATA]" at bounding box center [413, 314] width 223 height 12
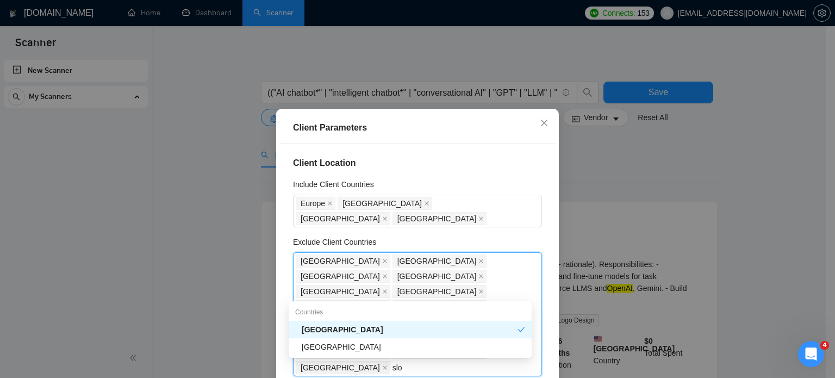
type input "slov"
click at [324, 350] on div "[GEOGRAPHIC_DATA]" at bounding box center [413, 347] width 223 height 12
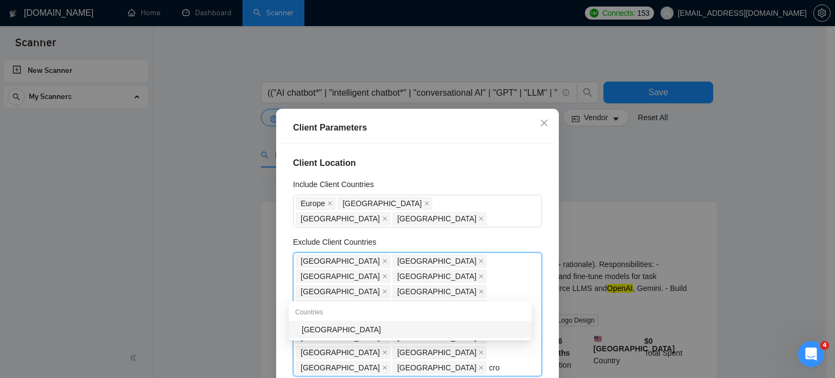
type input "croa"
click at [349, 330] on div "[GEOGRAPHIC_DATA]" at bounding box center [413, 330] width 223 height 12
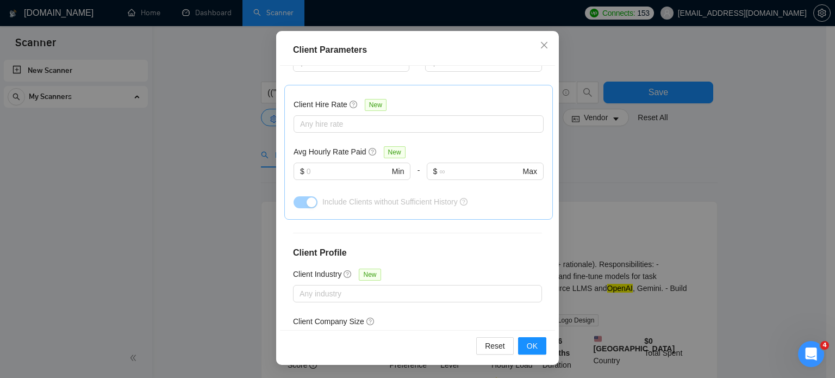
scroll to position [0, 0]
click at [527, 350] on span "OK" at bounding box center [532, 346] width 11 height 12
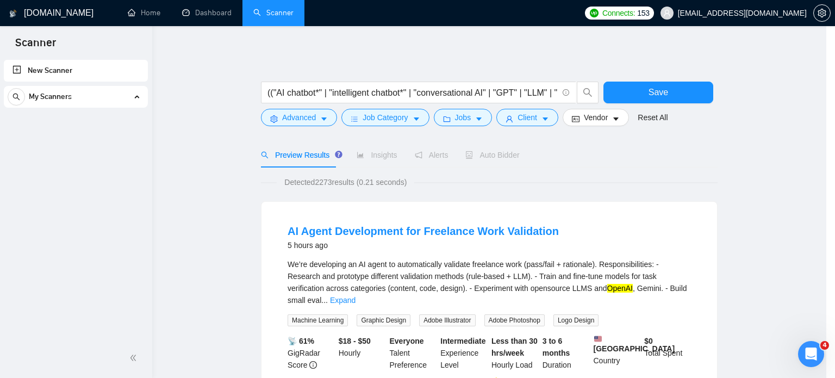
scroll to position [34, 0]
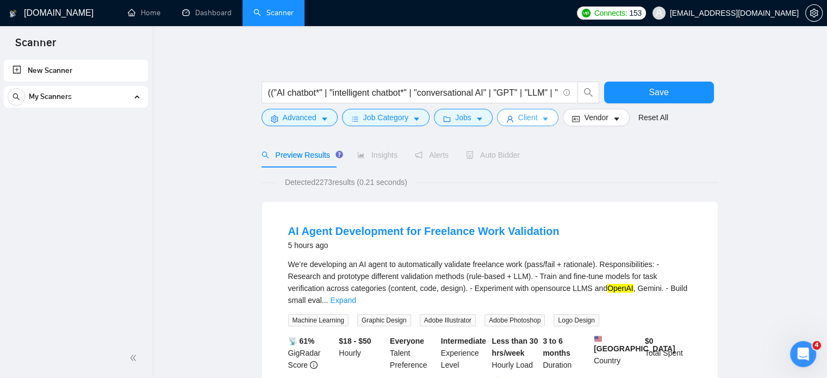
click at [536, 119] on button "Client" at bounding box center [528, 117] width 62 height 17
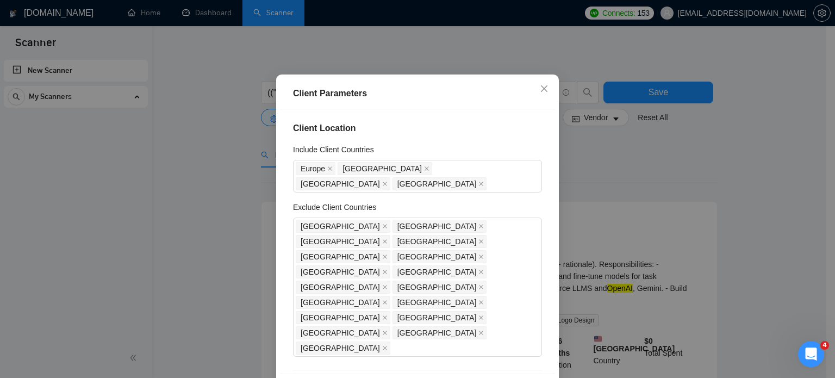
scroll to position [0, 0]
click at [495, 293] on div "[GEOGRAPHIC_DATA] [GEOGRAPHIC_DATA] [GEOGRAPHIC_DATA] [GEOGRAPHIC_DATA] [GEOGRA…" at bounding box center [412, 287] width 233 height 137
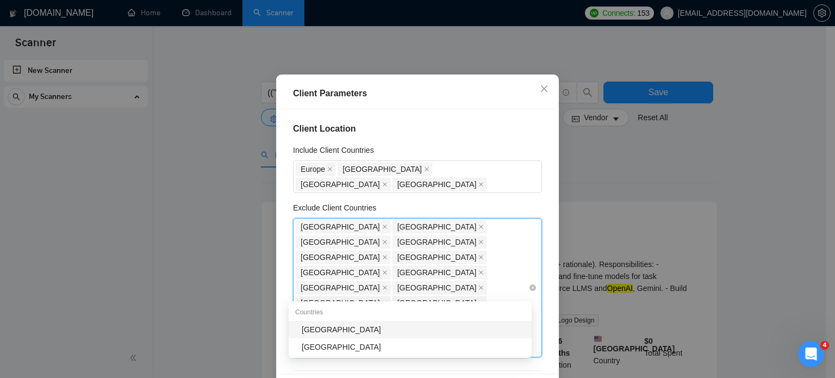
type input "k"
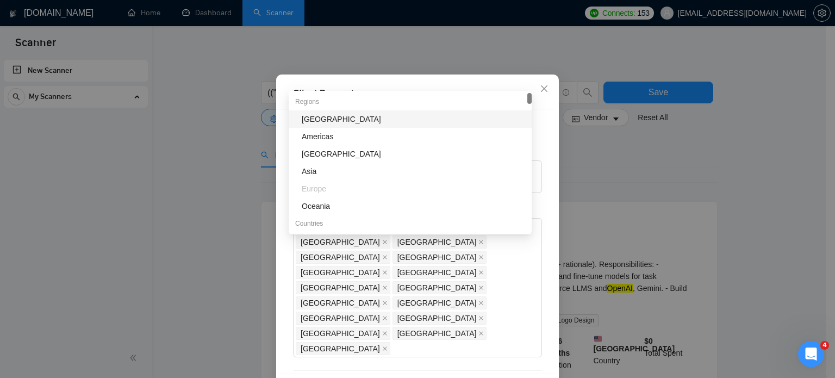
click at [539, 187] on div "Client Location Include Client Countries [GEOGRAPHIC_DATA] [GEOGRAPHIC_DATA] [G…" at bounding box center [417, 241] width 275 height 265
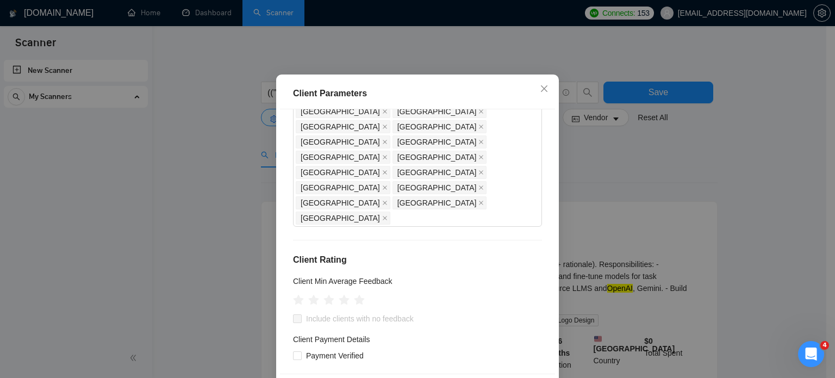
scroll to position [163, 0]
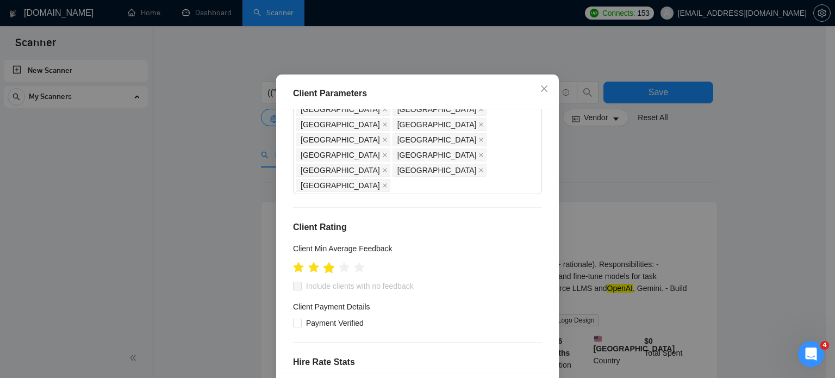
click at [328, 262] on icon "star" at bounding box center [329, 267] width 11 height 11
click at [293, 282] on span at bounding box center [297, 286] width 9 height 9
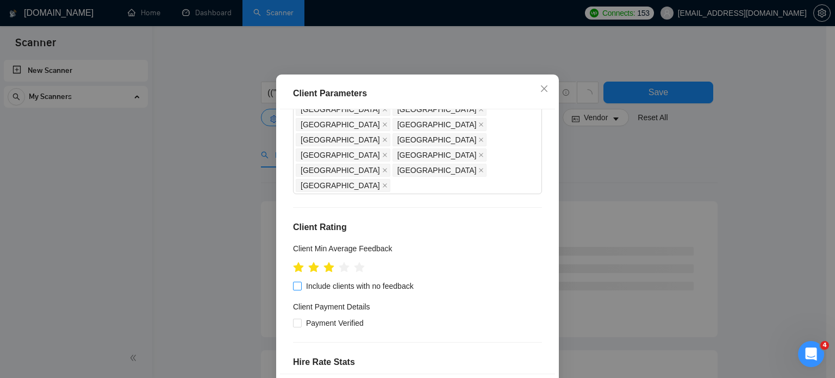
click at [296, 282] on input "Include clients with no feedback" at bounding box center [297, 286] width 8 height 8
checkbox input "true"
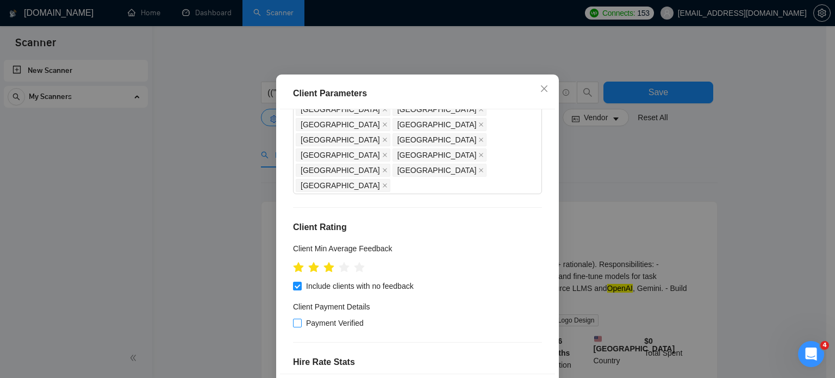
click at [293, 319] on input "Payment Verified" at bounding box center [297, 323] width 8 height 8
checkbox input "true"
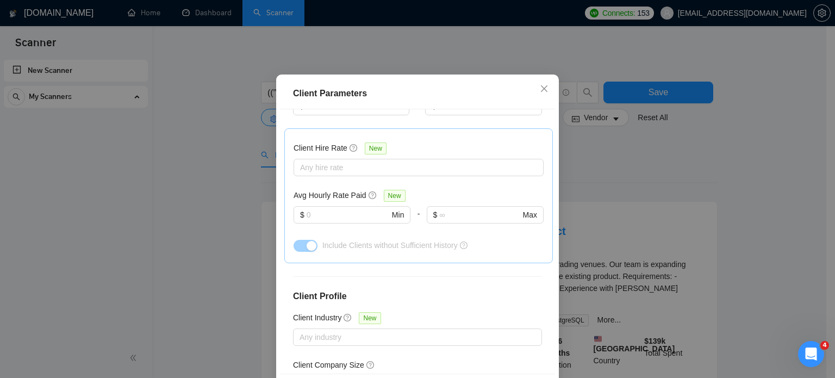
scroll to position [54, 0]
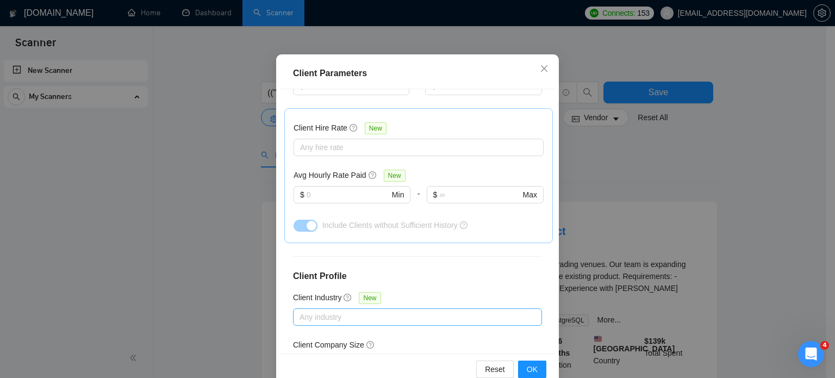
click at [338, 310] on div at bounding box center [412, 316] width 233 height 13
click at [398, 270] on h4 "Client Profile" at bounding box center [417, 276] width 249 height 13
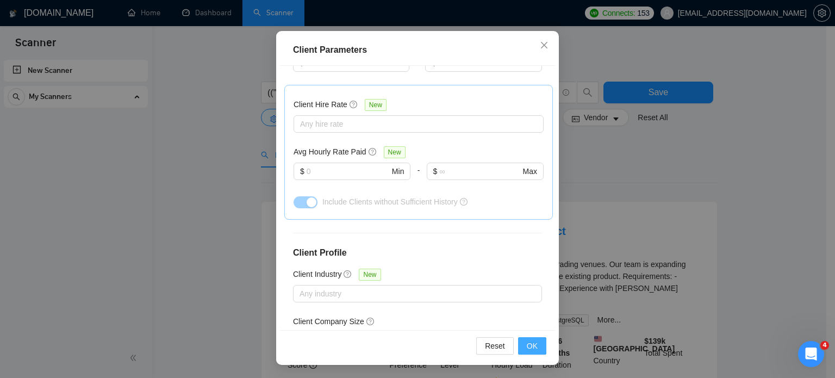
click at [529, 343] on span "OK" at bounding box center [532, 346] width 11 height 12
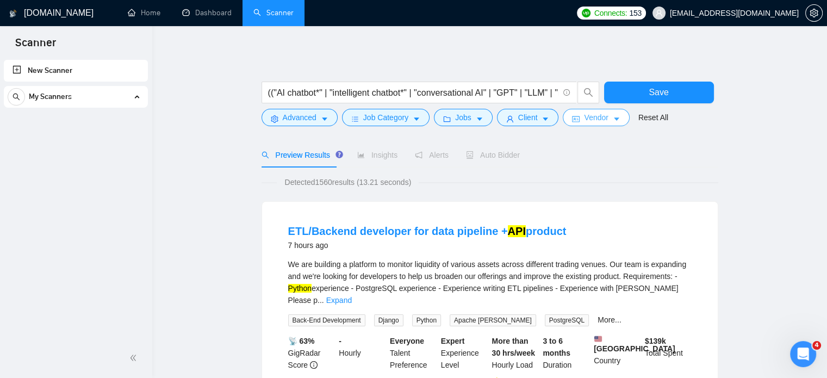
click at [605, 120] on button "Vendor" at bounding box center [596, 117] width 66 height 17
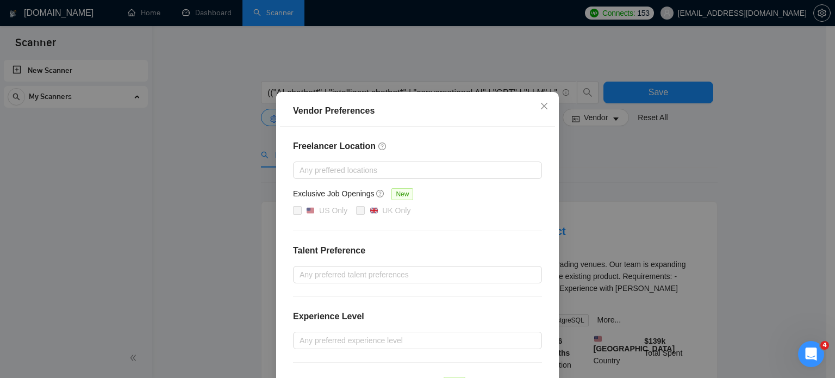
scroll to position [54, 0]
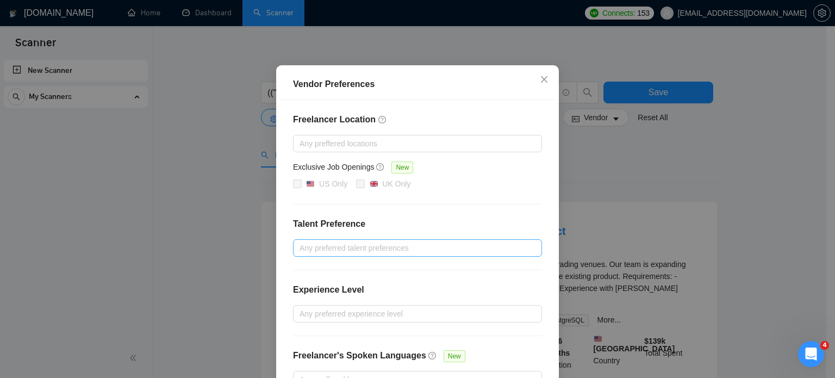
click at [338, 243] on div at bounding box center [412, 247] width 233 height 13
drag, startPoint x: 344, startPoint y: 228, endPoint x: 378, endPoint y: 229, distance: 34.8
click at [378, 229] on div "Freelancer Location Any preffered locations Exclusive Job Openings New US Only …" at bounding box center [417, 250] width 275 height 301
copy h4 "Talent Preference"
click at [351, 252] on div at bounding box center [412, 247] width 233 height 13
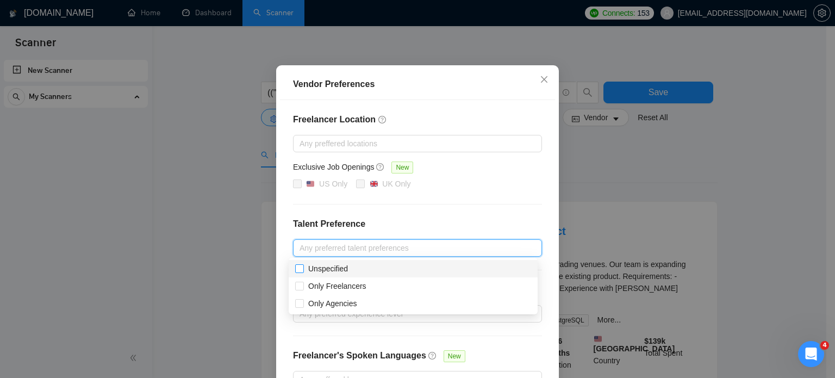
drag, startPoint x: 352, startPoint y: 267, endPoint x: 314, endPoint y: 266, distance: 38.6
click at [315, 266] on div "Unspecified" at bounding box center [413, 269] width 236 height 12
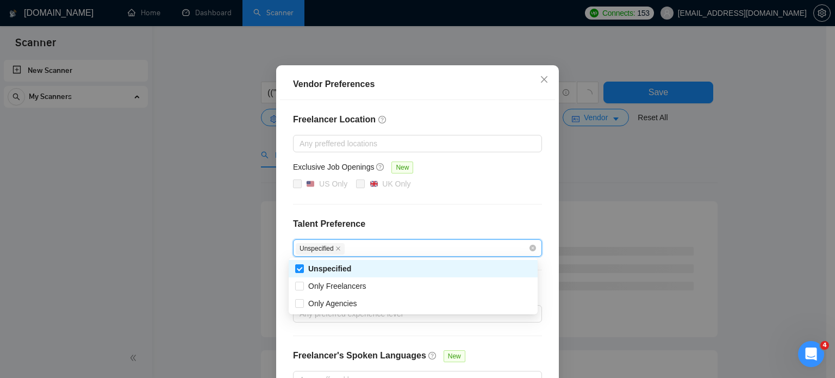
drag, startPoint x: 328, startPoint y: 249, endPoint x: 298, endPoint y: 251, distance: 30.0
click at [298, 251] on span "Unspecified" at bounding box center [320, 248] width 49 height 11
click at [335, 250] on icon "close" at bounding box center [337, 248] width 5 height 5
checkbox input "false"
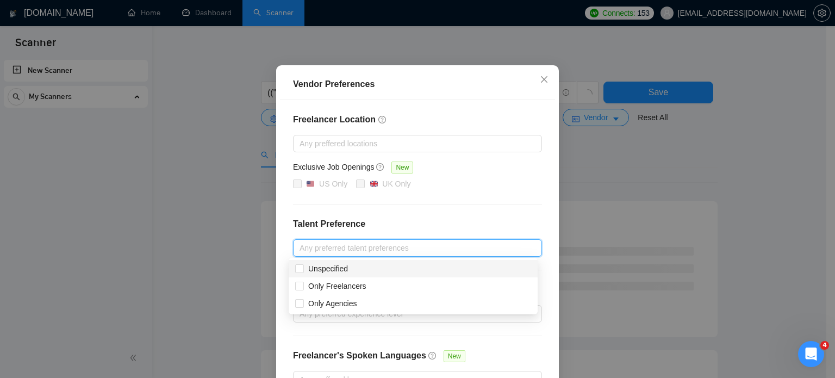
click at [415, 223] on h4 "Talent Preference" at bounding box center [417, 223] width 249 height 13
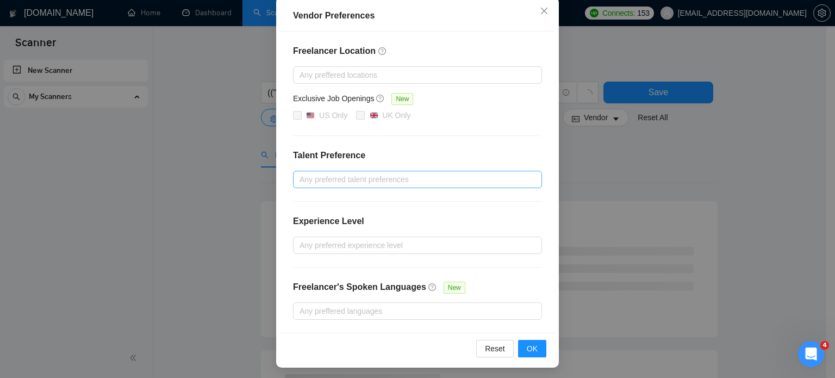
scroll to position [124, 0]
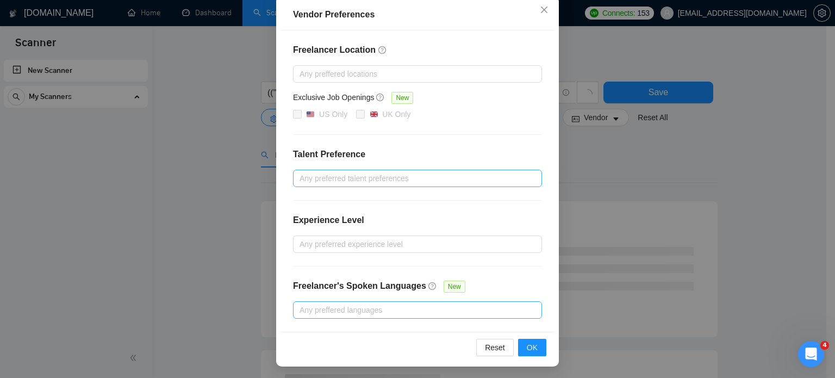
click at [340, 307] on div at bounding box center [412, 309] width 233 height 13
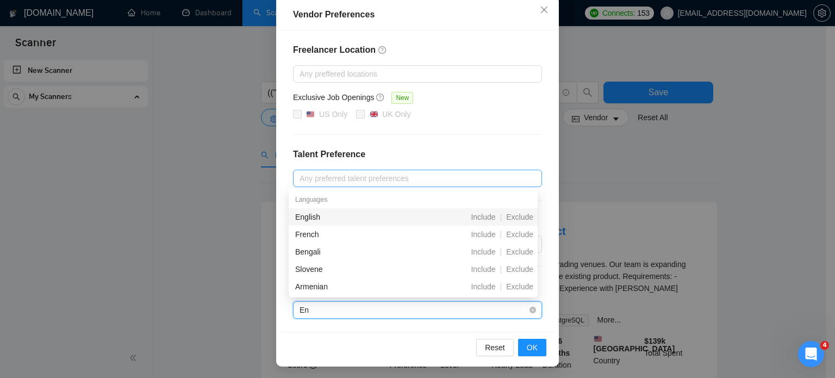
type input "Eng"
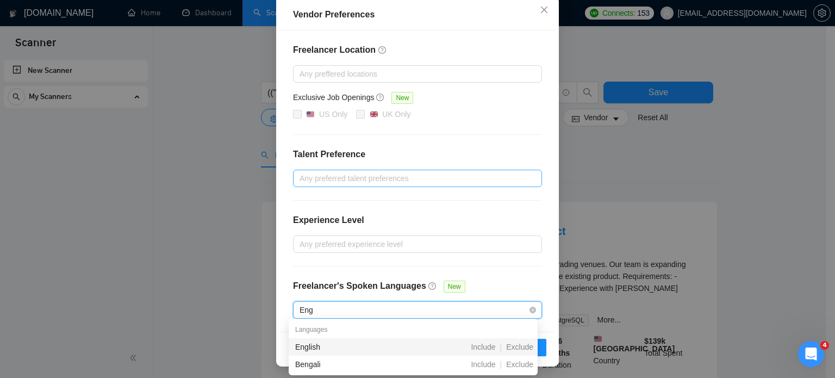
click at [329, 347] on div "English" at bounding box center [355, 347] width 121 height 12
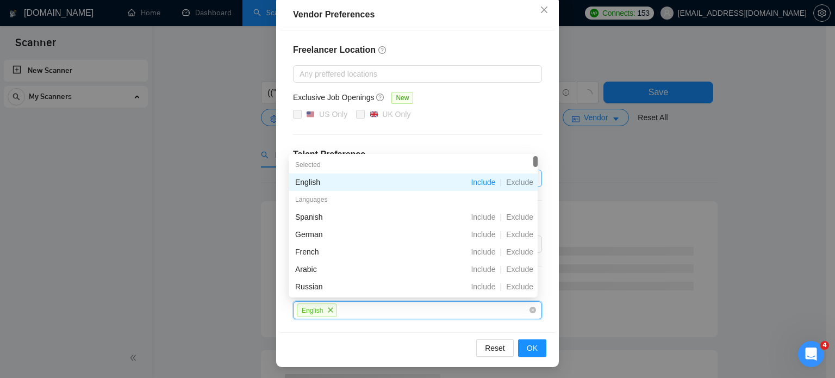
click at [348, 307] on div "English" at bounding box center [412, 310] width 233 height 16
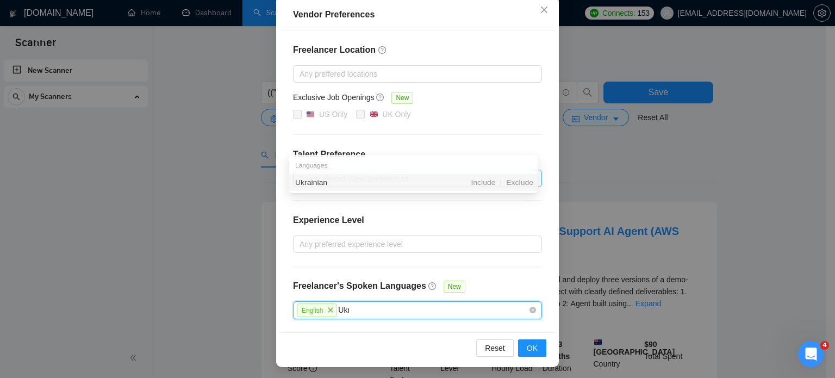
type input "Ukra"
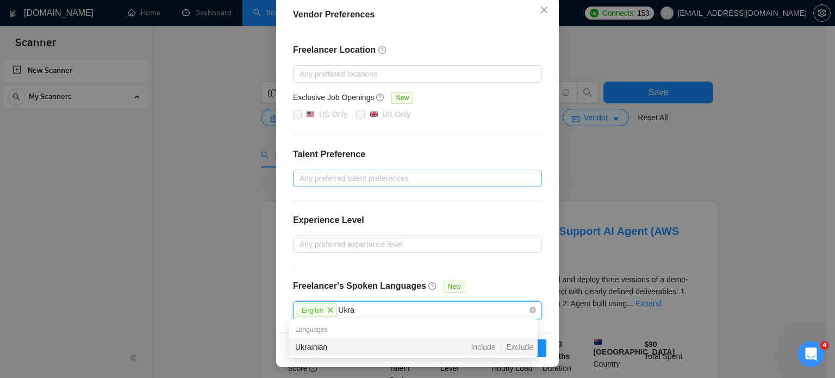
click at [327, 343] on div "Ukrainian" at bounding box center [355, 347] width 121 height 12
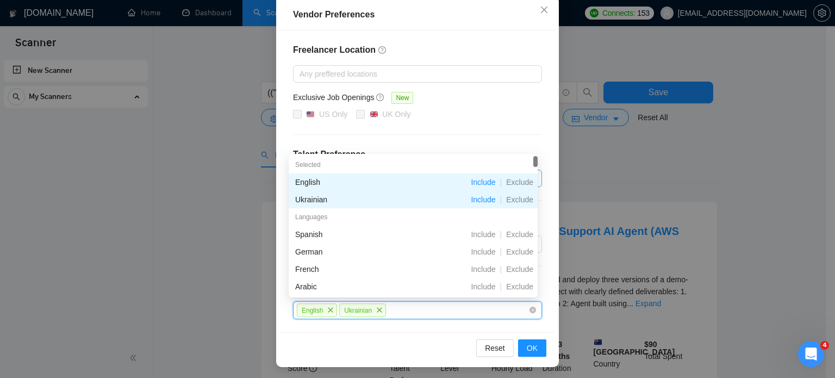
click at [352, 343] on div "Reset OK" at bounding box center [417, 347] width 275 height 31
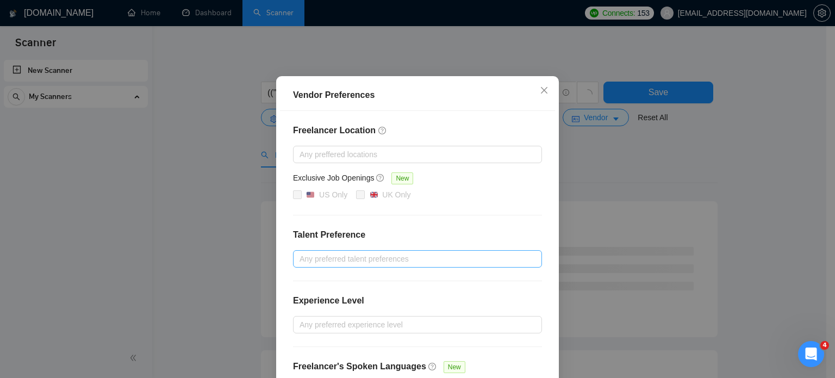
scroll to position [0, 0]
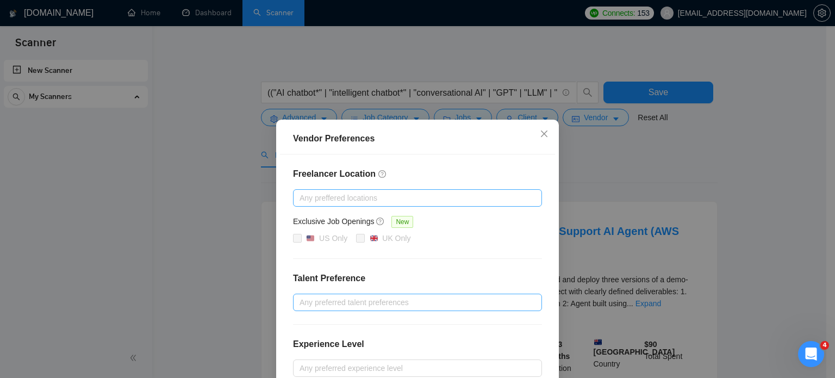
click at [313, 195] on div at bounding box center [412, 197] width 233 height 13
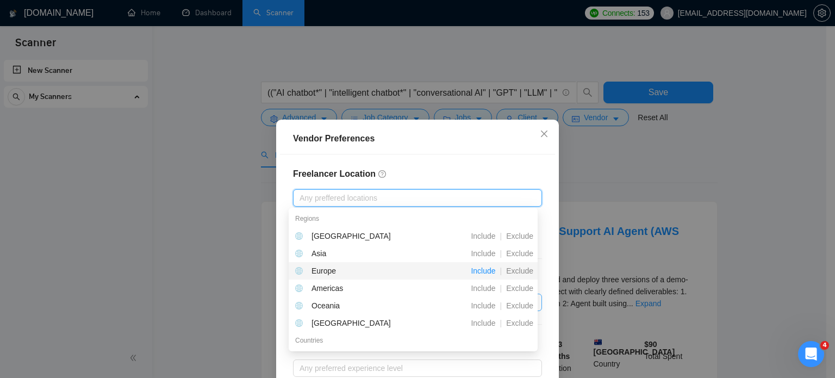
click at [478, 269] on span "Include" at bounding box center [483, 270] width 33 height 9
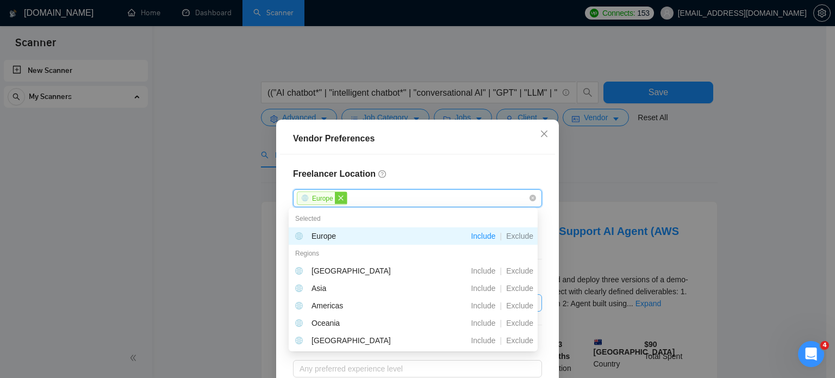
click at [338, 198] on icon "close" at bounding box center [340, 197] width 5 height 5
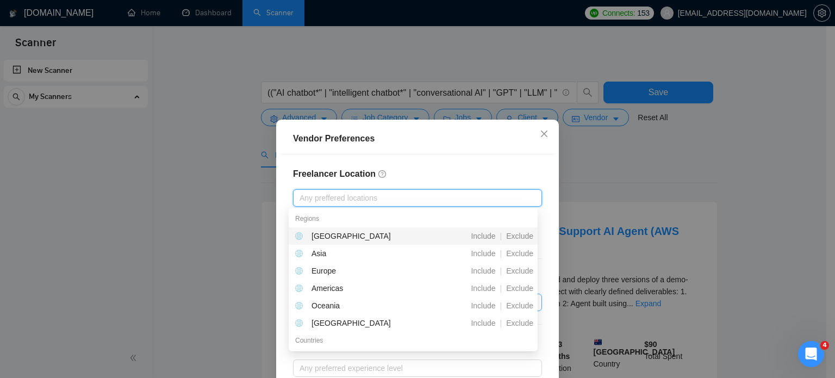
click at [333, 197] on div at bounding box center [412, 197] width 233 height 13
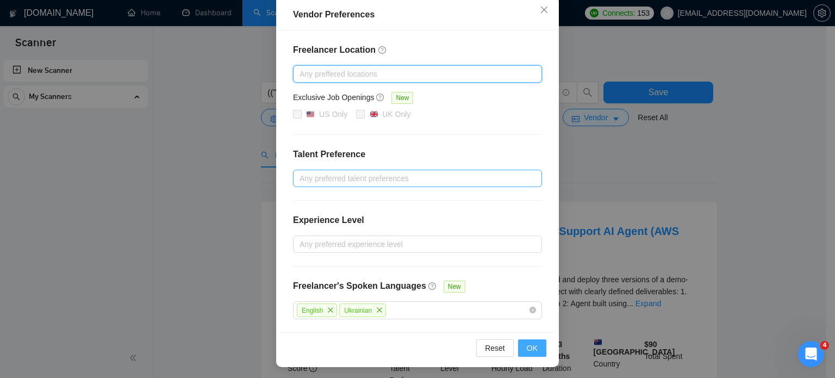
click at [523, 346] on button "OK" at bounding box center [532, 347] width 28 height 17
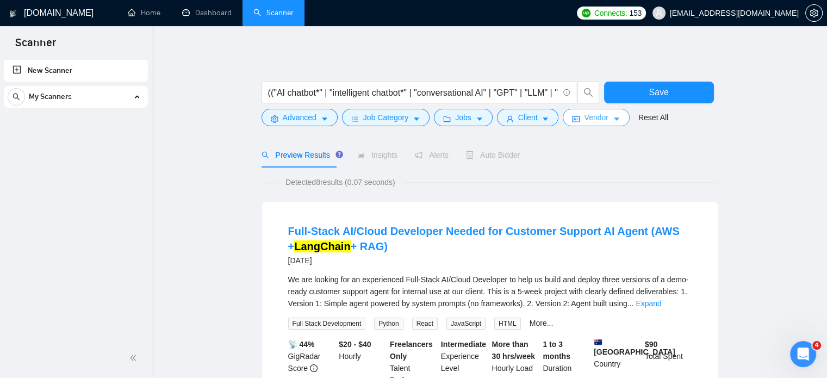
click at [613, 117] on icon "caret-down" at bounding box center [617, 119] width 8 height 8
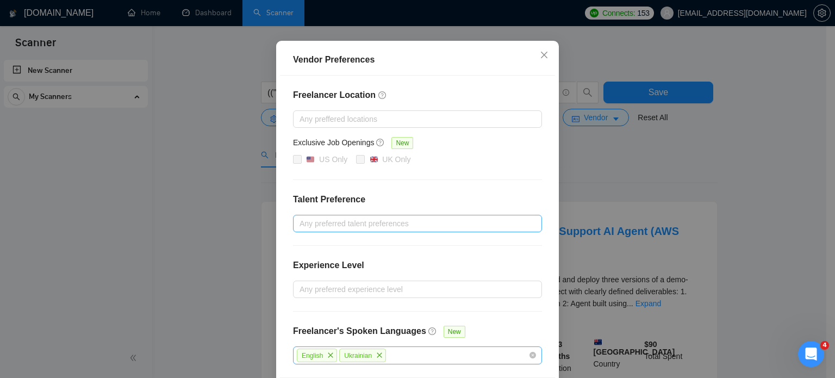
scroll to position [124, 0]
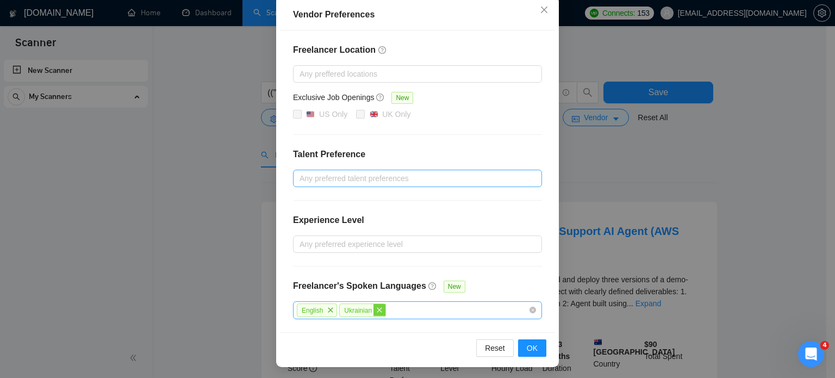
click at [376, 308] on icon "close" at bounding box center [379, 310] width 7 height 7
click at [531, 345] on span "OK" at bounding box center [532, 348] width 11 height 12
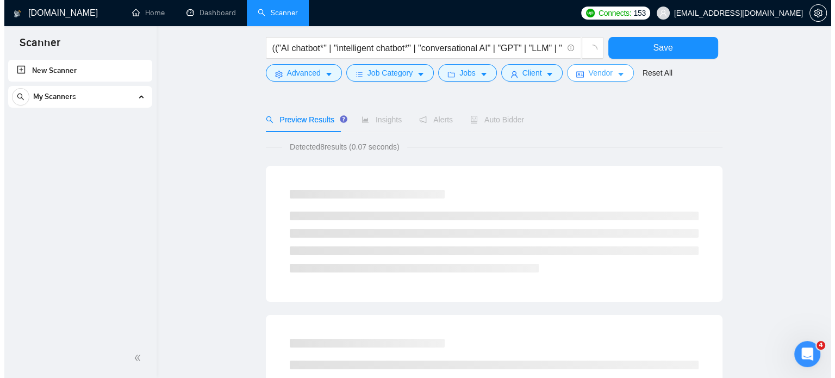
scroll to position [54, 0]
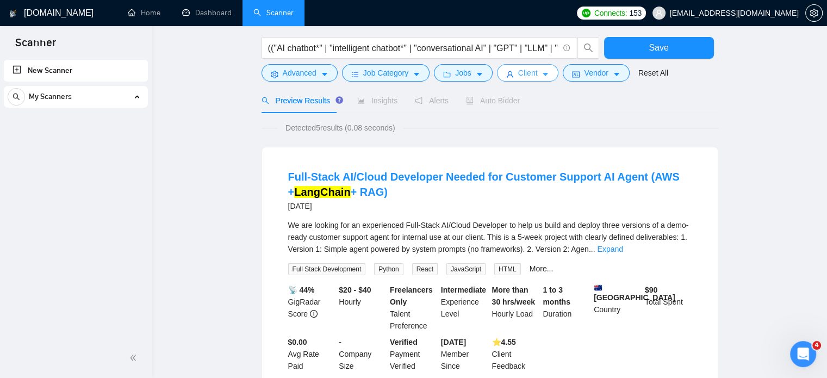
click at [544, 71] on span "caret-down" at bounding box center [546, 74] width 8 height 8
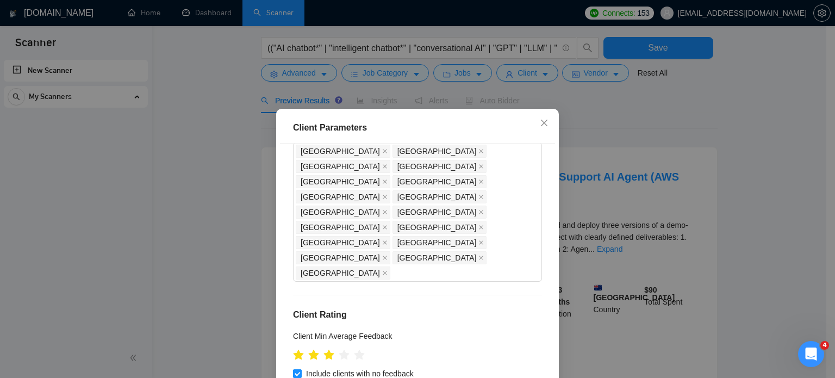
scroll to position [78, 0]
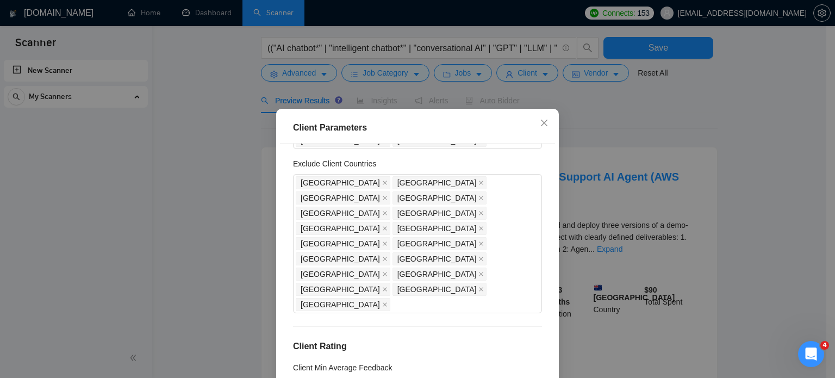
click at [283, 297] on div "Client Location Include Client Countries [GEOGRAPHIC_DATA] [GEOGRAPHIC_DATA] [G…" at bounding box center [417, 276] width 275 height 265
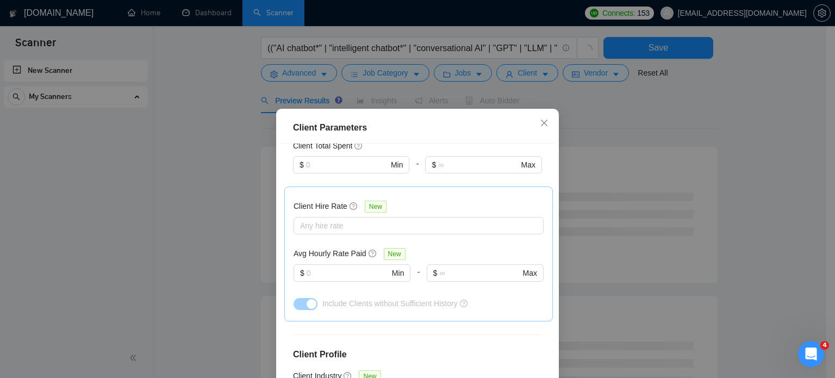
scroll to position [459, 0]
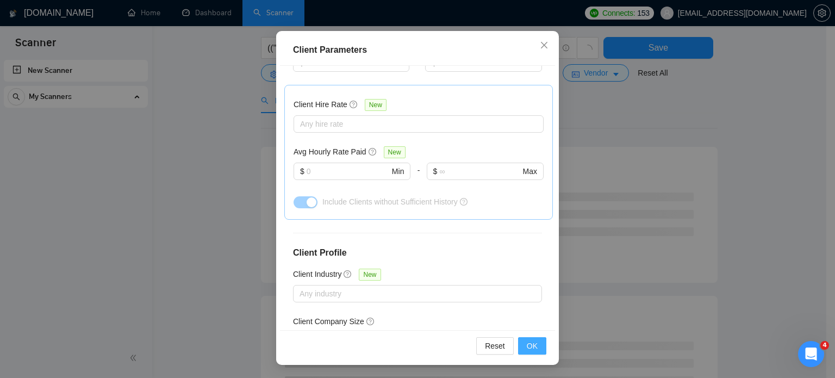
click at [531, 350] on span "OK" at bounding box center [532, 346] width 11 height 12
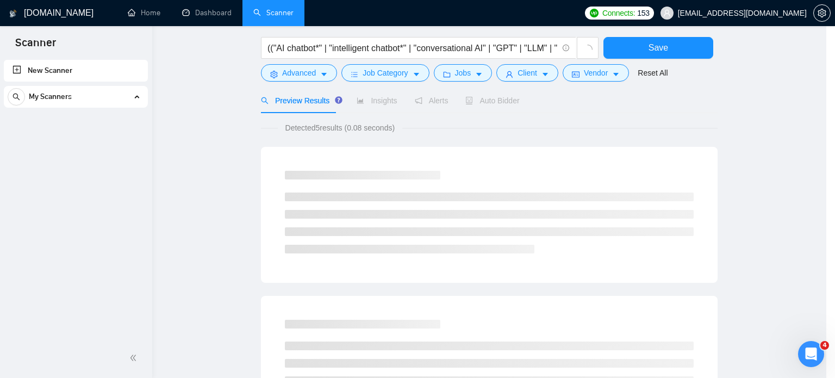
scroll to position [34, 0]
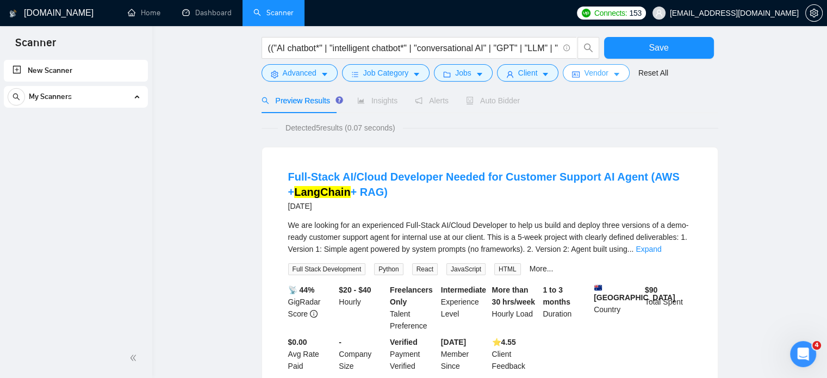
click at [613, 77] on icon "caret-down" at bounding box center [617, 75] width 8 height 8
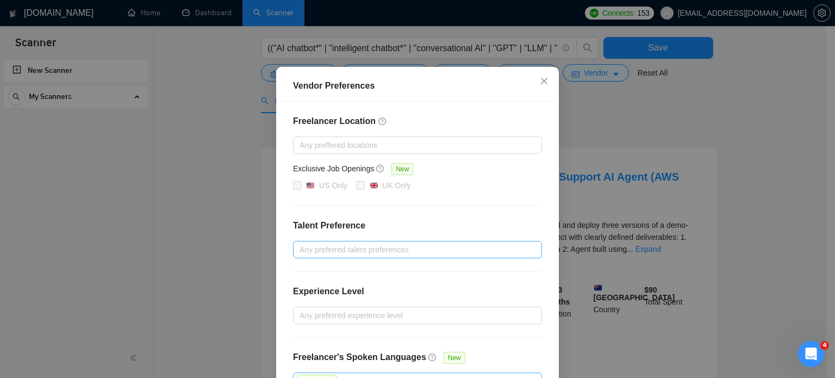
scroll to position [124, 0]
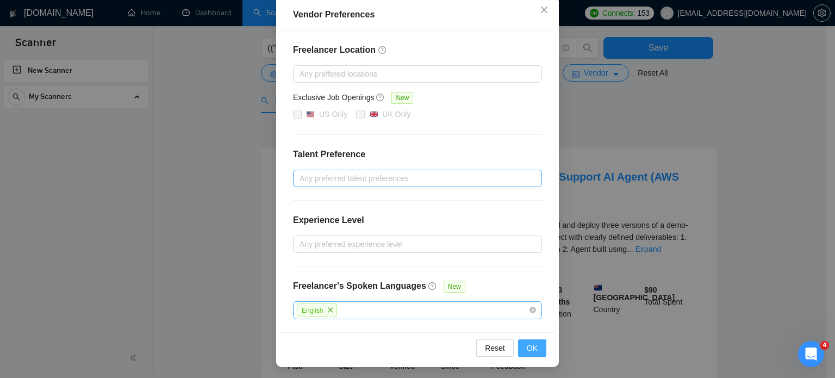
click at [522, 346] on button "OK" at bounding box center [532, 347] width 28 height 17
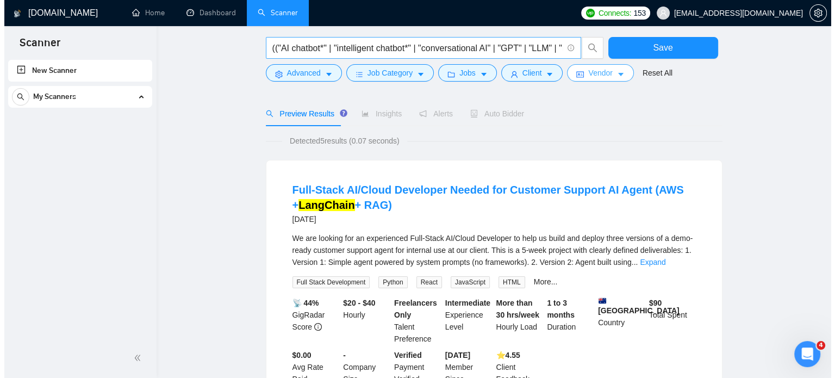
scroll to position [0, 0]
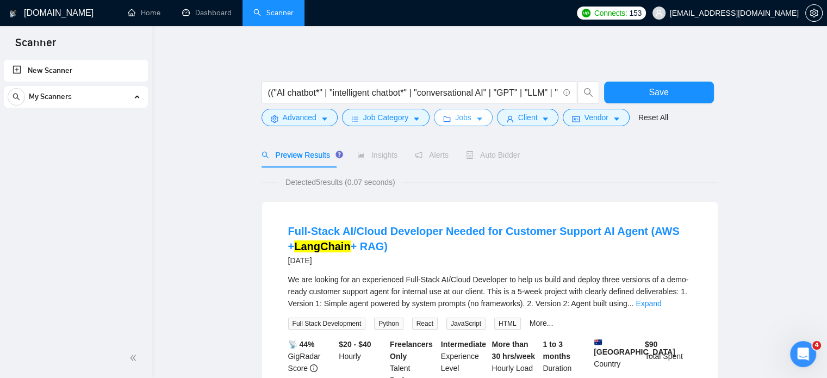
click at [478, 116] on icon "caret-down" at bounding box center [480, 119] width 8 height 8
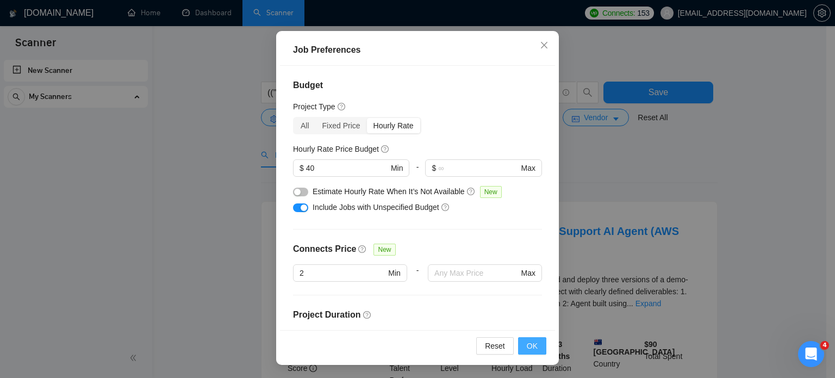
click at [531, 343] on span "OK" at bounding box center [532, 346] width 11 height 12
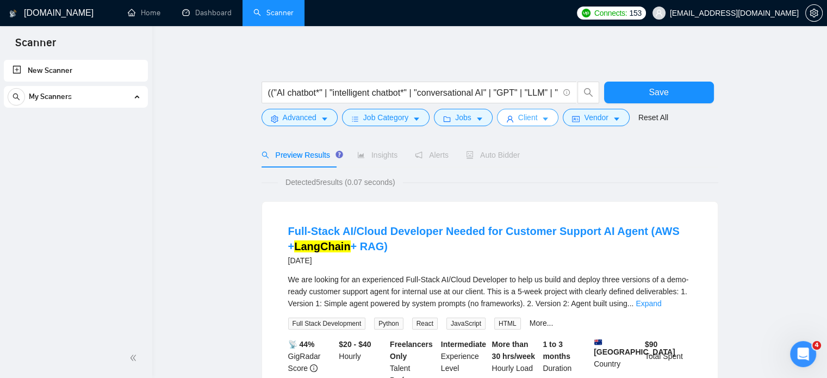
click at [535, 115] on button "Client" at bounding box center [528, 117] width 62 height 17
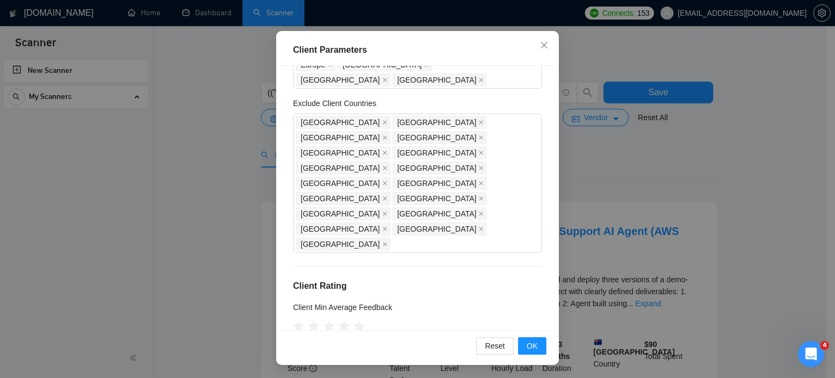
scroll to position [78, 0]
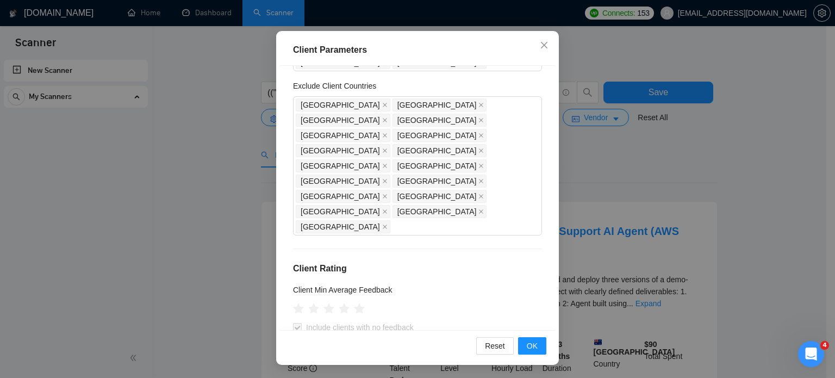
click at [295, 360] on input "Payment Verified" at bounding box center [297, 364] width 8 height 8
checkbox input "false"
click at [521, 347] on button "OK" at bounding box center [532, 345] width 28 height 17
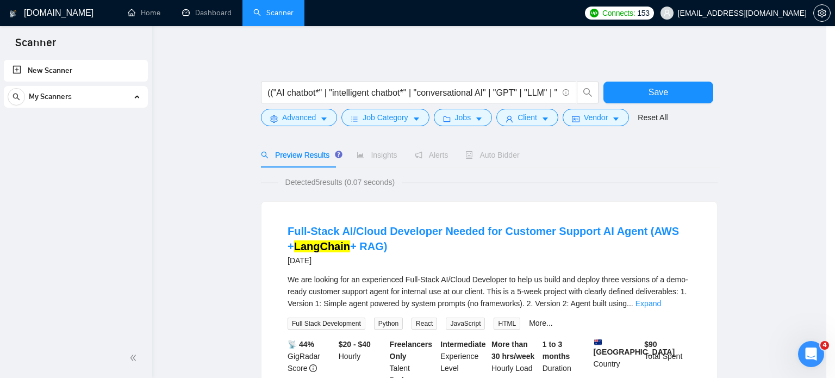
scroll to position [34, 0]
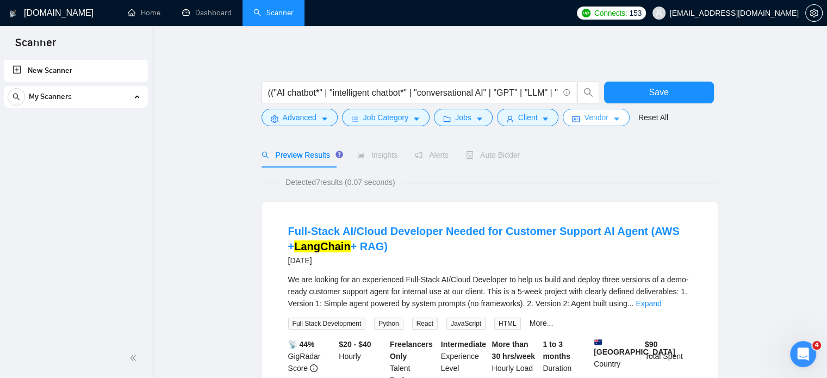
click at [613, 115] on icon "caret-down" at bounding box center [617, 119] width 8 height 8
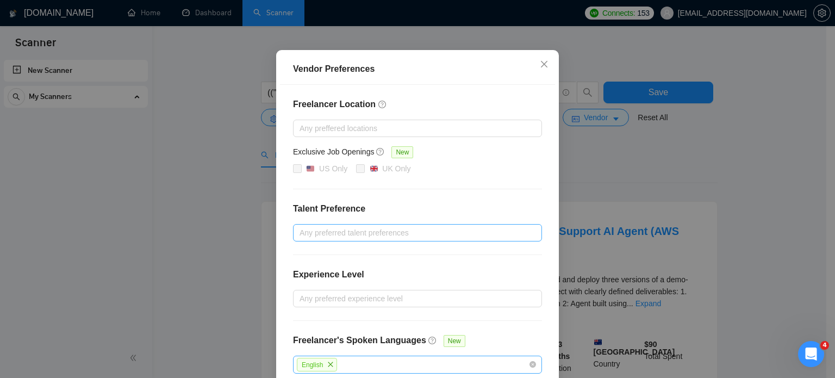
scroll to position [124, 0]
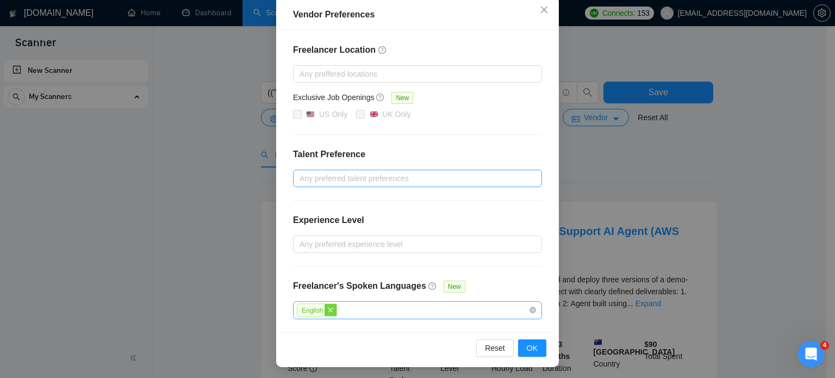
click at [328, 308] on icon "close" at bounding box center [330, 309] width 5 height 5
click at [527, 343] on span "OK" at bounding box center [532, 347] width 11 height 12
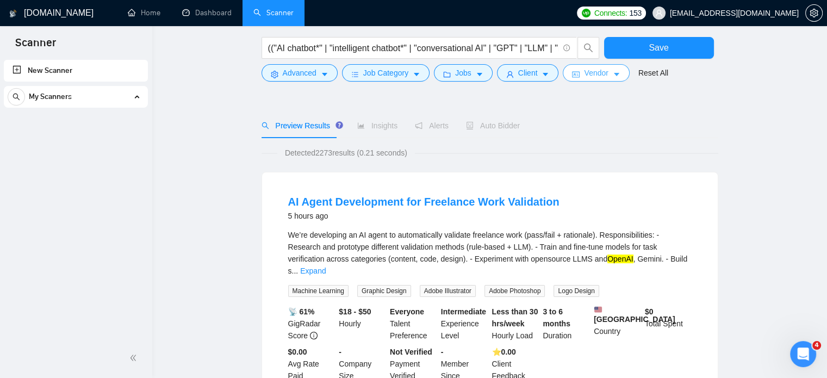
scroll to position [109, 0]
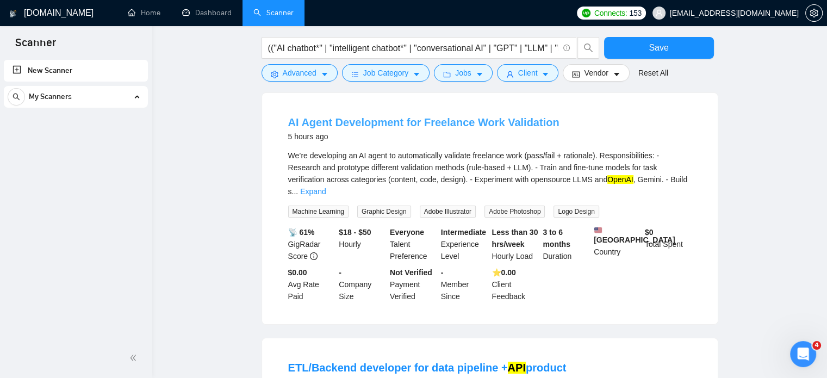
click at [402, 124] on link "AI Agent Development for Freelance Work Validation" at bounding box center [423, 122] width 271 height 12
click at [349, 160] on div "We’re developing an AI agent to automatically validate freelance work (pass/fai…" at bounding box center [489, 174] width 403 height 48
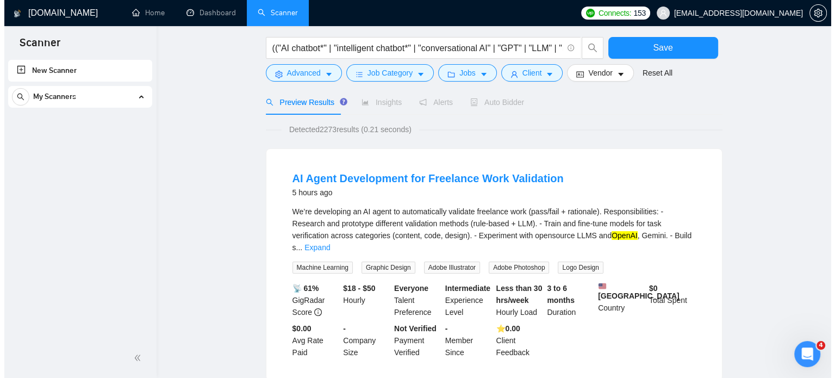
scroll to position [0, 0]
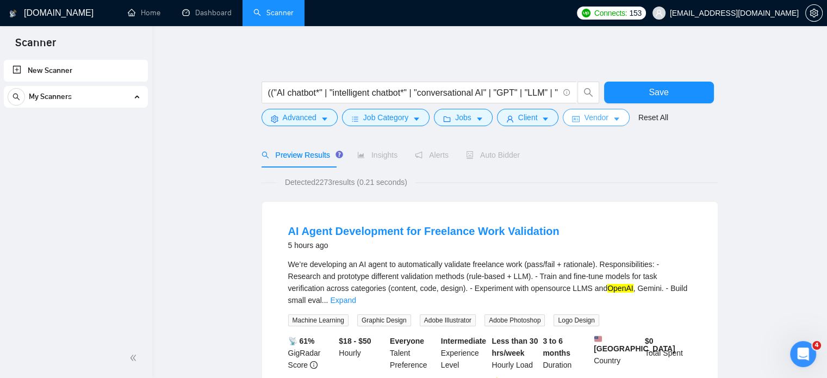
click at [613, 117] on icon "caret-down" at bounding box center [617, 119] width 8 height 8
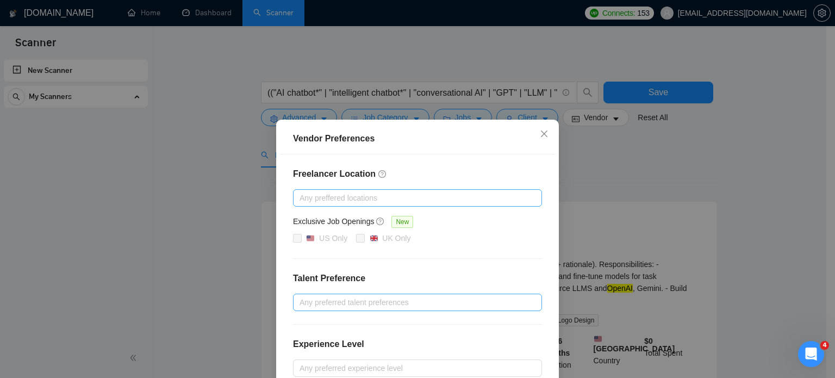
click at [326, 198] on div at bounding box center [412, 197] width 233 height 13
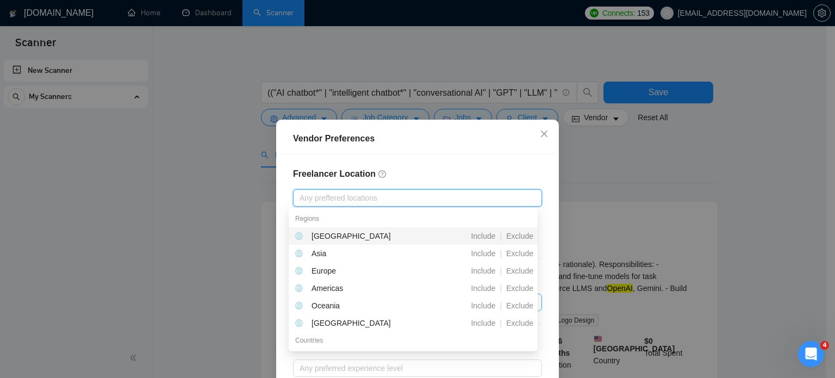
click at [326, 198] on div at bounding box center [412, 197] width 233 height 13
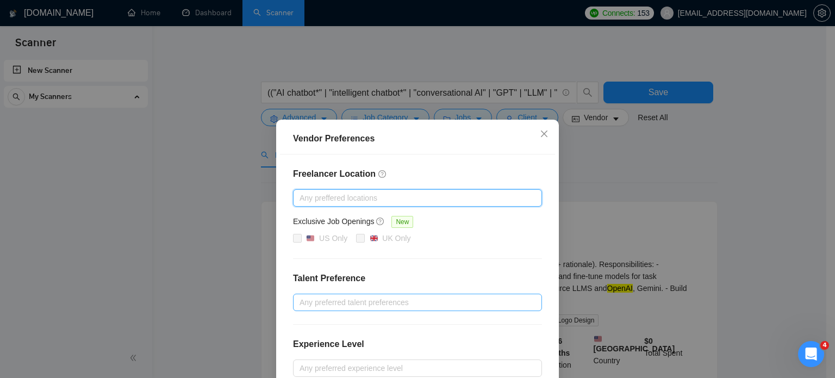
click at [333, 301] on div at bounding box center [412, 302] width 233 height 13
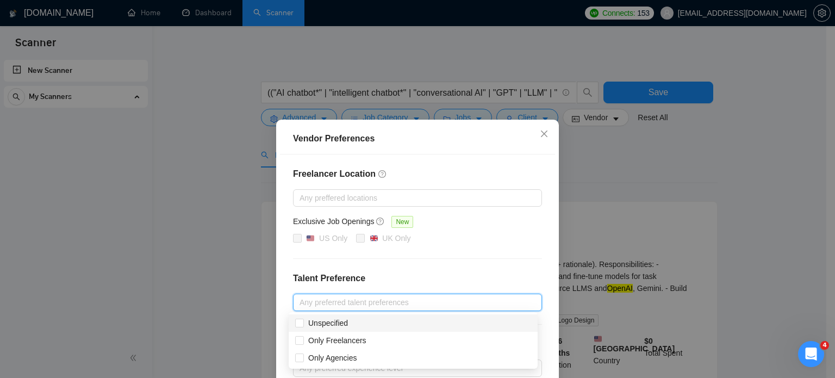
click at [333, 301] on div at bounding box center [412, 302] width 233 height 13
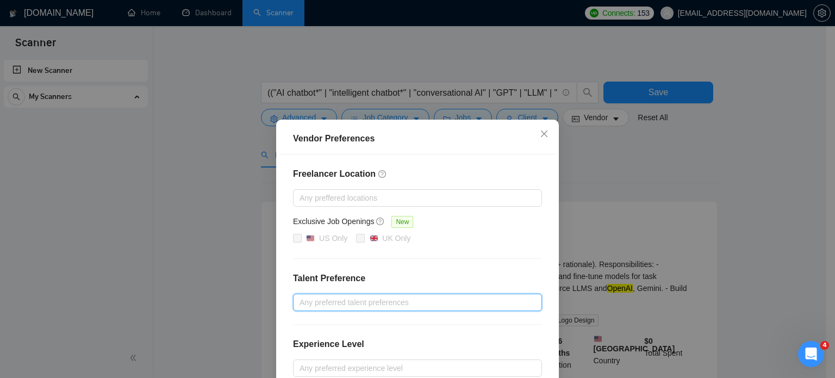
click at [332, 298] on div at bounding box center [412, 302] width 233 height 13
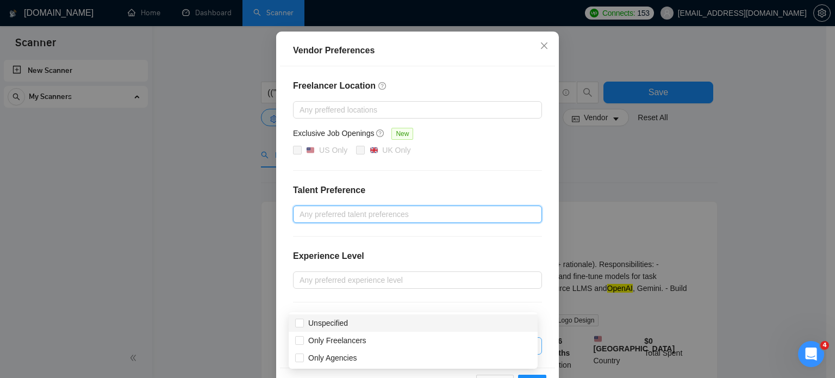
scroll to position [109, 0]
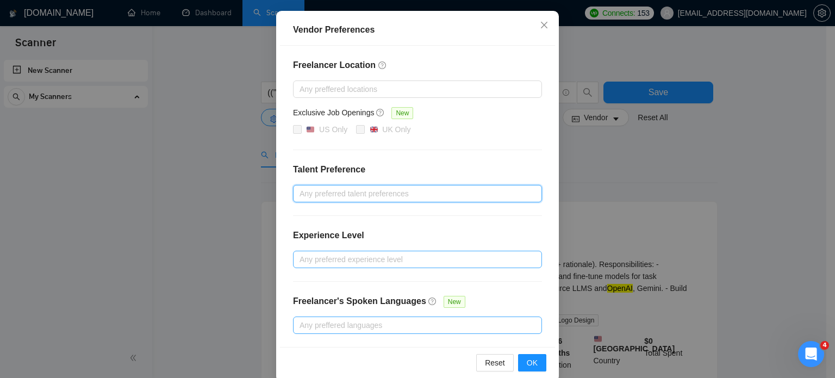
click at [349, 258] on div at bounding box center [412, 259] width 233 height 13
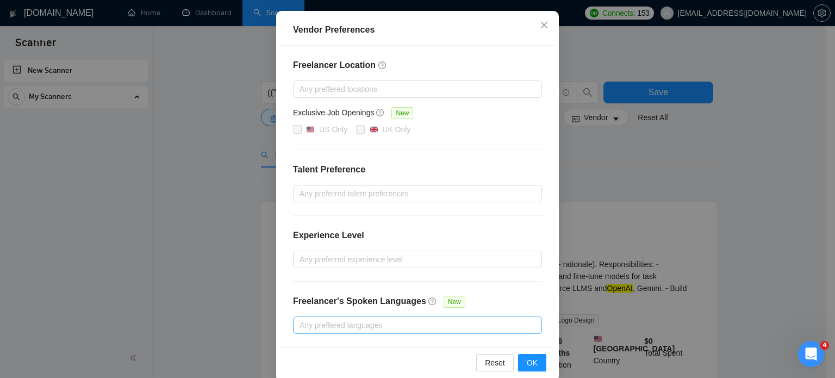
click at [407, 158] on div "Freelancer Location Any preffered locations Exclusive Job Openings New US Only …" at bounding box center [417, 196] width 275 height 301
click at [361, 319] on div at bounding box center [412, 325] width 233 height 13
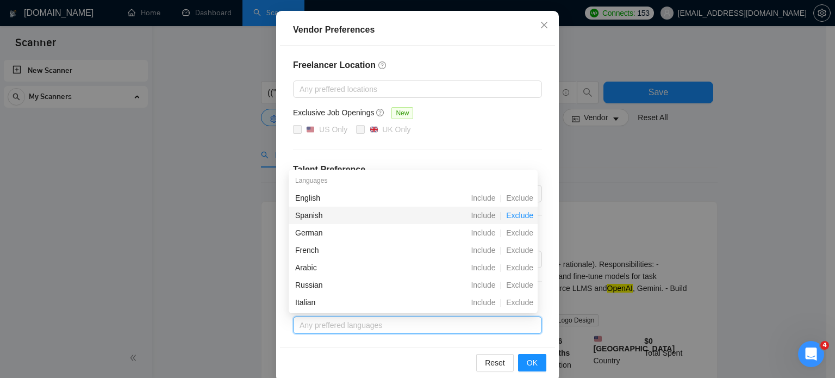
click at [523, 215] on span "Exclude" at bounding box center [520, 215] width 36 height 9
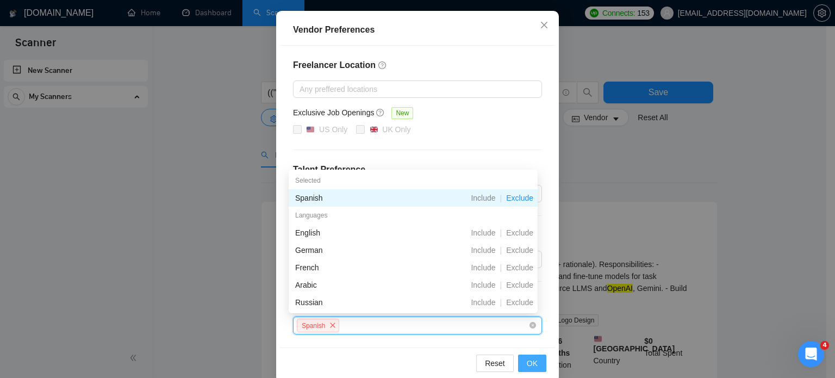
click at [527, 362] on span "OK" at bounding box center [532, 363] width 11 height 12
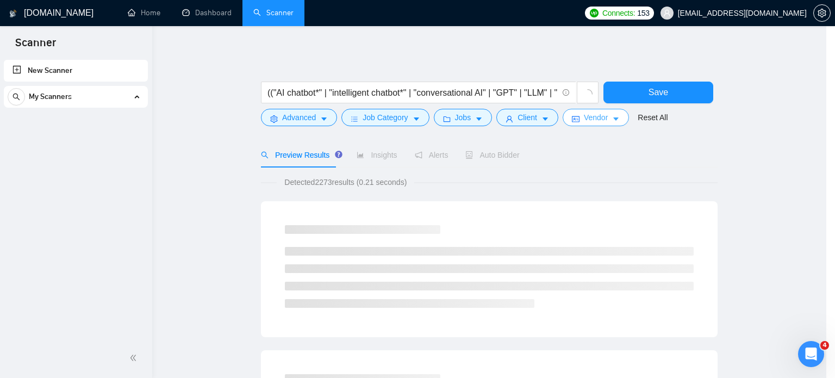
scroll to position [0, 0]
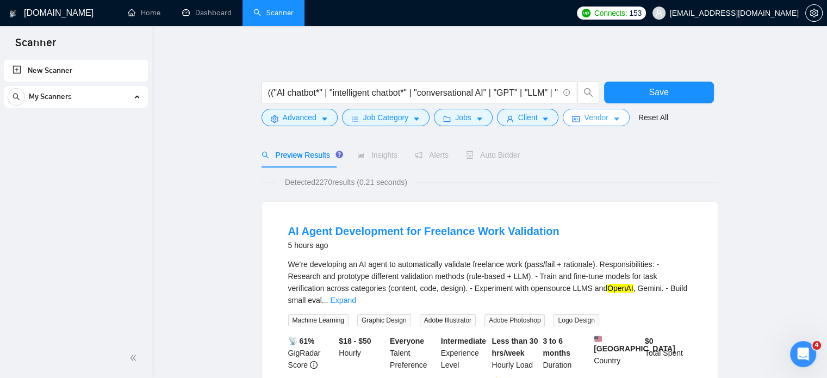
click at [613, 119] on icon "caret-down" at bounding box center [617, 119] width 8 height 8
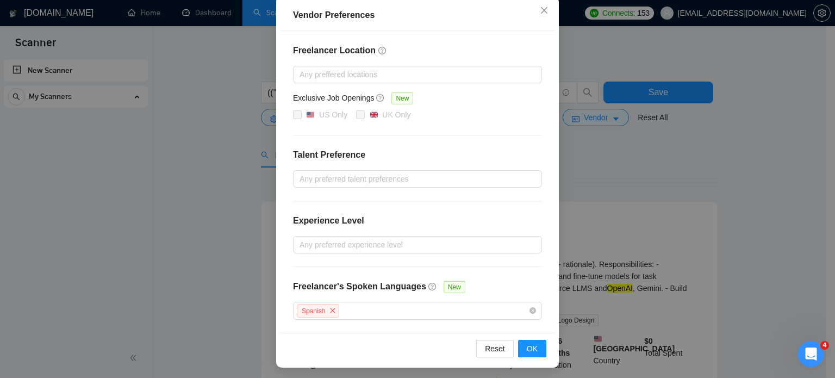
scroll to position [124, 0]
click at [350, 308] on div "Spanish" at bounding box center [412, 310] width 233 height 16
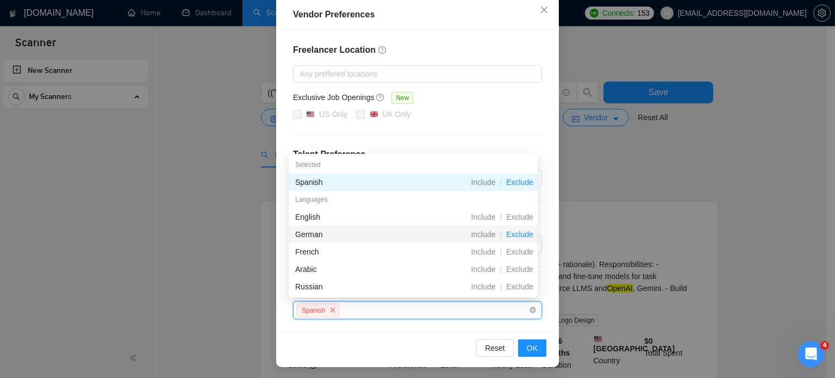
click at [525, 234] on span "Exclude" at bounding box center [520, 234] width 36 height 9
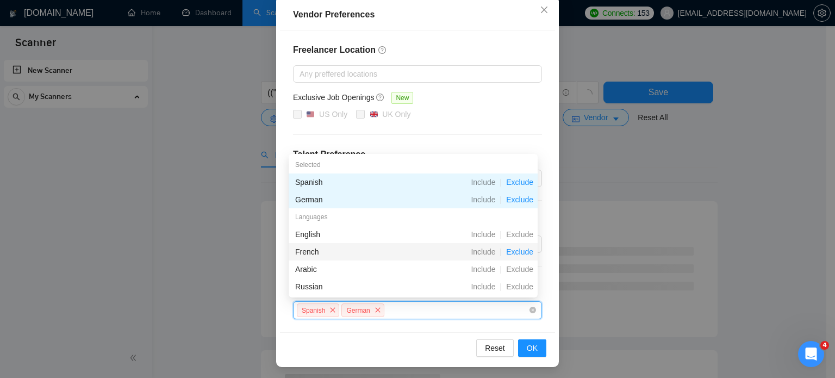
click at [520, 254] on span "Exclude" at bounding box center [520, 251] width 36 height 9
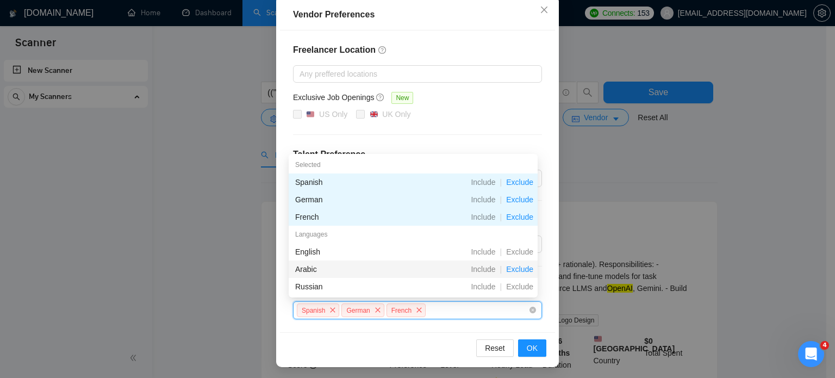
click at [517, 269] on span "Exclude" at bounding box center [520, 269] width 36 height 9
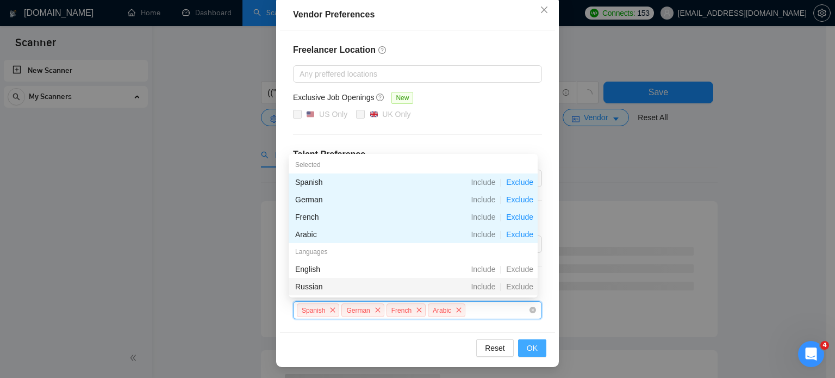
click at [527, 348] on span "OK" at bounding box center [532, 348] width 11 height 12
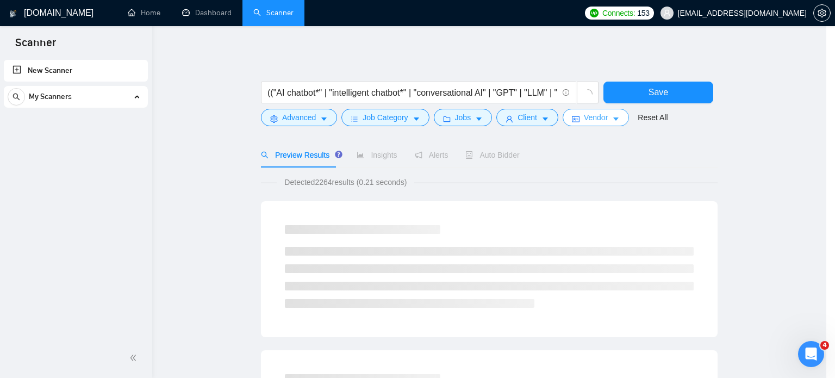
scroll to position [0, 0]
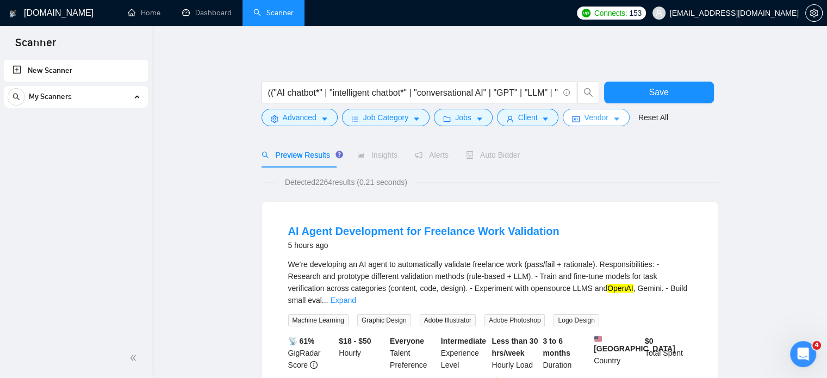
click at [614, 117] on icon "caret-down" at bounding box center [617, 119] width 8 height 8
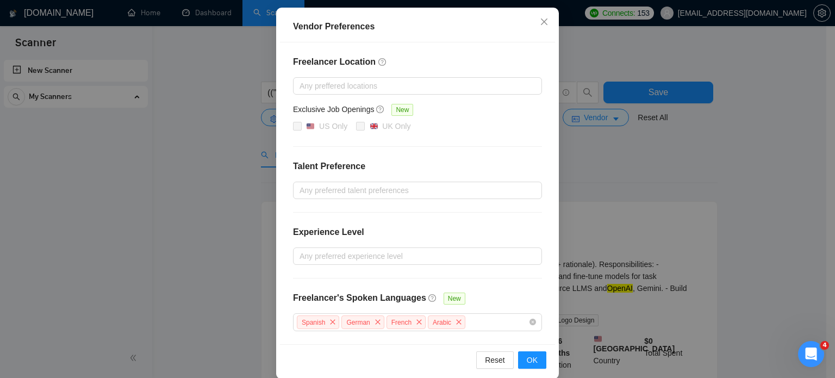
scroll to position [124, 0]
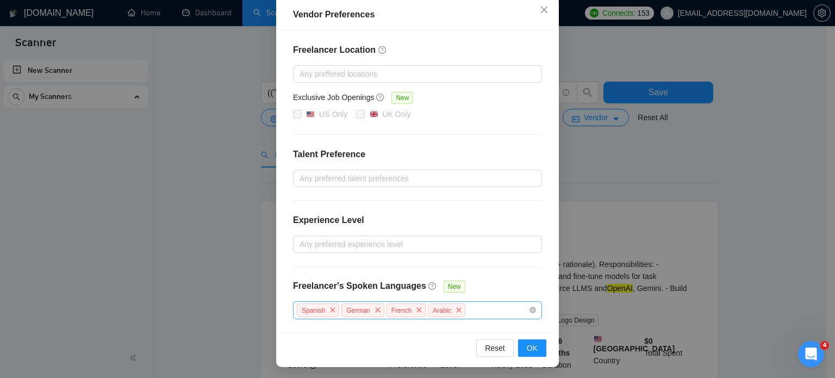
click at [487, 310] on div "Spanish German French Arabic" at bounding box center [412, 310] width 233 height 16
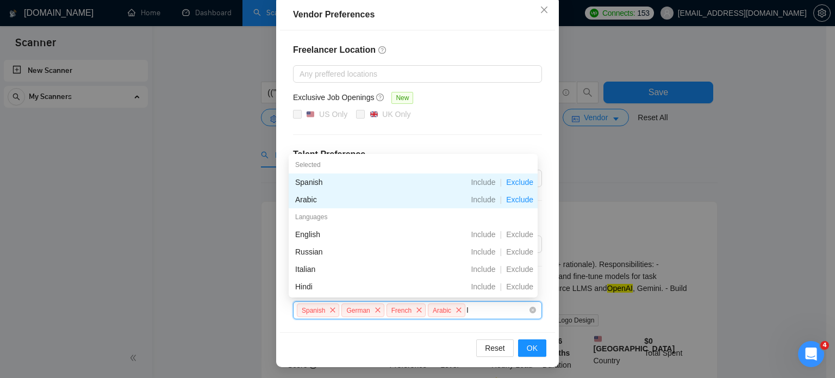
type input "It"
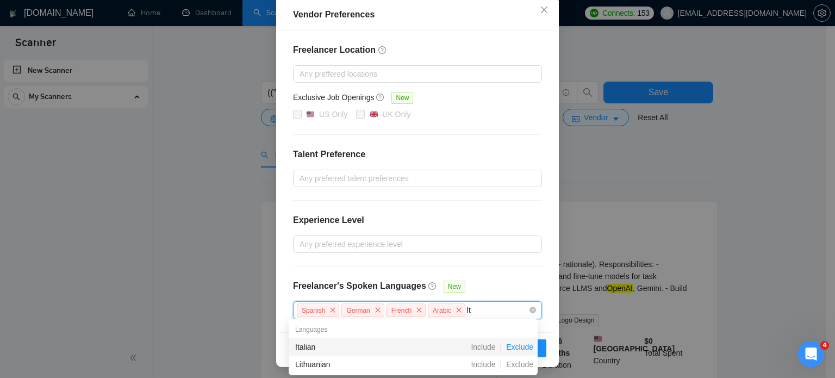
click at [520, 344] on span "Exclude" at bounding box center [520, 347] width 36 height 9
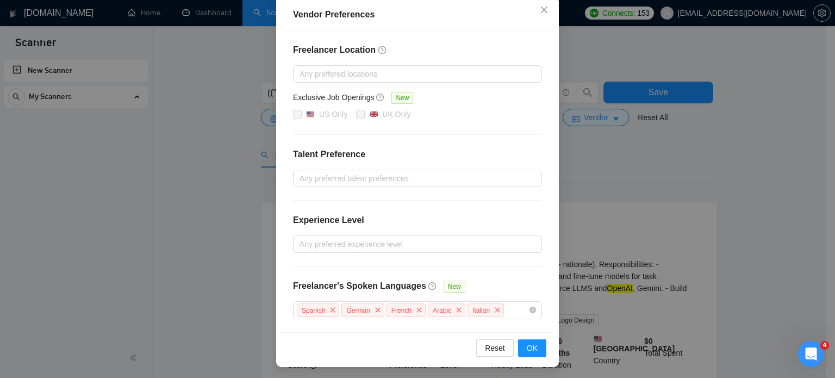
click at [685, 206] on div "Vendor Preferences Freelancer Location Any preffered locations Exclusive Job Op…" at bounding box center [417, 189] width 835 height 378
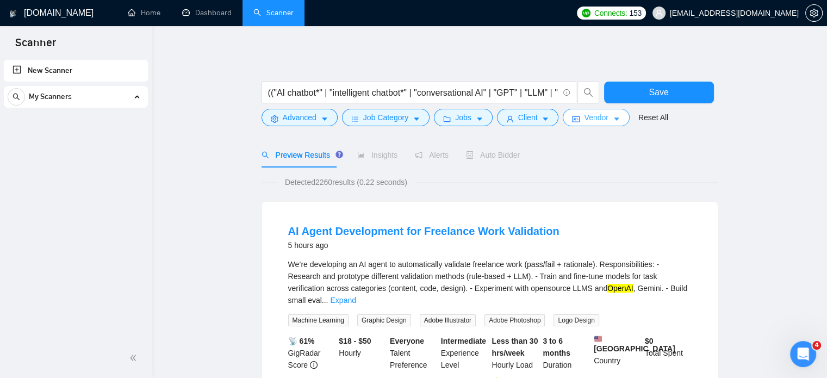
click at [614, 118] on icon "caret-down" at bounding box center [616, 118] width 5 height 3
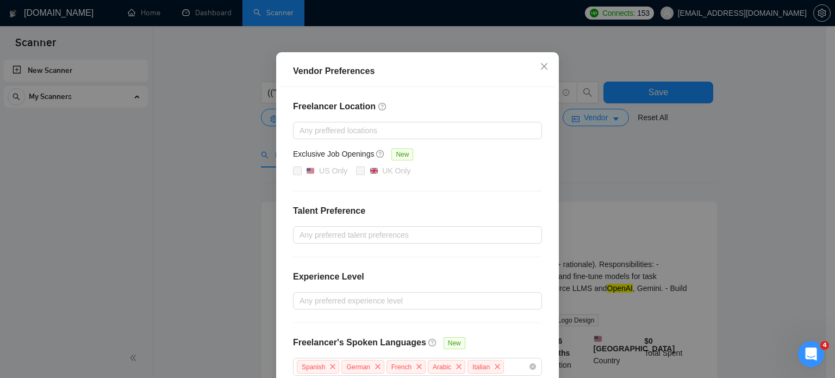
scroll to position [124, 0]
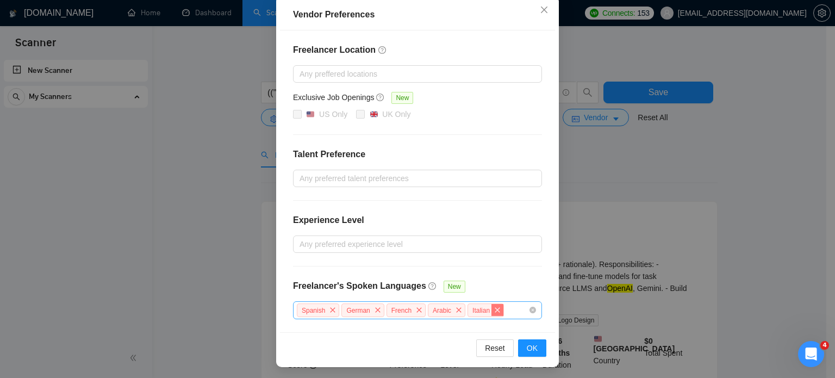
click at [494, 311] on icon "close" at bounding box center [497, 310] width 7 height 7
click at [456, 307] on icon "close" at bounding box center [459, 310] width 7 height 7
click at [417, 308] on icon "close" at bounding box center [419, 309] width 5 height 5
click at [375, 307] on icon "close" at bounding box center [378, 310] width 7 height 7
click at [330, 308] on icon "close" at bounding box center [333, 310] width 7 height 7
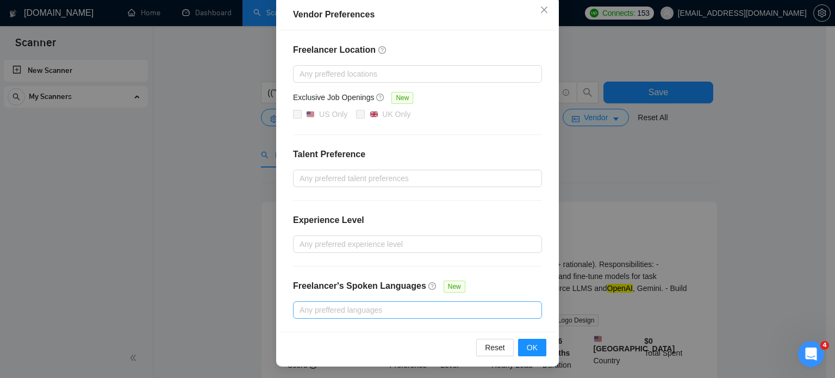
click at [375, 309] on div at bounding box center [412, 309] width 233 height 13
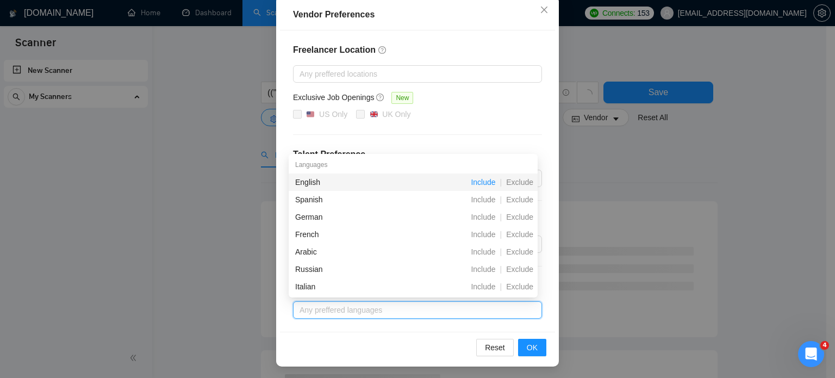
click at [488, 184] on span "Include" at bounding box center [483, 182] width 33 height 9
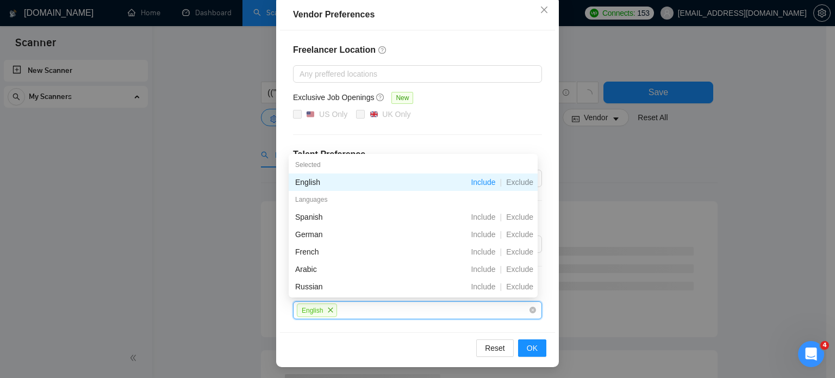
click at [707, 158] on div "Vendor Preferences Freelancer Location Any preffered locations Exclusive Job Op…" at bounding box center [417, 189] width 835 height 378
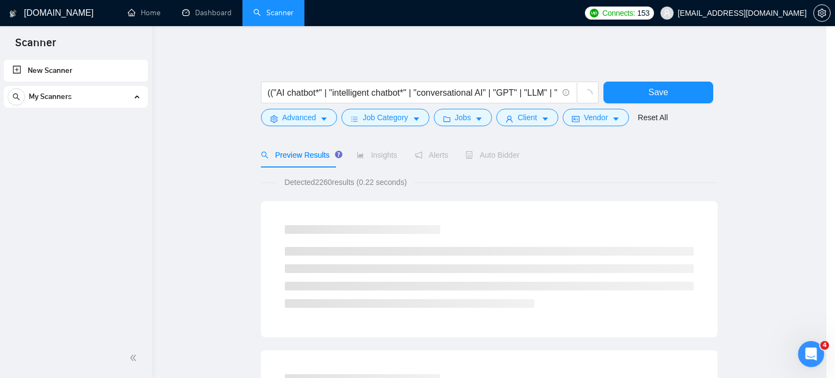
scroll to position [70, 0]
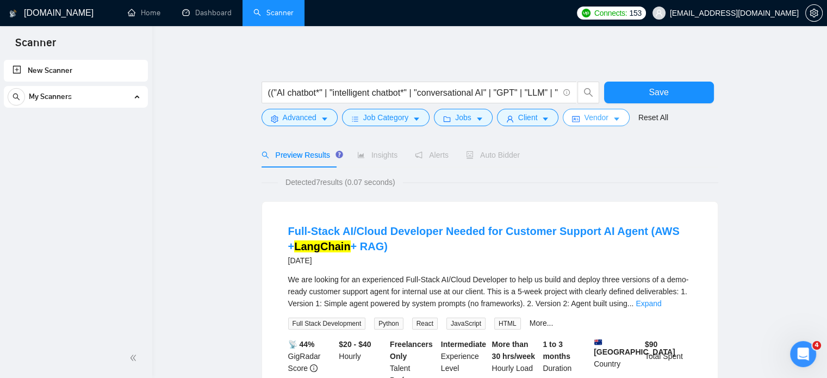
click at [607, 117] on button "Vendor" at bounding box center [596, 117] width 66 height 17
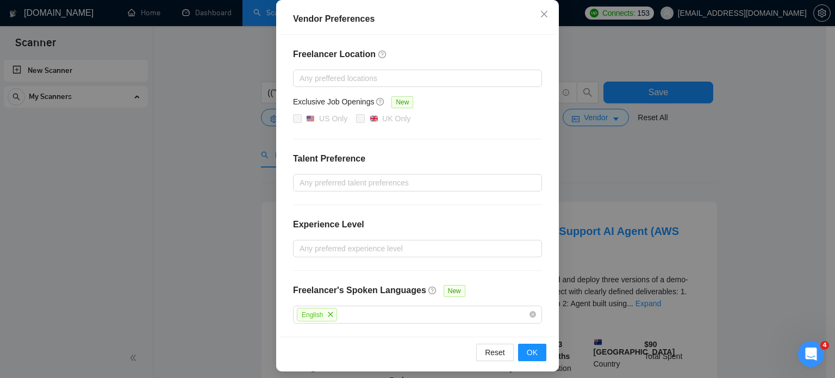
scroll to position [124, 0]
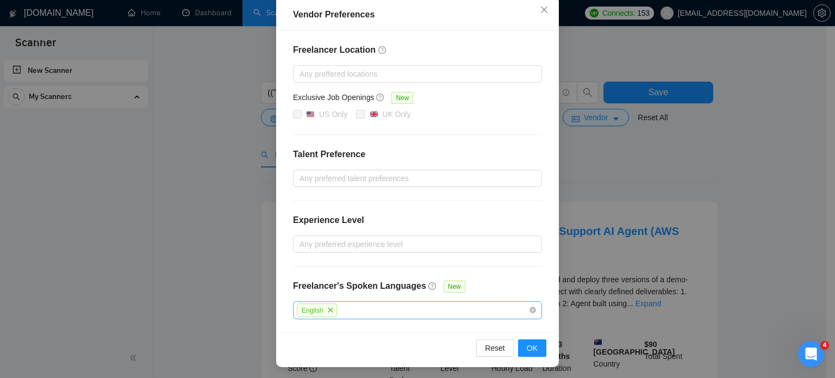
click at [327, 307] on icon "close" at bounding box center [330, 310] width 7 height 7
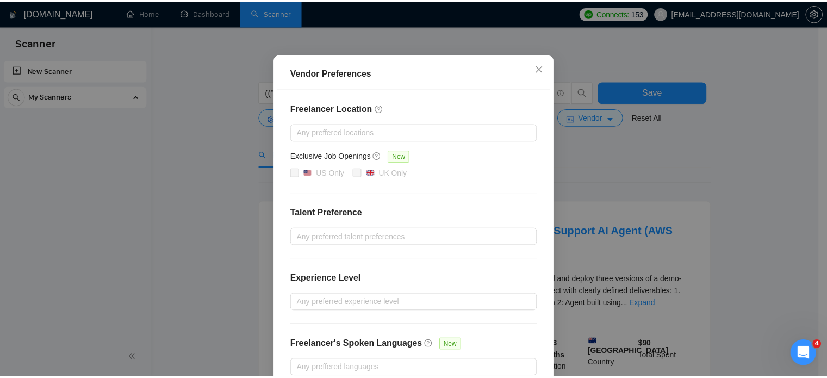
scroll to position [0, 0]
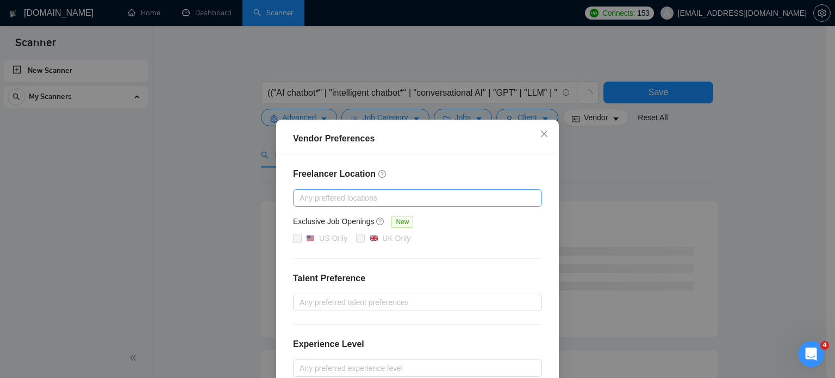
click at [329, 198] on div at bounding box center [412, 197] width 233 height 13
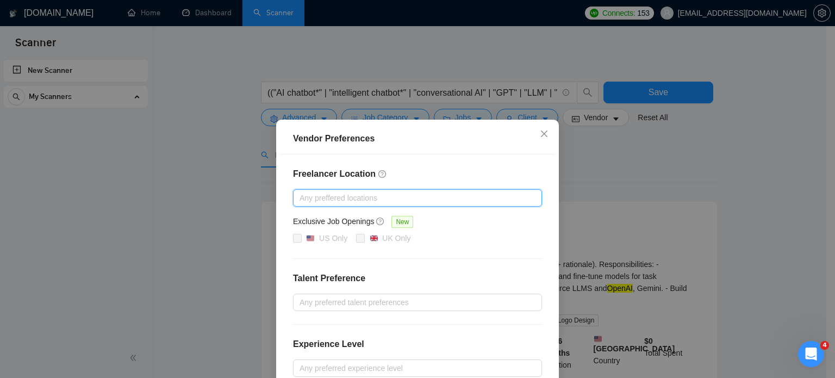
click at [325, 203] on div at bounding box center [412, 197] width 233 height 13
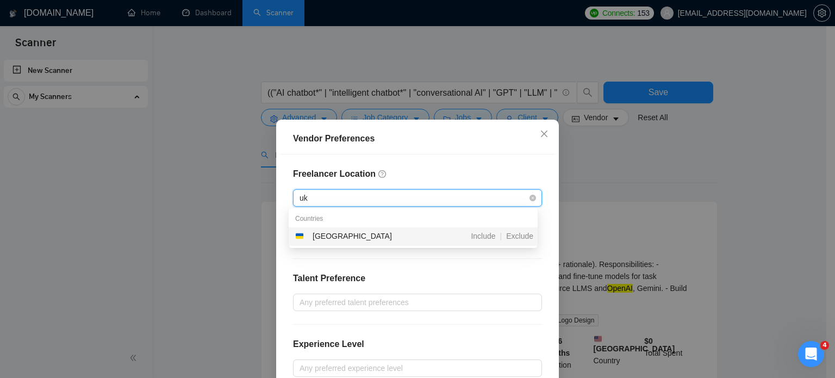
type input "ukr"
click at [489, 234] on span "Include" at bounding box center [483, 236] width 33 height 9
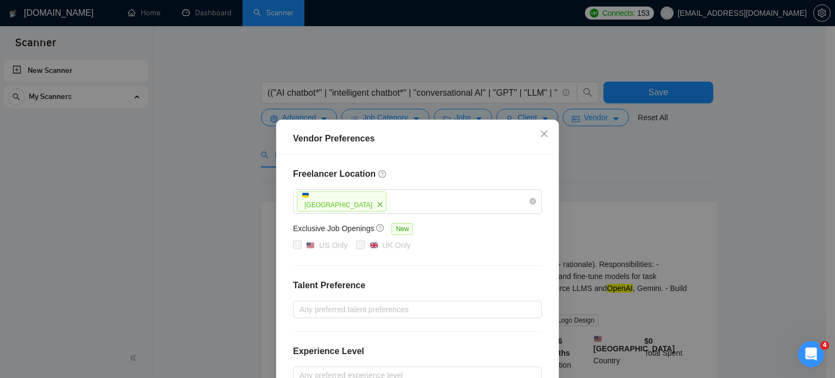
click at [656, 187] on div "Vendor Preferences Freelancer Location [GEOGRAPHIC_DATA] Exclusive Job Openings…" at bounding box center [417, 189] width 835 height 378
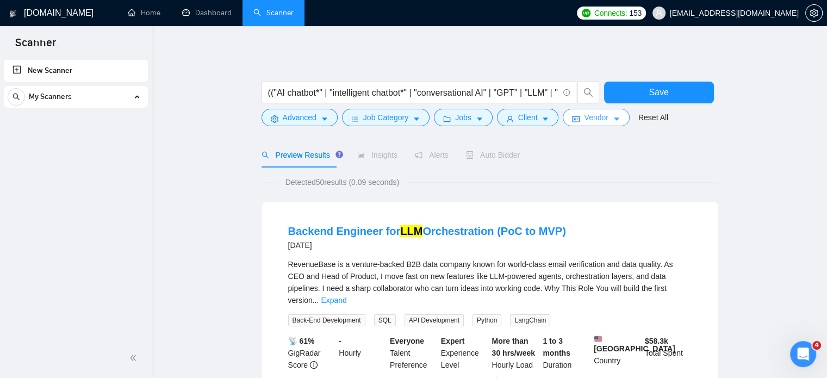
click at [613, 116] on icon "caret-down" at bounding box center [617, 119] width 8 height 8
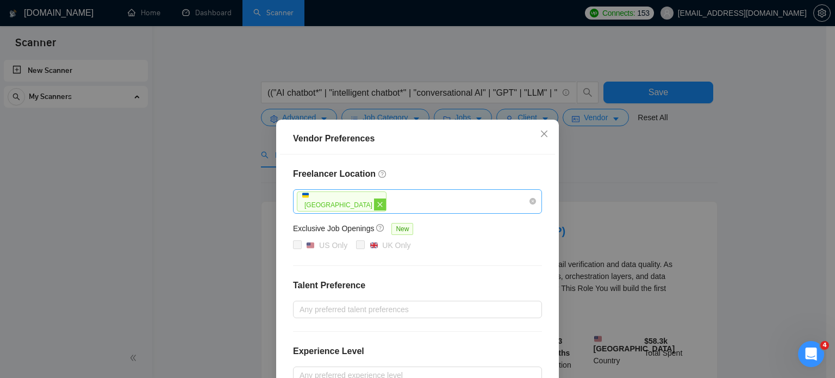
click at [377, 206] on icon "close" at bounding box center [380, 204] width 7 height 7
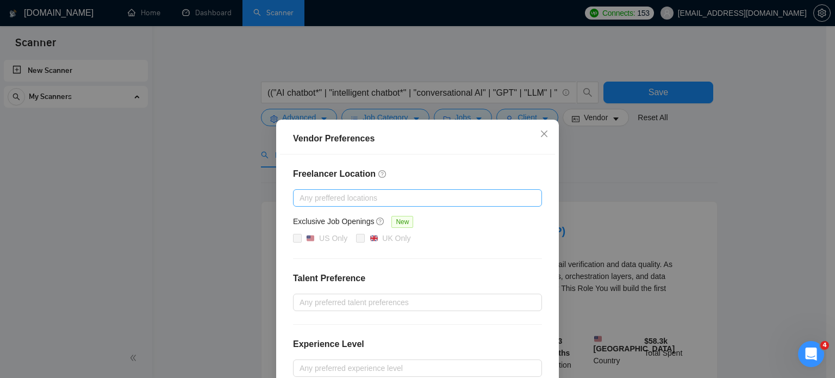
click at [368, 200] on div at bounding box center [412, 197] width 233 height 13
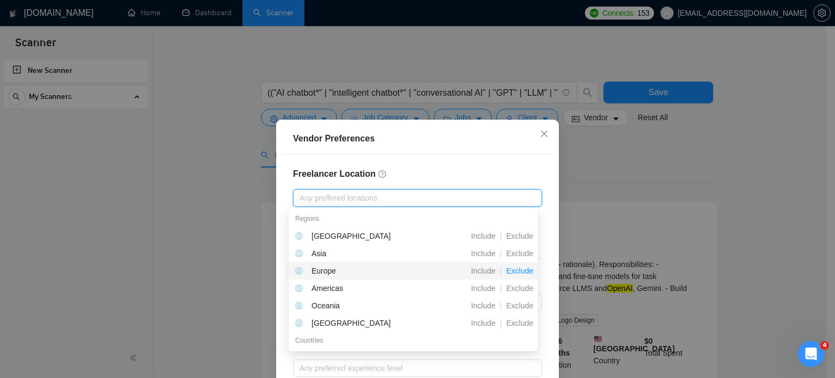
click at [517, 271] on span "Exclude" at bounding box center [520, 270] width 36 height 9
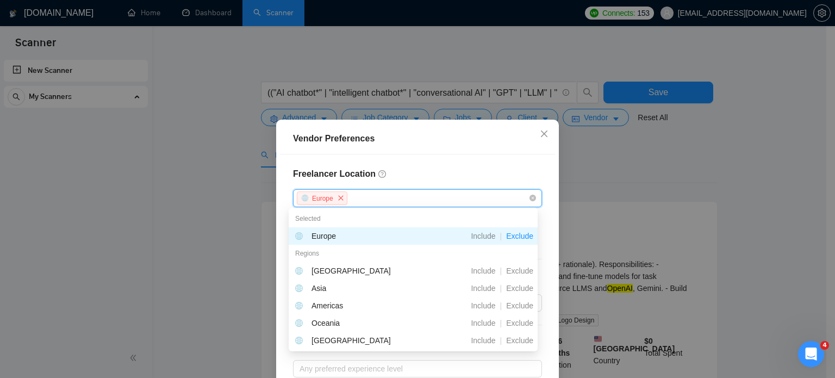
click at [383, 196] on div "Europe" at bounding box center [412, 198] width 233 height 16
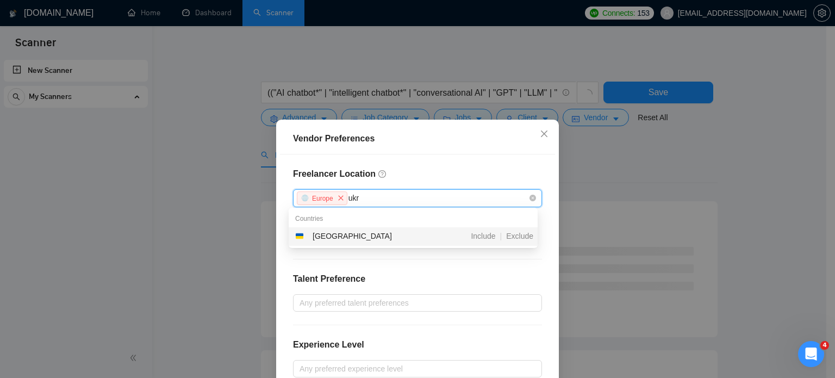
type input "ukra"
click at [485, 233] on span "Include" at bounding box center [483, 236] width 33 height 9
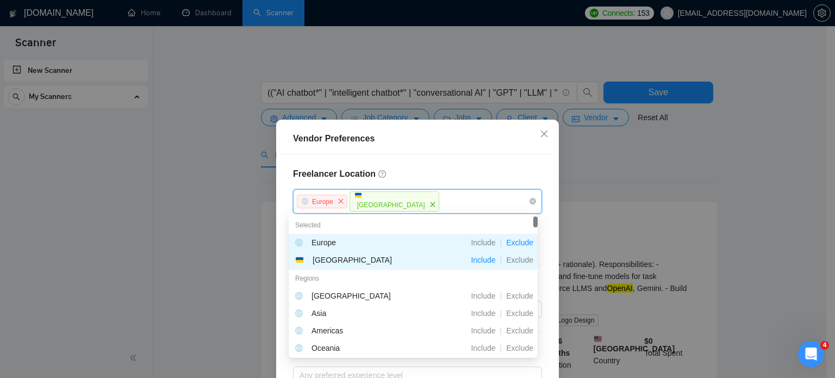
click at [738, 207] on div "Vendor Preferences Freelancer Location [GEOGRAPHIC_DATA] [GEOGRAPHIC_DATA] Excl…" at bounding box center [417, 189] width 835 height 378
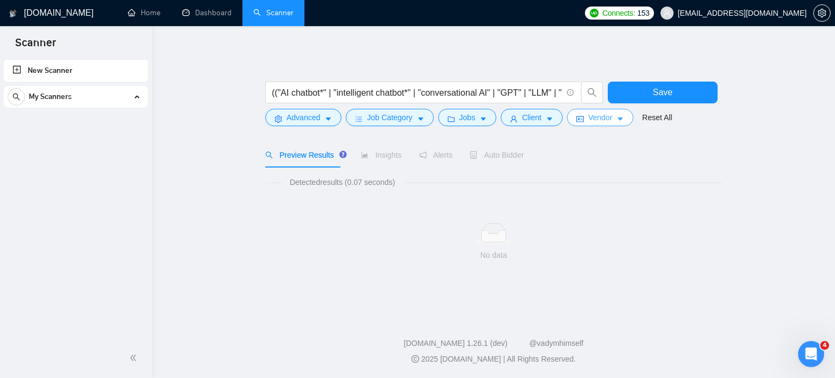
click at [617, 116] on icon "caret-down" at bounding box center [621, 119] width 8 height 8
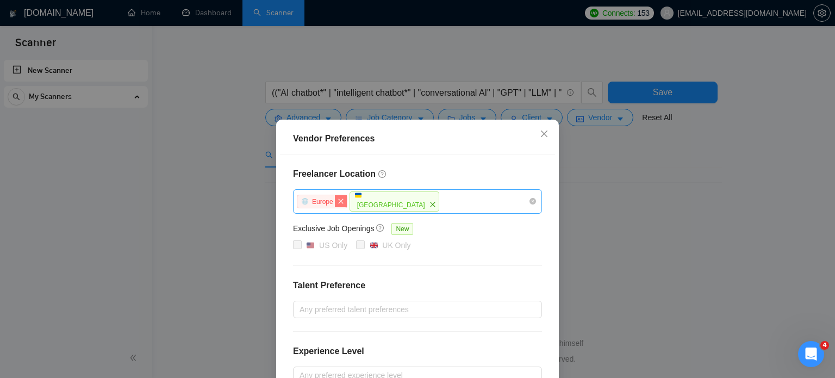
click at [335, 200] on span "close" at bounding box center [341, 201] width 12 height 12
click at [377, 201] on icon "close" at bounding box center [380, 204] width 7 height 7
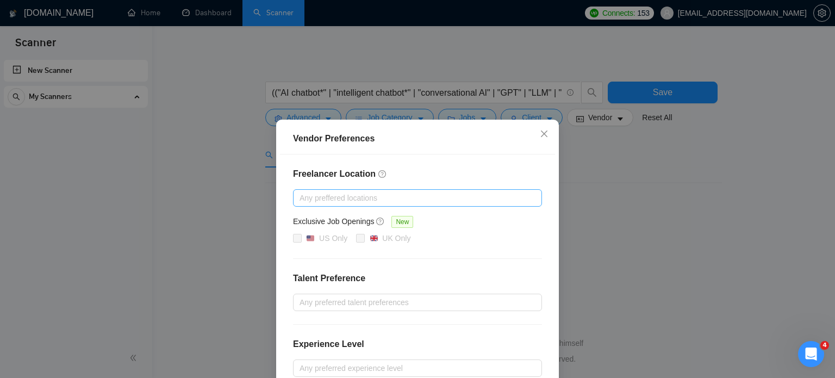
scroll to position [124, 0]
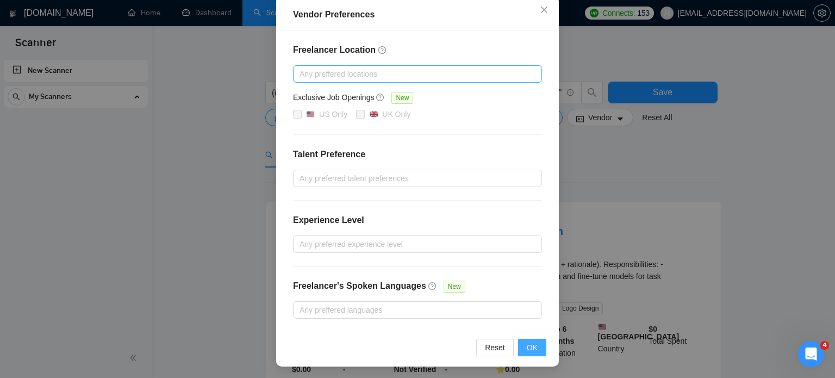
click at [527, 347] on span "OK" at bounding box center [532, 347] width 11 height 12
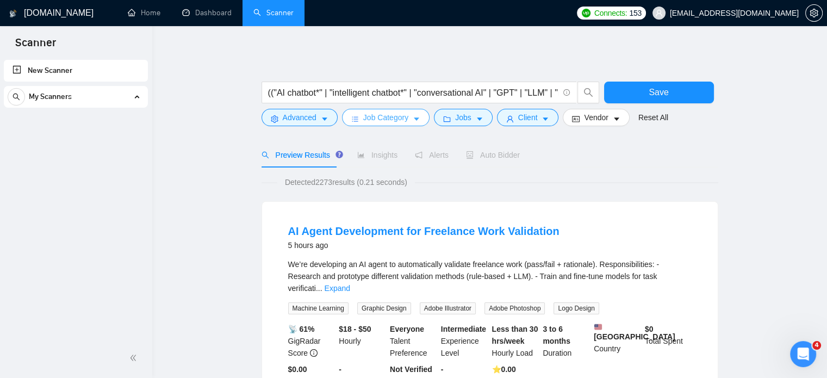
click at [403, 114] on span "Job Category" at bounding box center [385, 117] width 45 height 12
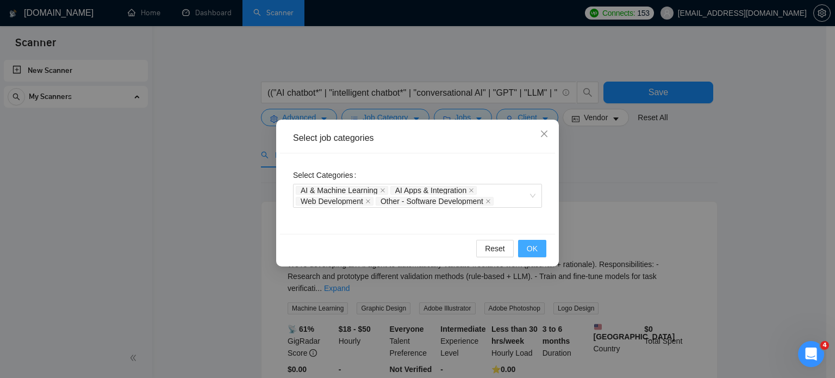
click at [533, 250] on span "OK" at bounding box center [532, 249] width 11 height 12
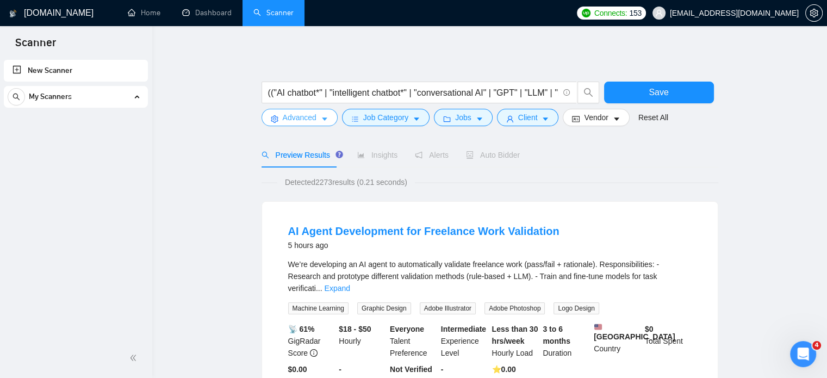
click at [303, 116] on span "Advanced" at bounding box center [300, 117] width 34 height 12
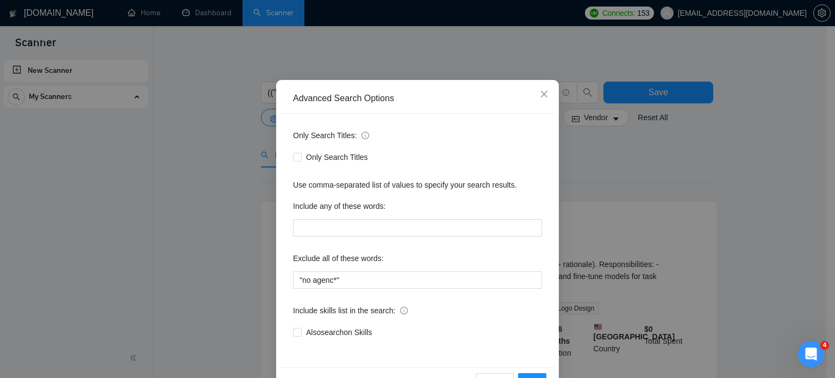
scroll to position [74, 0]
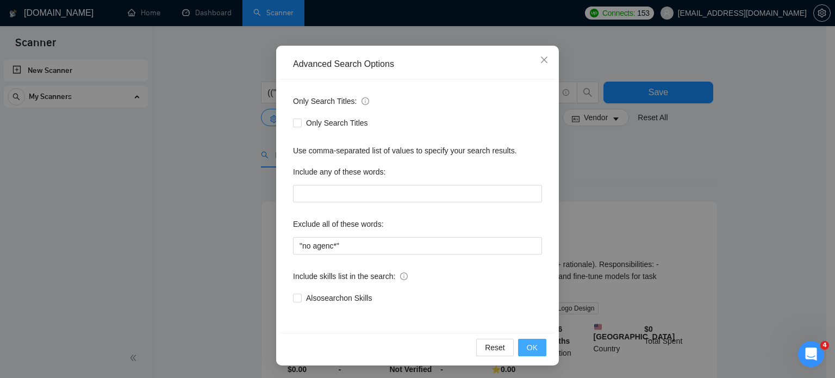
click at [527, 345] on span "OK" at bounding box center [532, 347] width 11 height 12
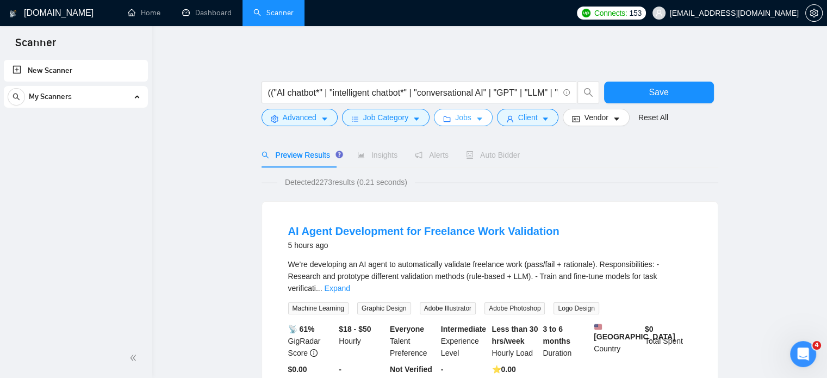
click at [471, 121] on button "Jobs" at bounding box center [463, 117] width 59 height 17
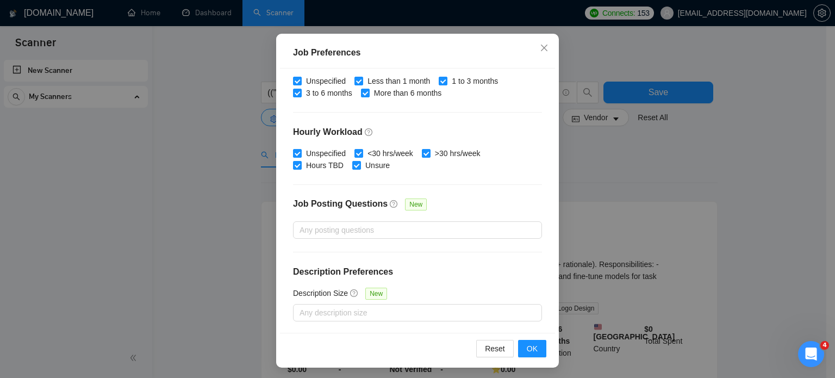
scroll to position [78, 0]
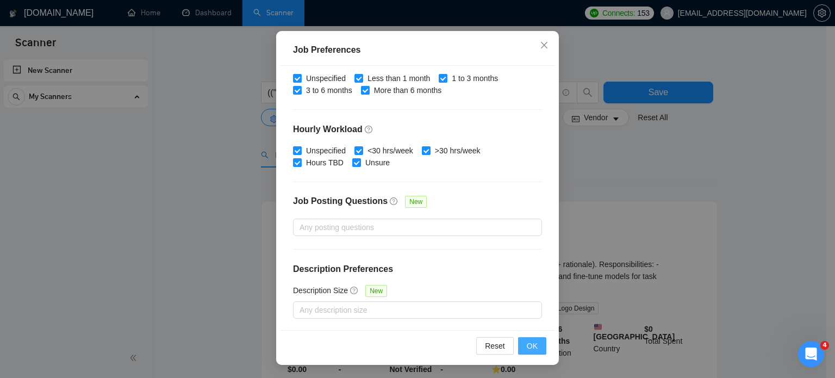
click at [530, 343] on span "OK" at bounding box center [532, 346] width 11 height 12
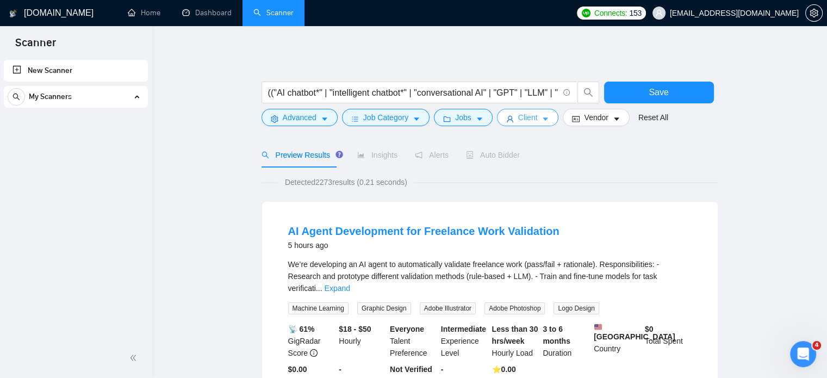
click at [520, 122] on span "Client" at bounding box center [528, 117] width 20 height 12
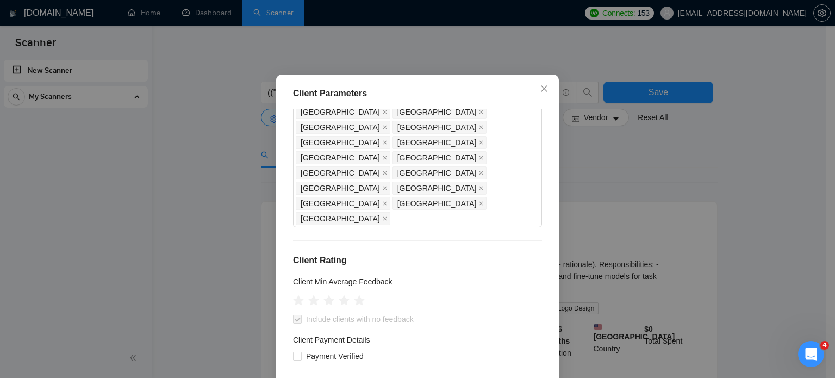
scroll to position [109, 0]
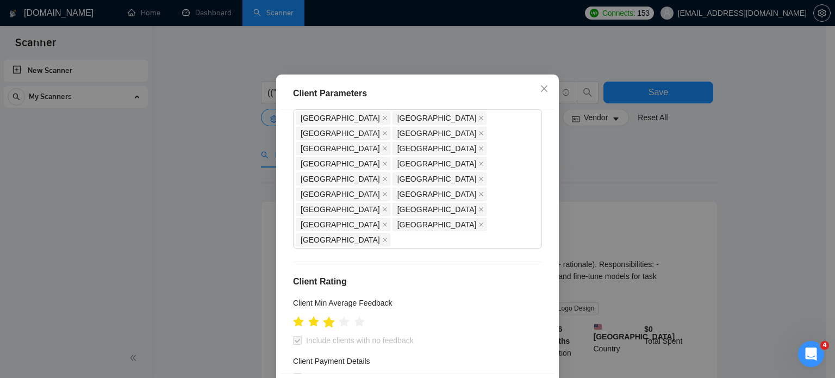
click at [326, 316] on icon "star" at bounding box center [329, 321] width 11 height 11
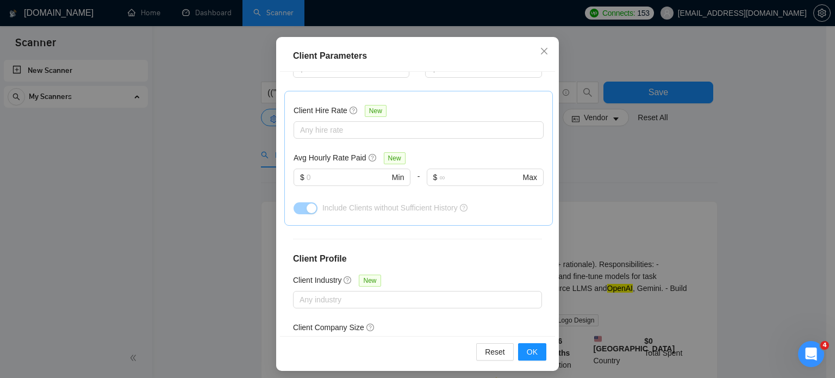
scroll to position [78, 0]
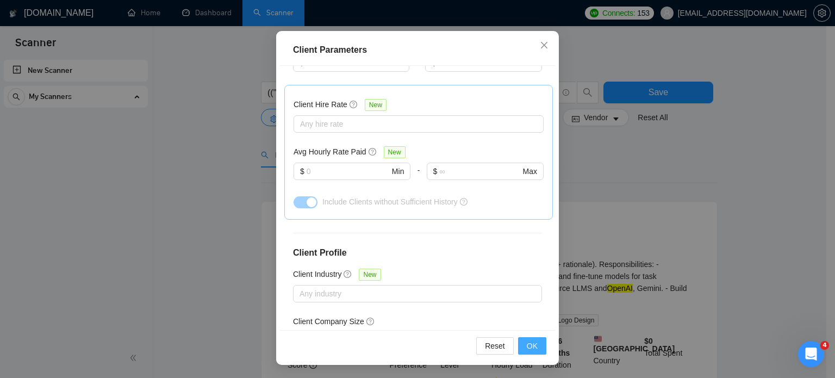
click at [521, 347] on button "OK" at bounding box center [532, 345] width 28 height 17
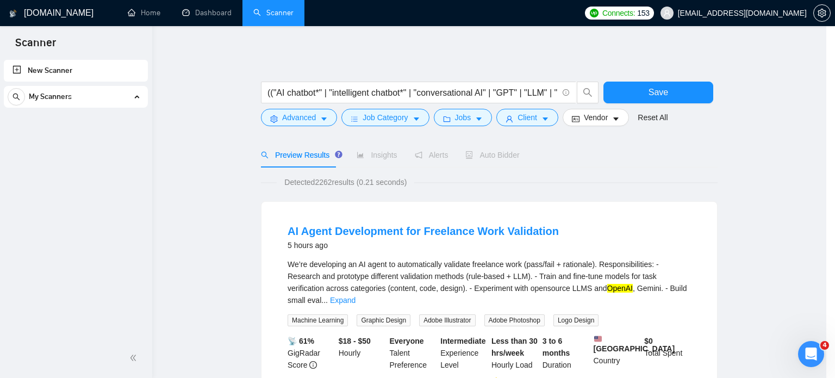
scroll to position [34, 0]
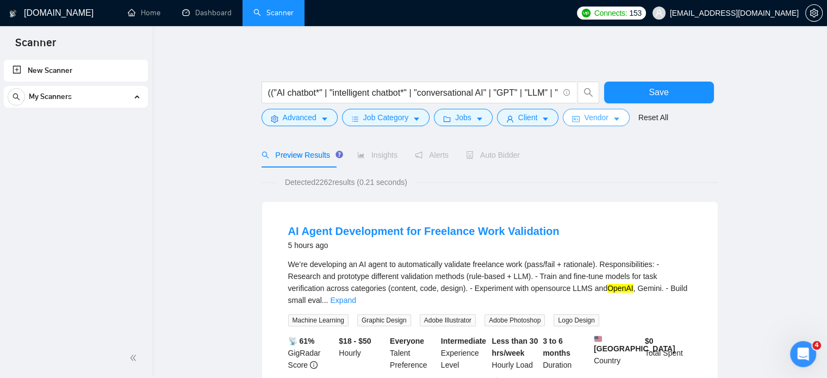
click at [602, 118] on span "Vendor" at bounding box center [596, 117] width 24 height 12
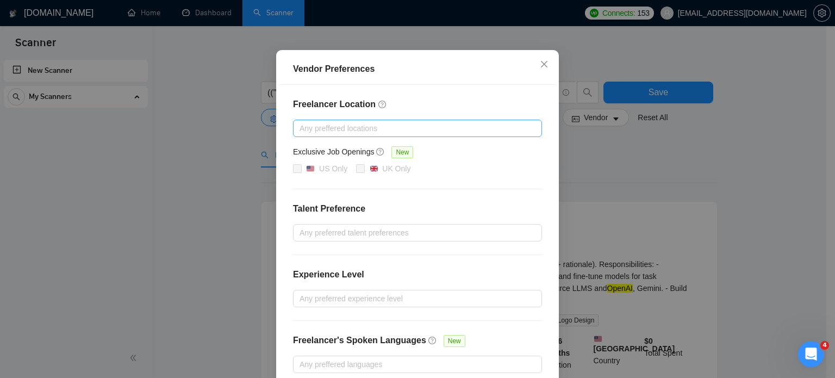
click at [539, 114] on div "Vendor Preferences Freelancer Location Any preffered locations Exclusive Job Op…" at bounding box center [417, 189] width 835 height 378
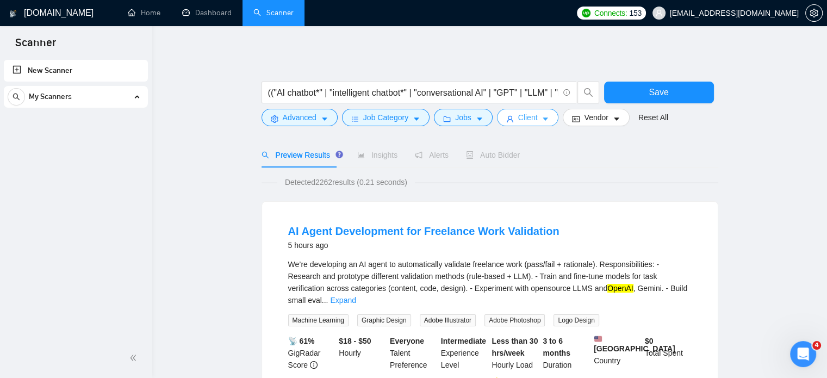
click at [542, 119] on icon "caret-down" at bounding box center [546, 119] width 8 height 8
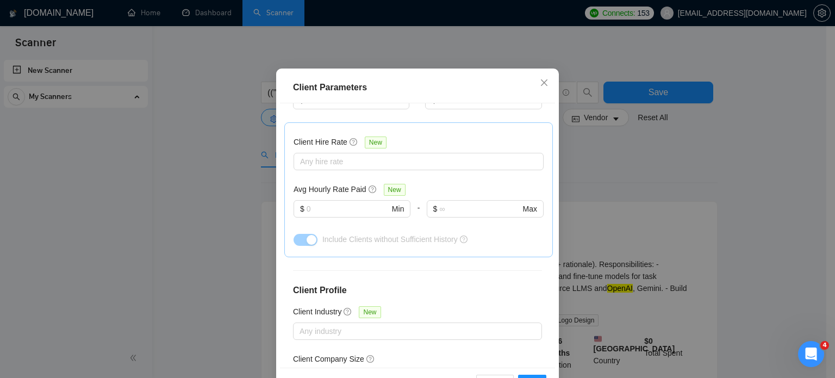
scroll to position [78, 0]
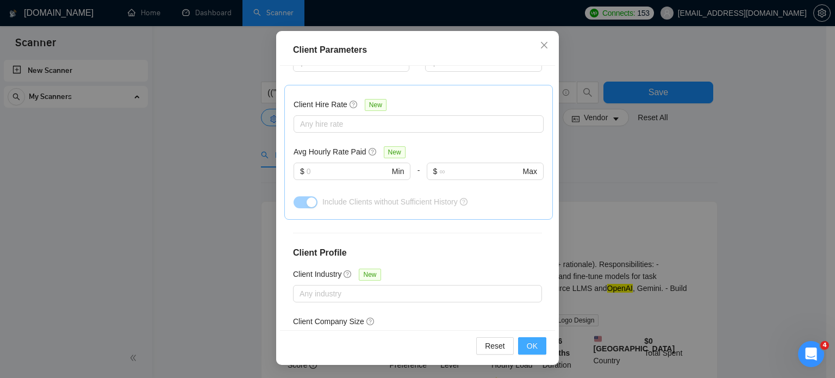
click at [527, 347] on span "OK" at bounding box center [532, 346] width 11 height 12
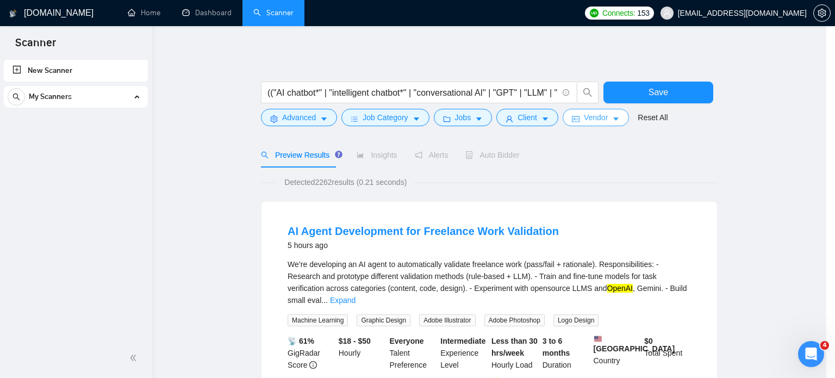
scroll to position [34, 0]
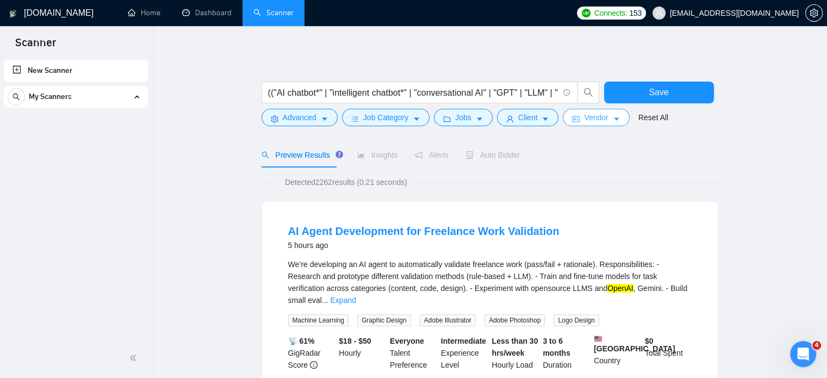
click at [607, 121] on button "Vendor" at bounding box center [596, 117] width 66 height 17
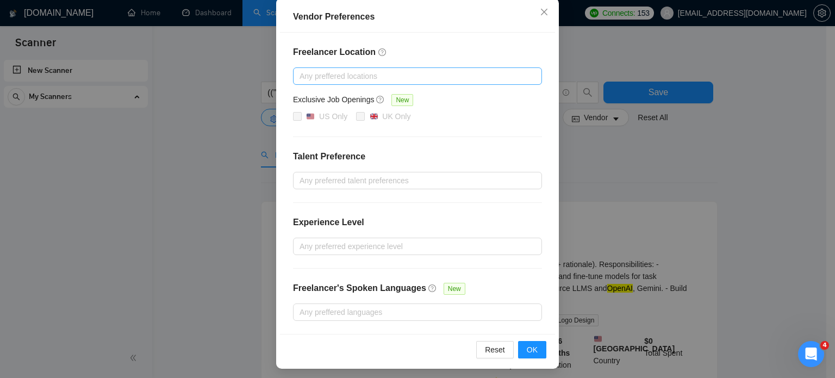
scroll to position [124, 0]
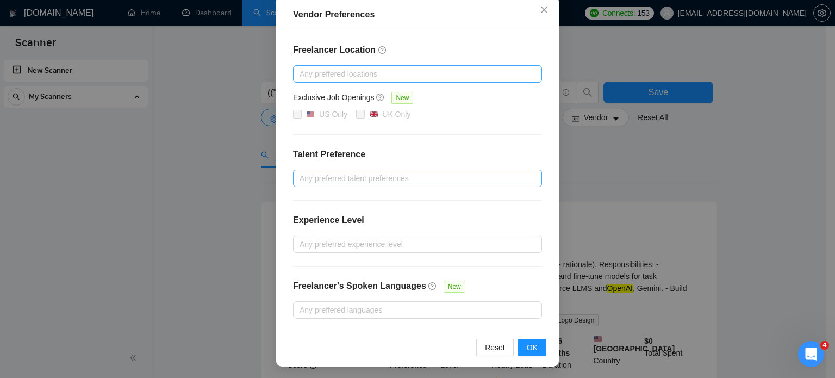
click at [343, 178] on div at bounding box center [412, 178] width 233 height 13
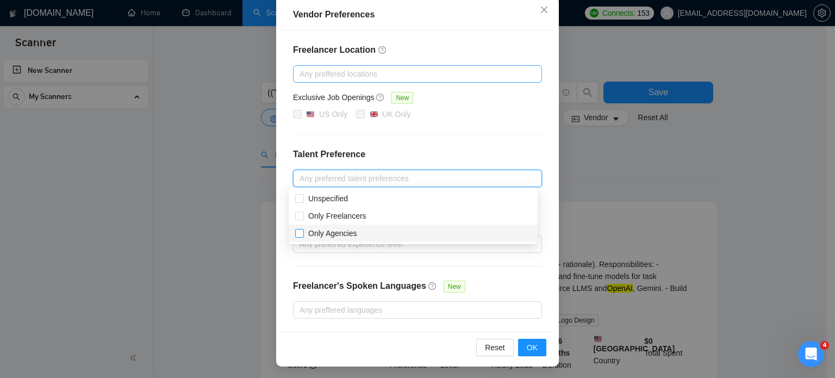
click at [301, 233] on input "Only Agencies" at bounding box center [299, 233] width 8 height 8
checkbox input "true"
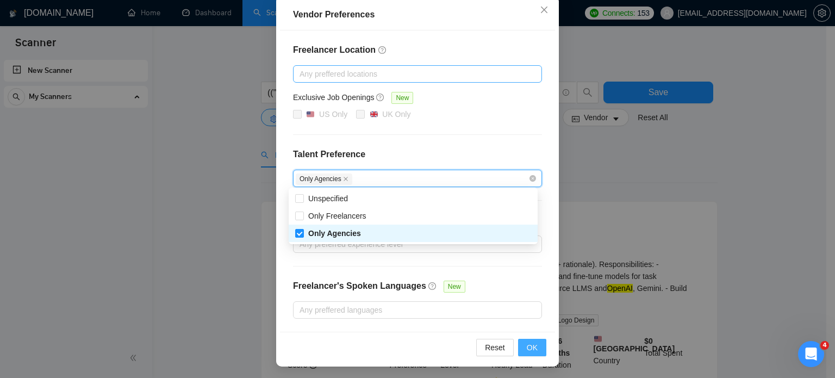
click at [529, 345] on span "OK" at bounding box center [532, 347] width 11 height 12
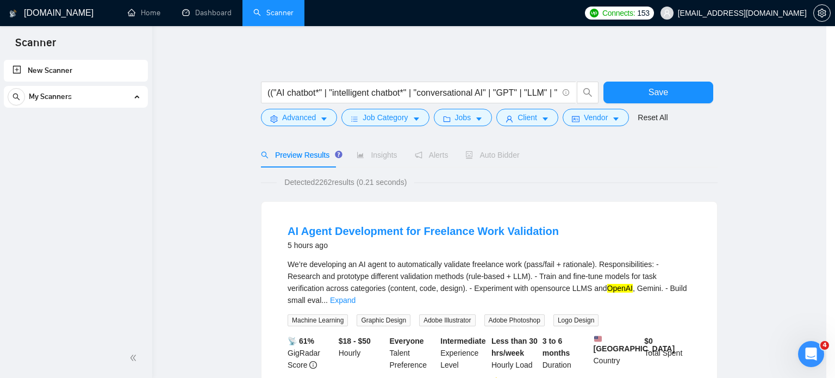
scroll to position [70, 0]
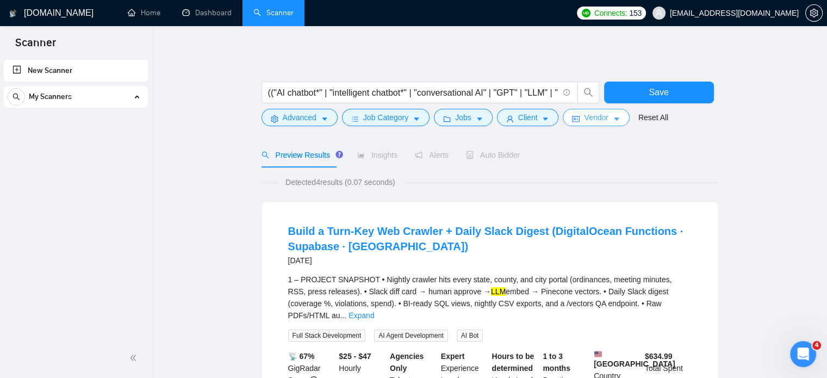
click at [607, 117] on button "Vendor" at bounding box center [596, 117] width 66 height 17
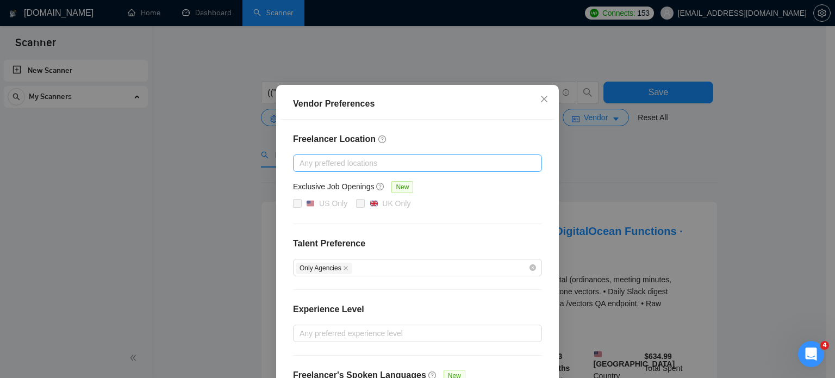
scroll to position [54, 0]
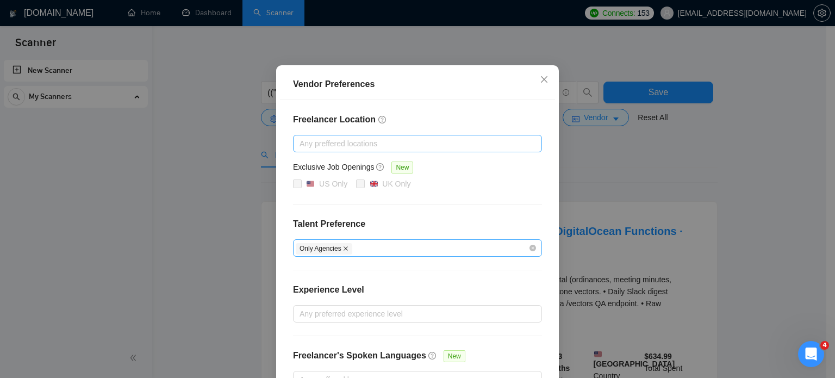
click at [343, 246] on icon "close" at bounding box center [345, 248] width 5 height 5
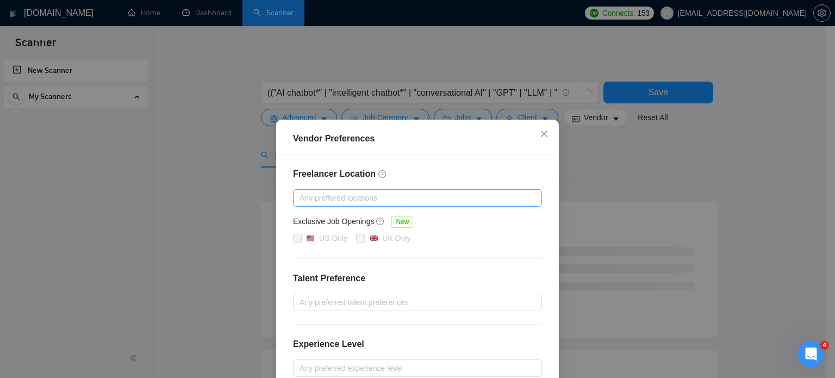
click at [329, 199] on div at bounding box center [412, 197] width 233 height 13
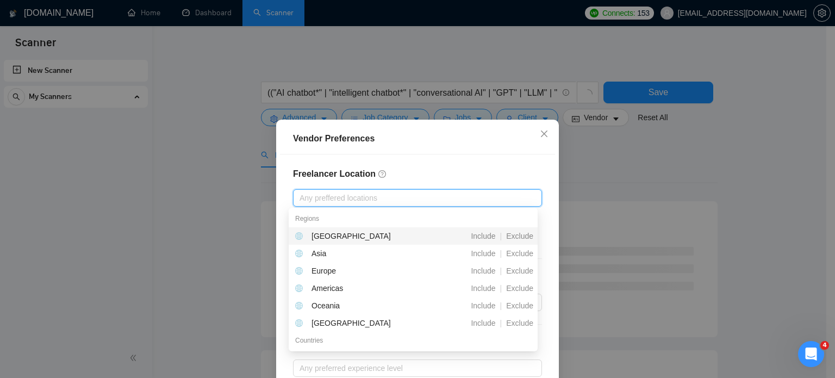
click at [329, 199] on div at bounding box center [412, 197] width 233 height 13
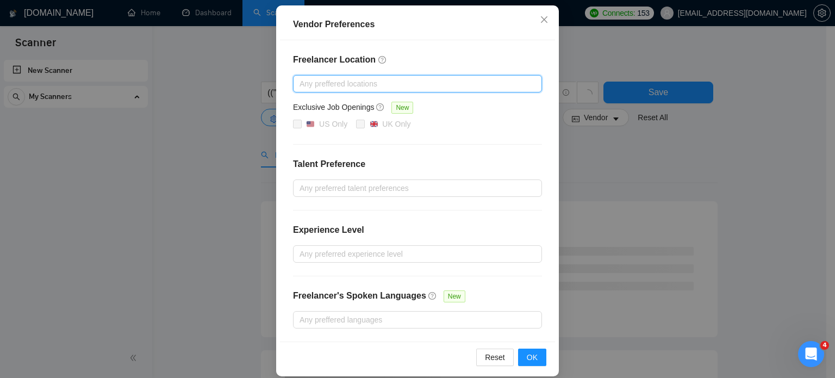
scroll to position [124, 0]
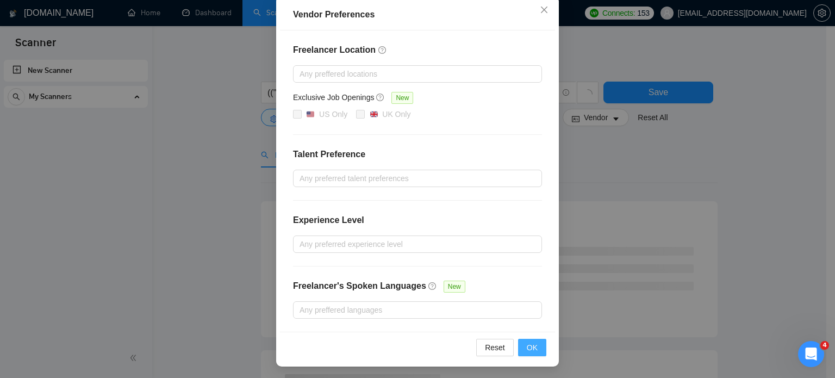
click at [520, 347] on button "OK" at bounding box center [532, 347] width 28 height 17
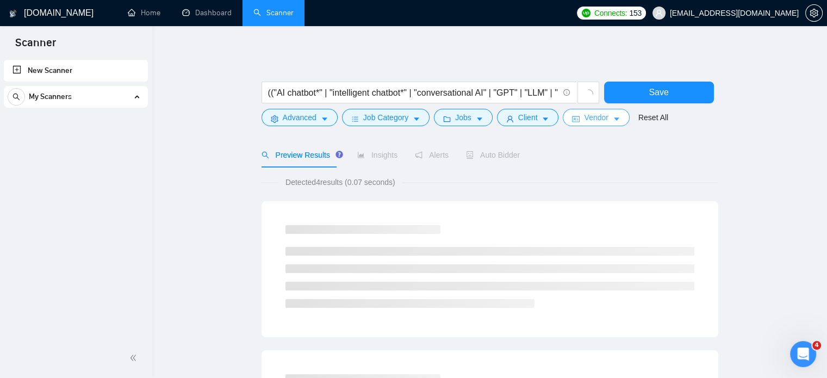
click at [600, 117] on span "Vendor" at bounding box center [596, 117] width 24 height 12
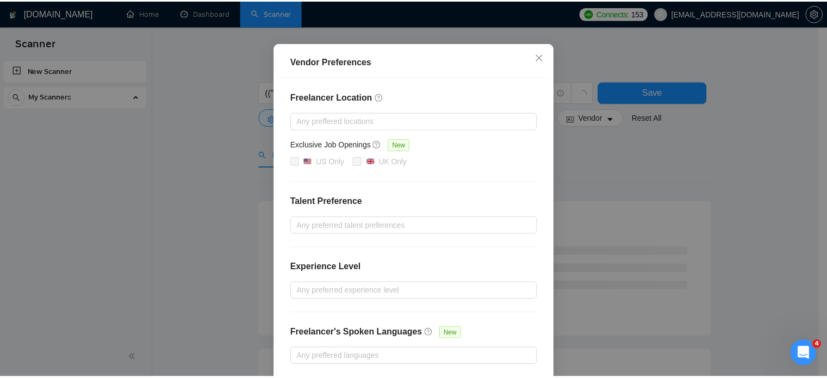
scroll to position [0, 0]
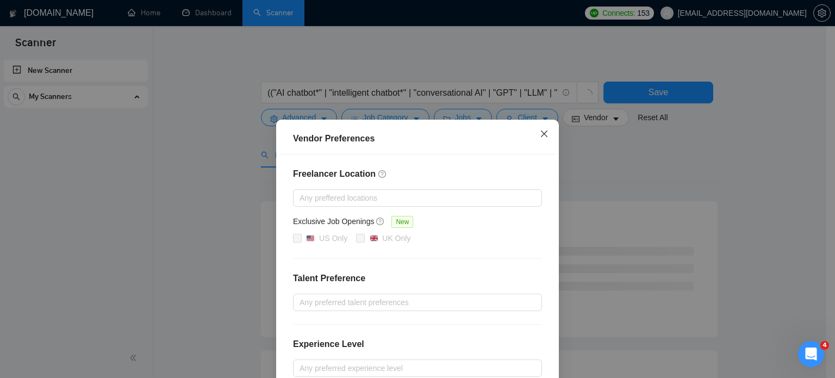
click at [541, 132] on icon "close" at bounding box center [544, 133] width 7 height 7
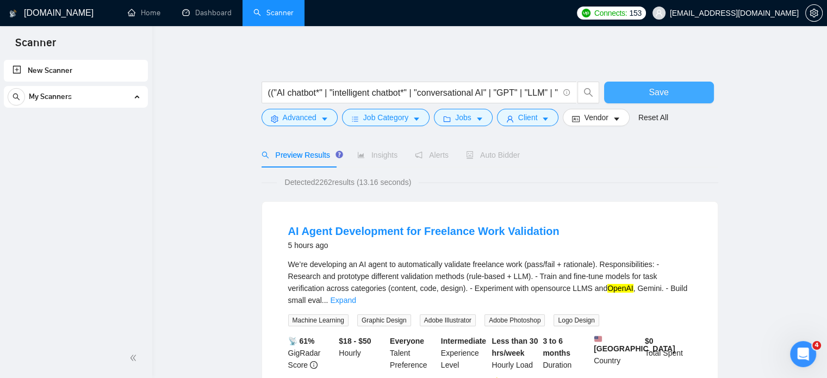
click at [642, 95] on button "Save" at bounding box center [659, 93] width 110 height 22
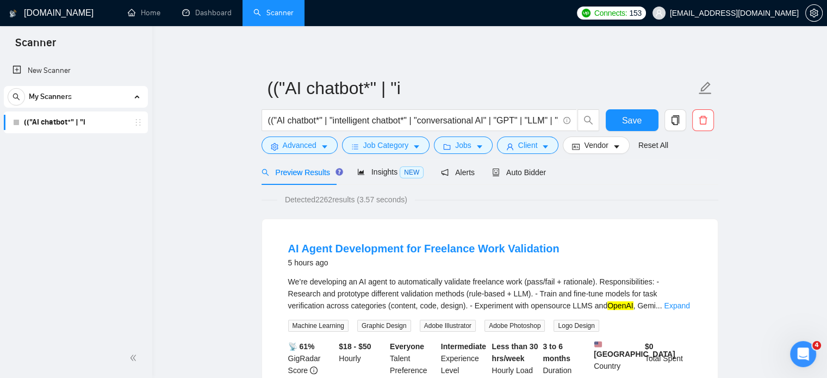
click at [138, 124] on icon "holder" at bounding box center [138, 122] width 9 height 9
click at [51, 121] on link "(("AI chatbot*" | "i" at bounding box center [75, 122] width 103 height 22
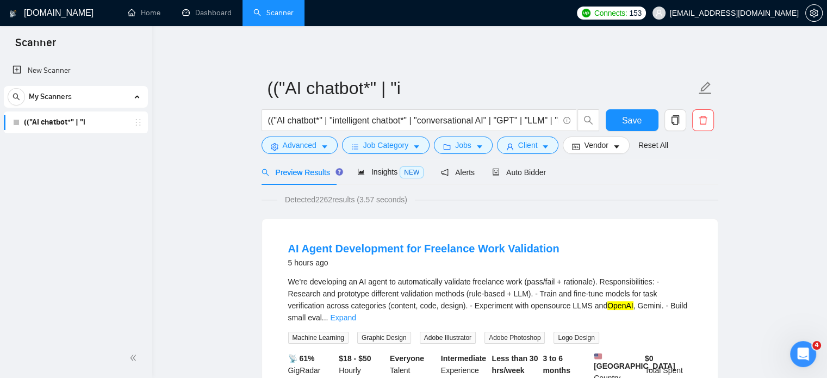
click at [51, 121] on link "(("AI chatbot*" | "i" at bounding box center [75, 122] width 103 height 22
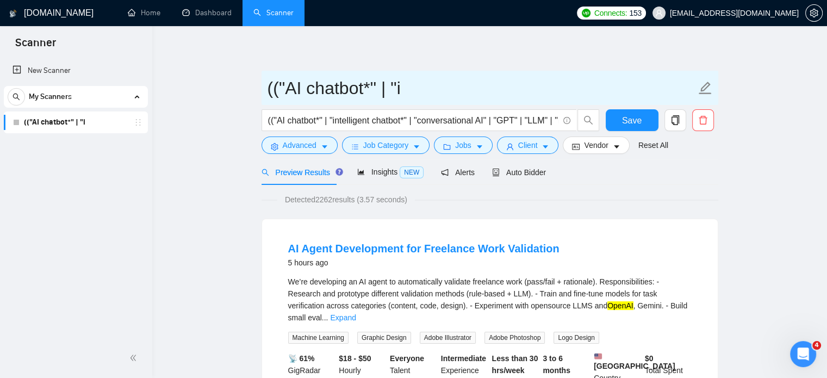
click at [320, 91] on input "(("AI chatbot*" | "i" at bounding box center [482, 87] width 428 height 27
click at [417, 88] on input "(("AI chatbot*" | "i" at bounding box center [482, 87] width 428 height 27
click at [277, 88] on input "(("AI chatbot*" at bounding box center [482, 87] width 428 height 27
type input ""AI chatbot*"
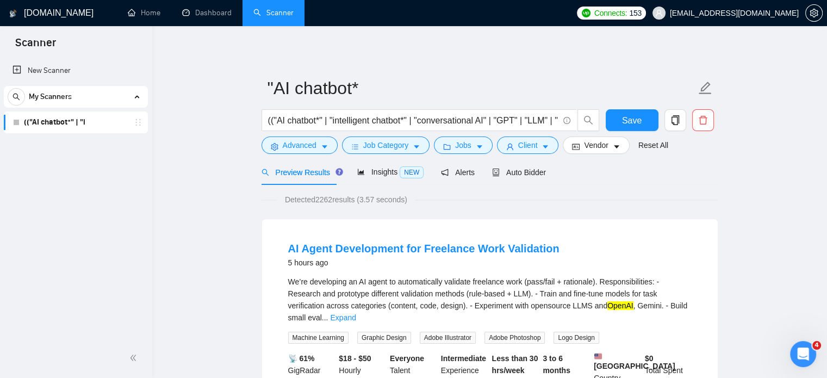
click at [371, 172] on span "Insights NEW" at bounding box center [390, 171] width 66 height 9
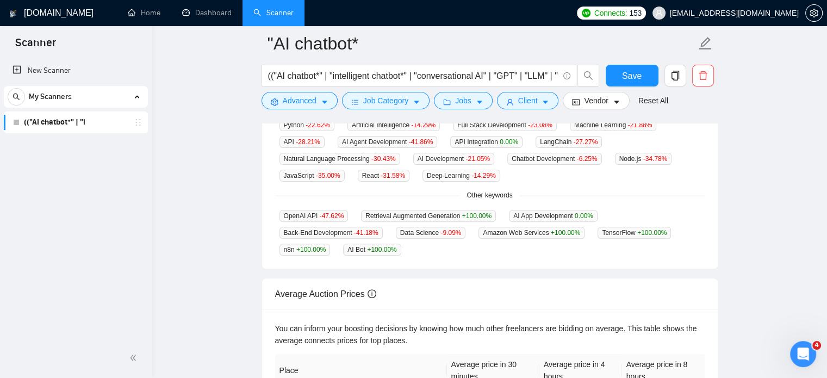
scroll to position [286, 0]
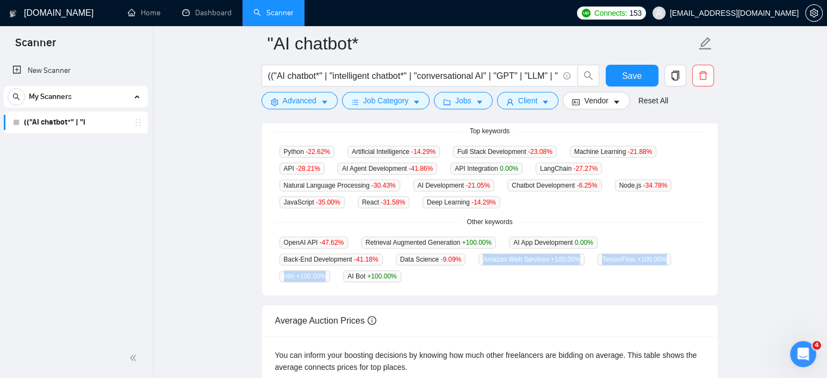
drag, startPoint x: 380, startPoint y: 272, endPoint x: 427, endPoint y: 278, distance: 47.7
click at [427, 278] on div "OpenAI API -47.62 % Retrieval Augmented Generation +100.00 % AI App Development…" at bounding box center [490, 259] width 430 height 46
click at [391, 276] on span "+100.00 %" at bounding box center [381, 276] width 29 height 8
click at [423, 281] on div "OpenAI API -47.62 % Retrieval Augmented Generation +100.00 % AI App Development…" at bounding box center [490, 259] width 430 height 46
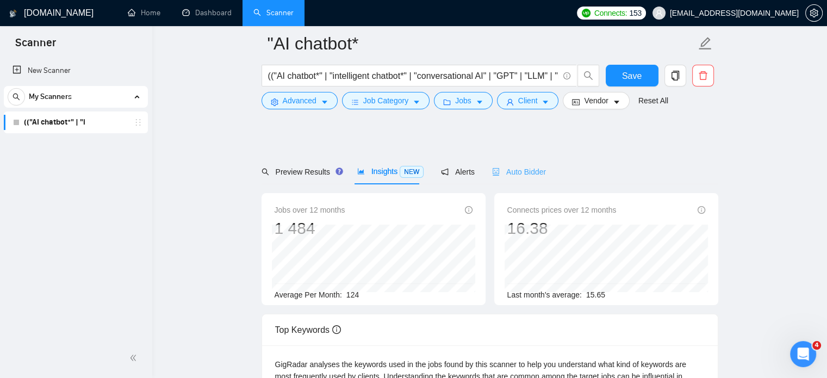
scroll to position [0, 0]
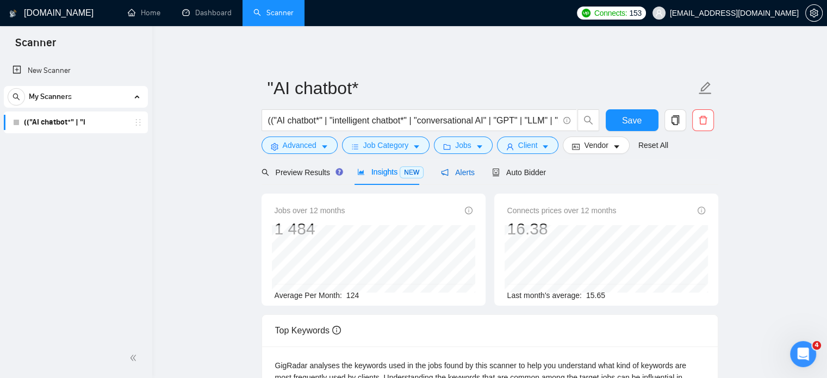
click at [446, 172] on span "Alerts" at bounding box center [458, 172] width 34 height 9
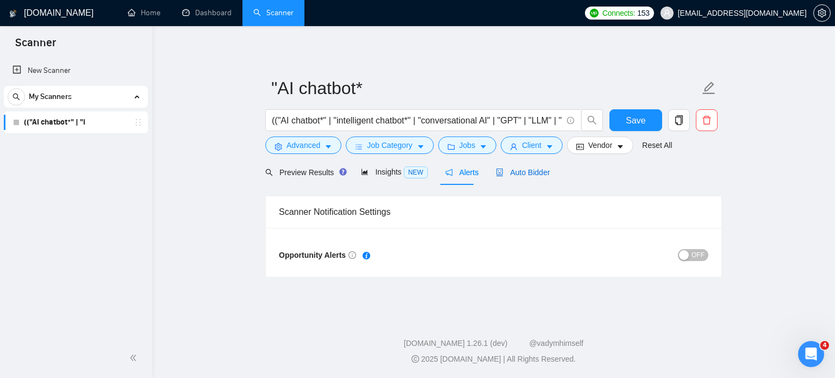
click at [536, 172] on span "Auto Bidder" at bounding box center [523, 172] width 54 height 9
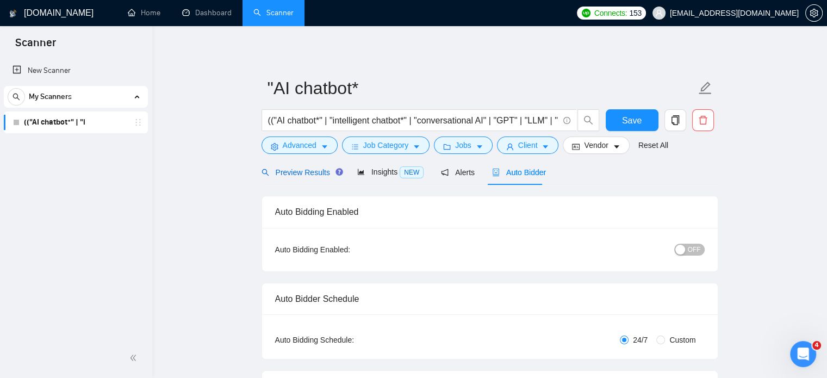
click at [288, 171] on span "Preview Results" at bounding box center [301, 172] width 78 height 9
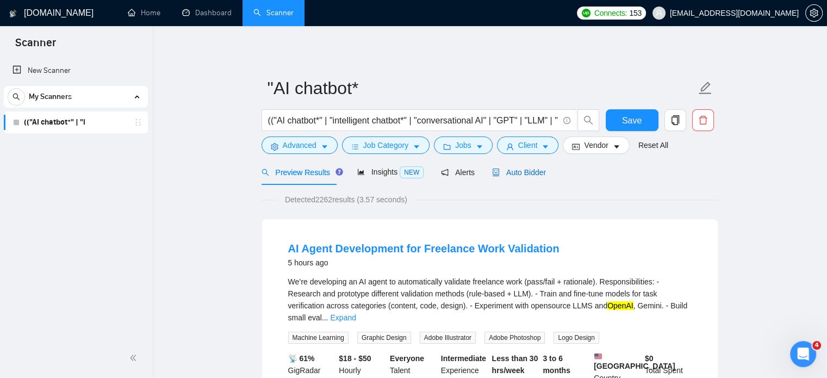
click at [512, 171] on span "Auto Bidder" at bounding box center [519, 172] width 54 height 9
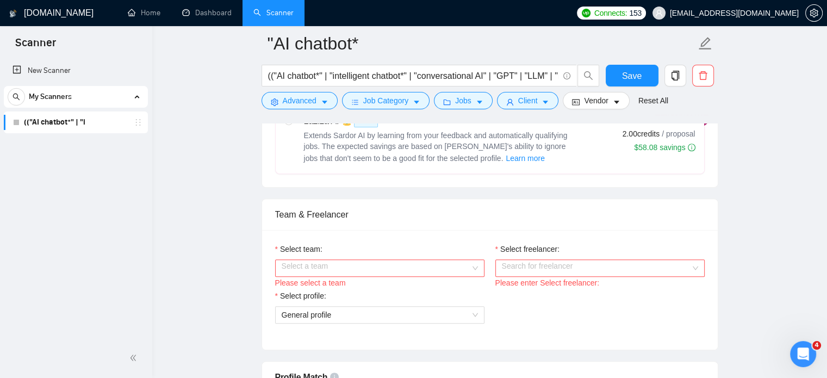
scroll to position [489, 0]
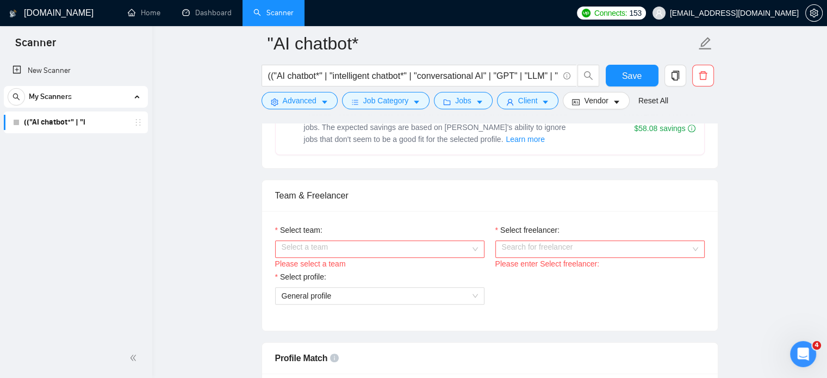
click at [322, 242] on input "Select team:" at bounding box center [376, 249] width 189 height 16
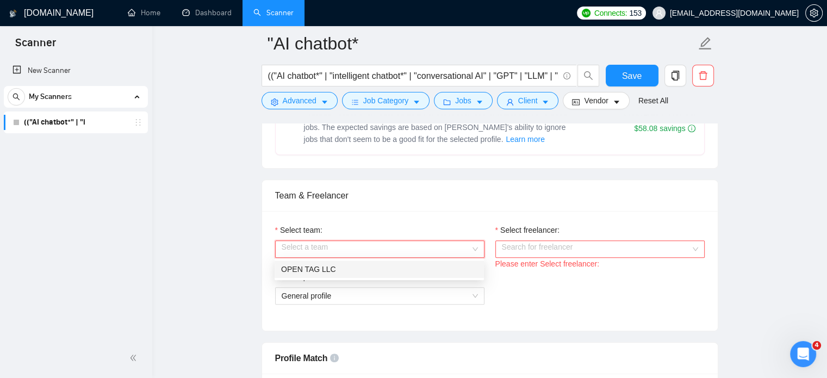
click at [322, 265] on div "OPEN TAG LLC" at bounding box center [379, 269] width 196 height 12
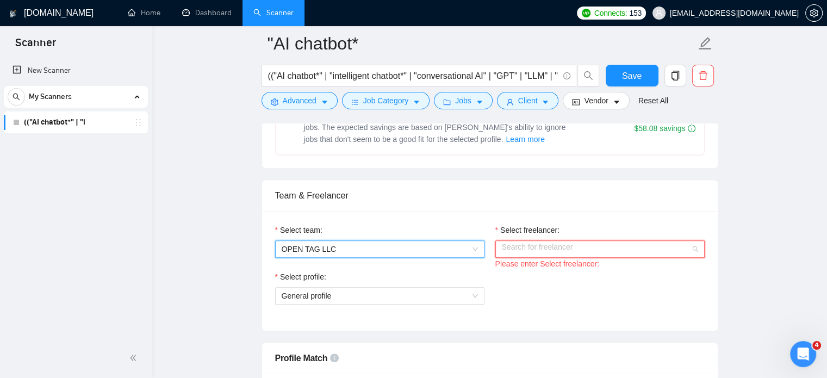
click at [526, 241] on input "Select freelancer:" at bounding box center [596, 249] width 189 height 16
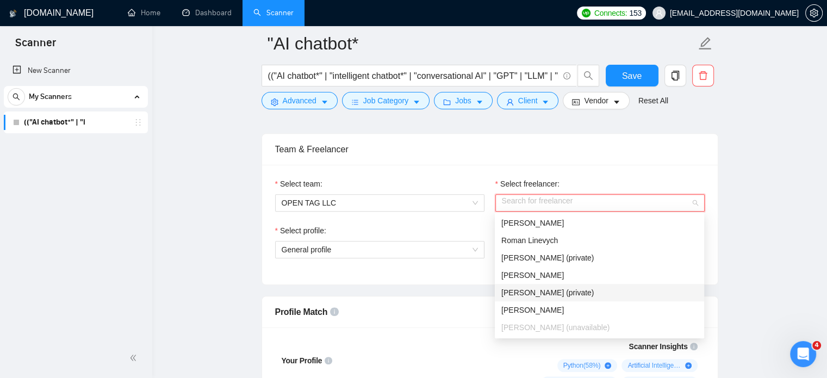
scroll to position [544, 0]
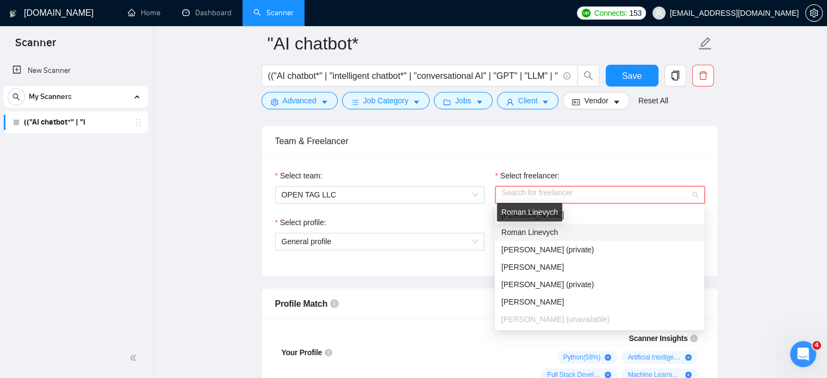
click at [529, 230] on span "Roman Linevych" at bounding box center [529, 232] width 57 height 9
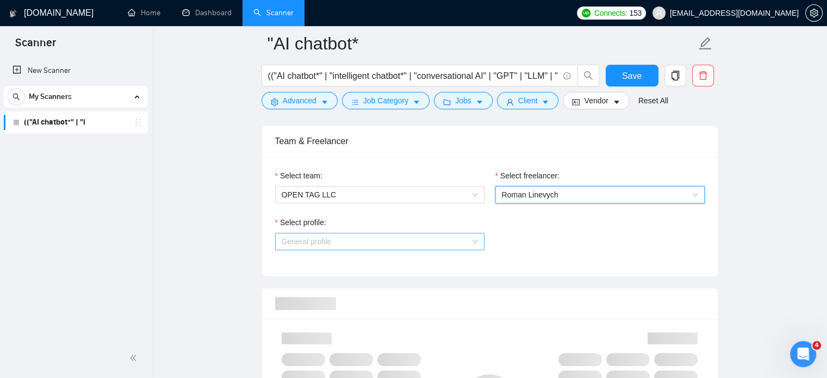
click at [386, 240] on span "General profile" at bounding box center [380, 241] width 196 height 16
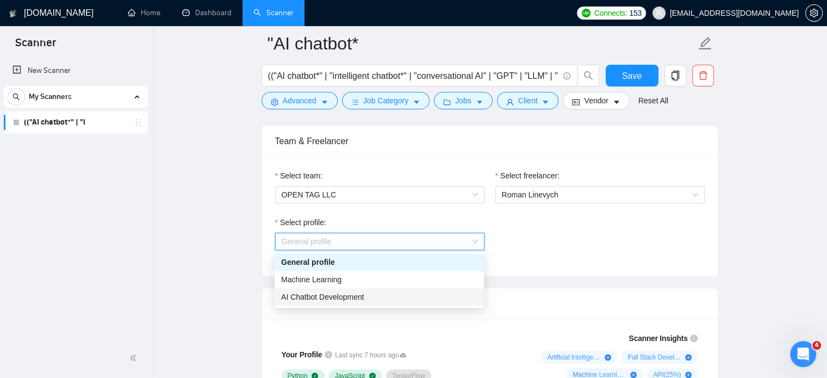
click at [352, 297] on span "AI Chatbot Development" at bounding box center [322, 297] width 83 height 9
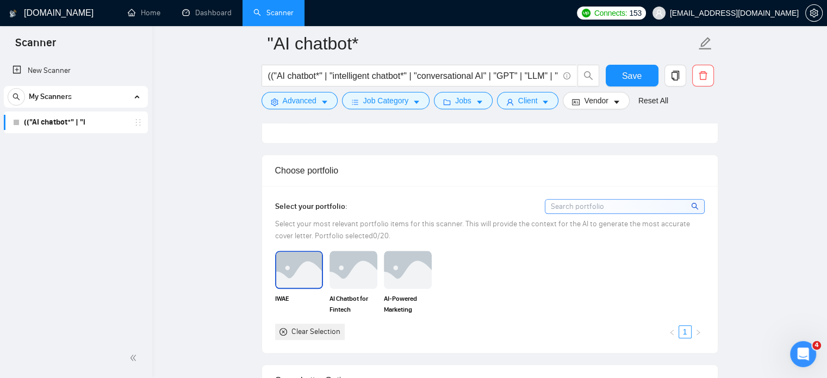
scroll to position [924, 0]
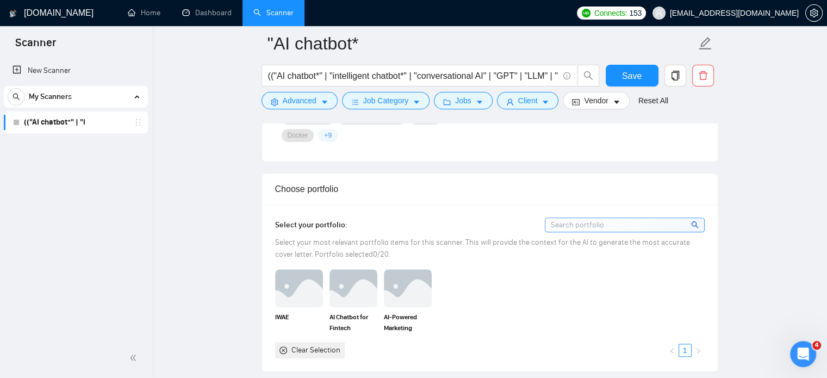
click at [590, 218] on input at bounding box center [624, 225] width 159 height 14
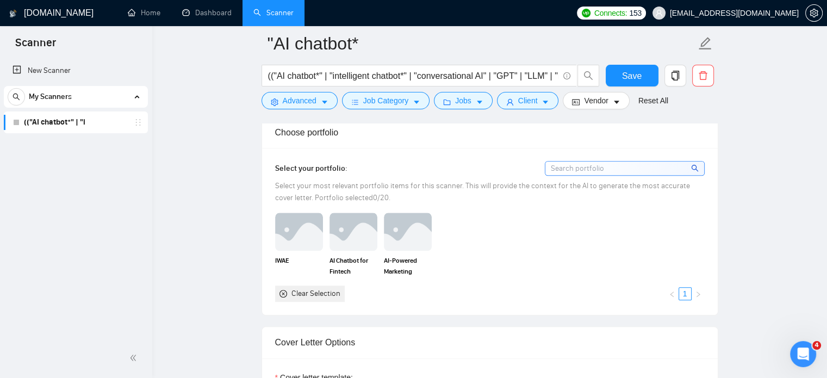
scroll to position [979, 0]
click at [305, 223] on img at bounding box center [299, 234] width 46 height 36
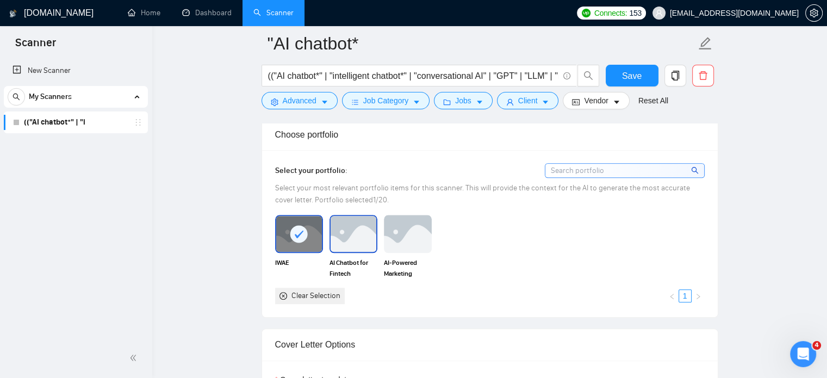
click at [341, 225] on img at bounding box center [354, 234] width 46 height 36
click at [401, 226] on img at bounding box center [408, 234] width 46 height 36
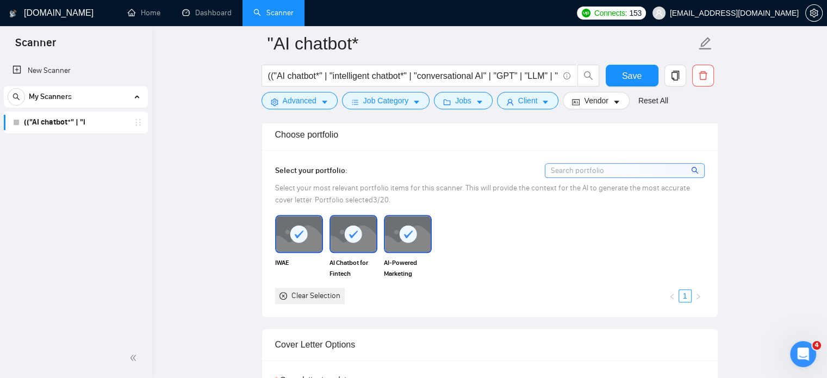
click at [399, 225] on icon at bounding box center [408, 234] width 18 height 18
click at [365, 220] on div at bounding box center [354, 234] width 46 height 36
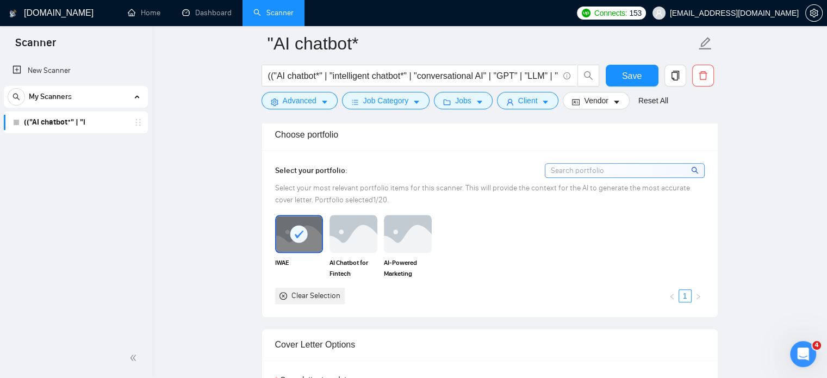
click at [306, 225] on icon at bounding box center [299, 234] width 18 height 18
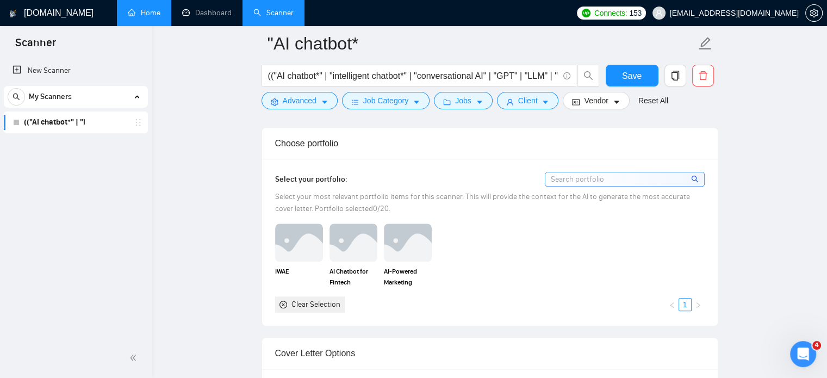
scroll to position [1087, 0]
